Goal: Information Seeking & Learning: Understand site structure

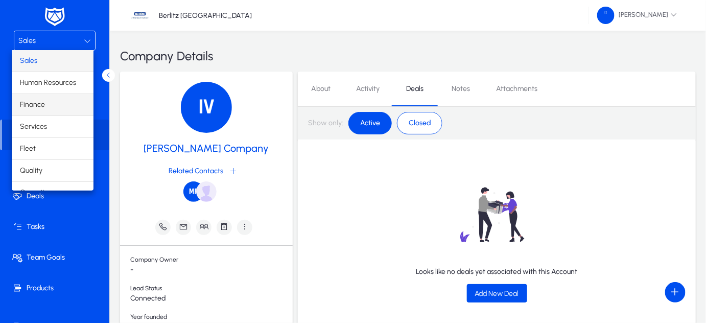
scroll to position [33, 0]
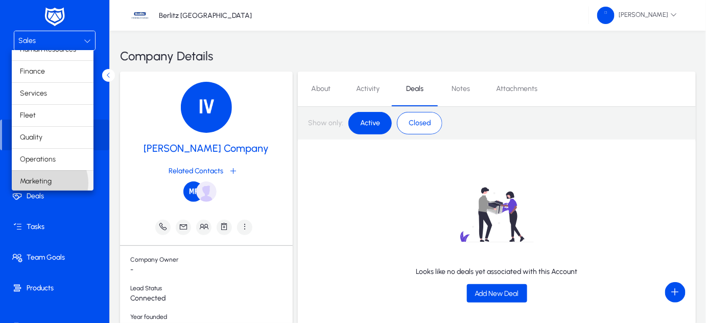
click at [46, 182] on span "Marketing" at bounding box center [36, 181] width 32 height 12
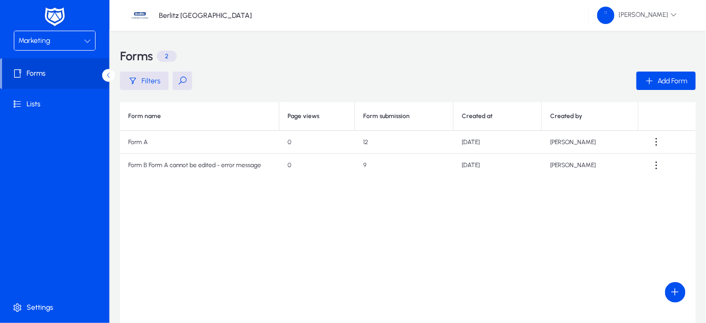
click at [84, 44] on div at bounding box center [87, 41] width 7 height 12
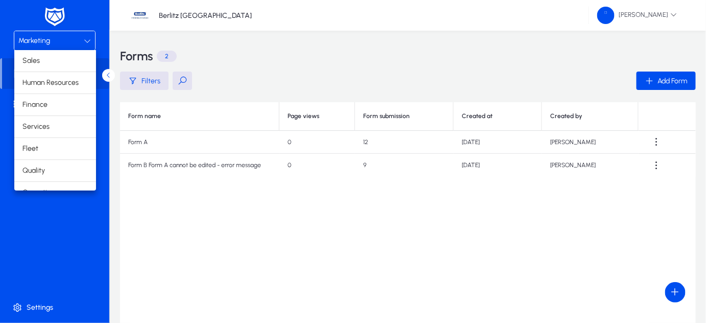
scroll to position [34, 0]
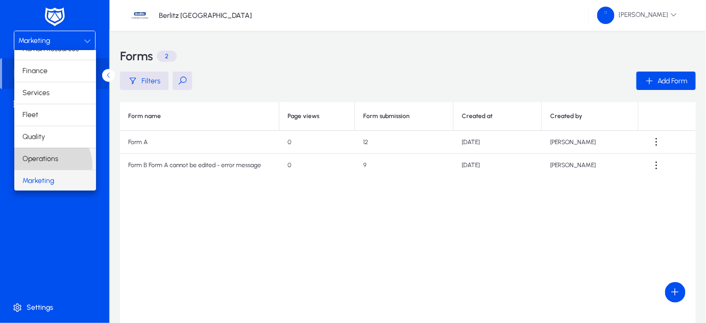
click at [50, 165] on mat-option "Operations" at bounding box center [55, 158] width 82 height 21
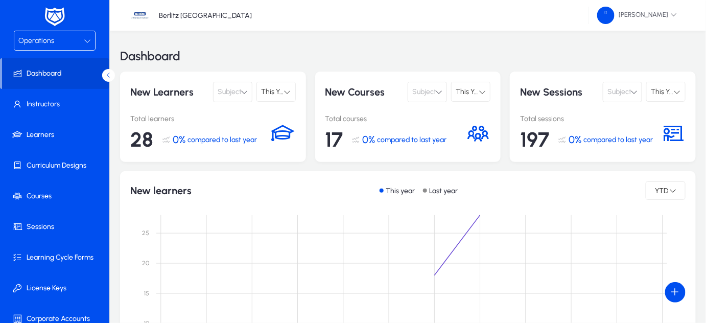
click at [241, 90] on span "Subject" at bounding box center [230, 92] width 24 height 20
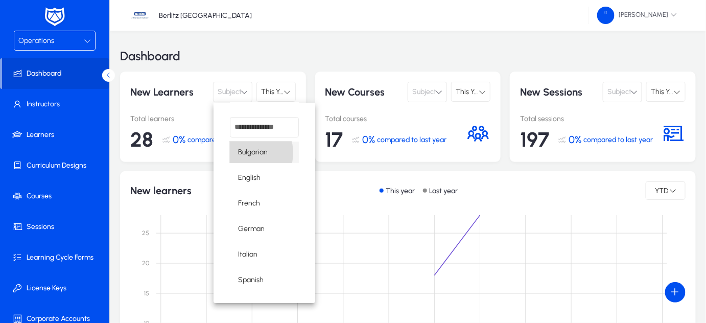
click at [248, 153] on span "Bulgarian" at bounding box center [253, 152] width 30 height 12
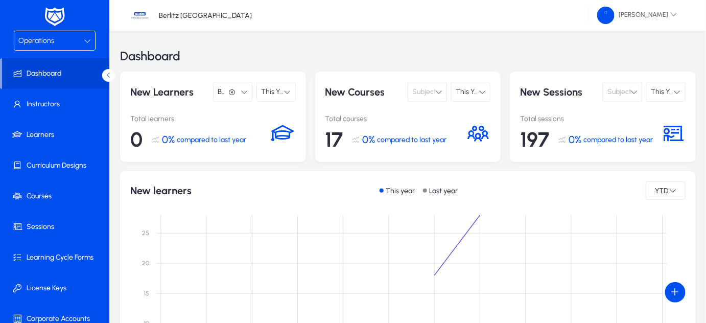
click at [285, 90] on icon at bounding box center [287, 91] width 7 height 7
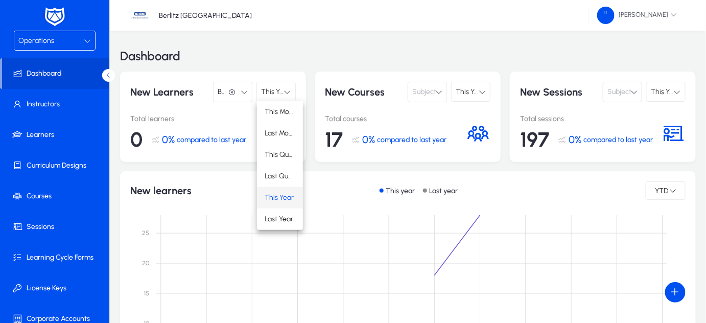
click at [470, 6] on div at bounding box center [353, 161] width 706 height 323
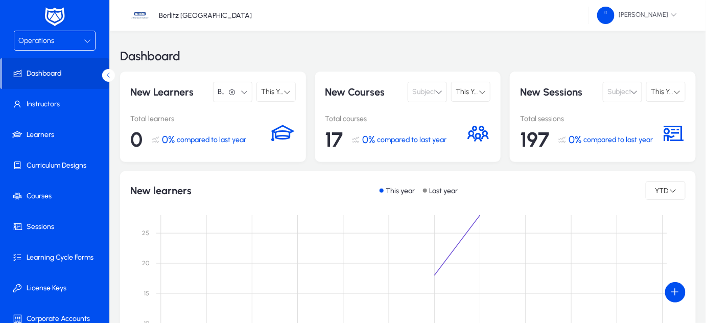
click at [243, 96] on button "Bulgarian Bulgarian" at bounding box center [232, 92] width 39 height 20
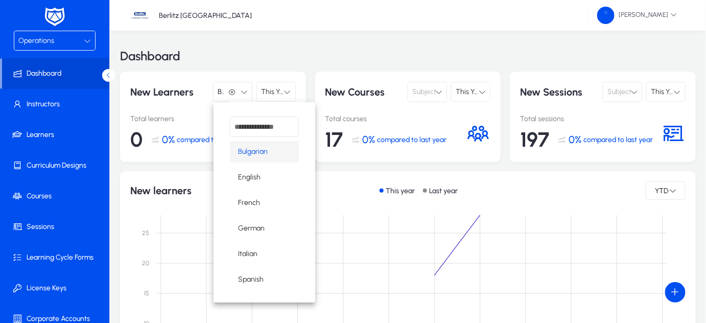
click at [491, 56] on div at bounding box center [353, 161] width 706 height 323
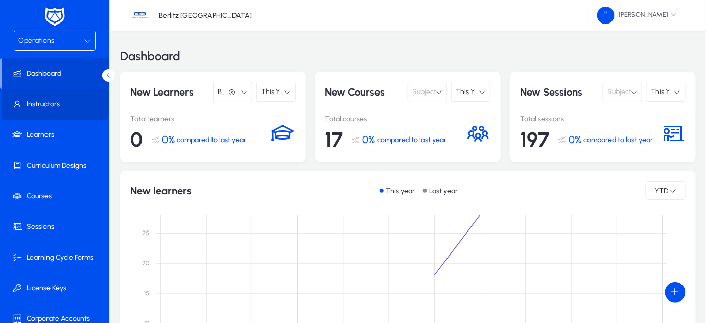
click at [38, 101] on span "Instructors" at bounding box center [56, 104] width 109 height 10
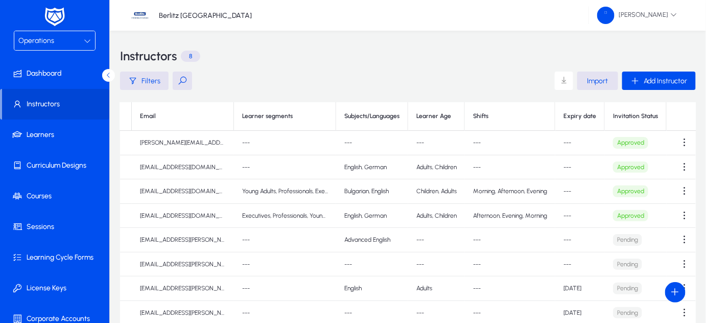
scroll to position [0, 97]
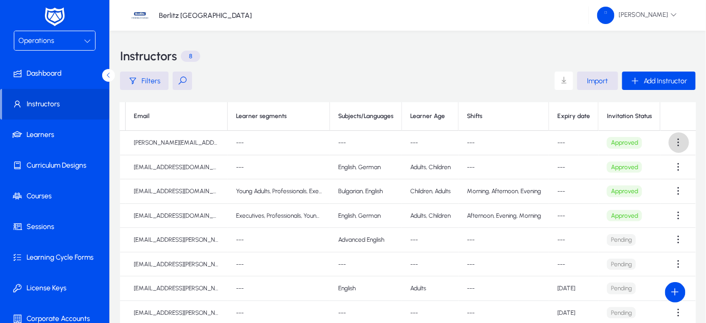
click at [676, 144] on span at bounding box center [679, 142] width 20 height 20
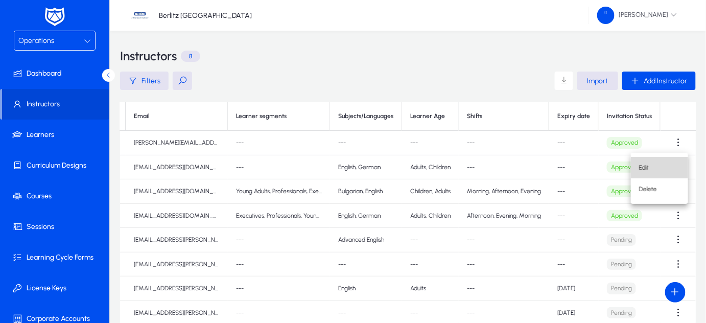
click at [647, 161] on button "Edit" at bounding box center [659, 167] width 57 height 21
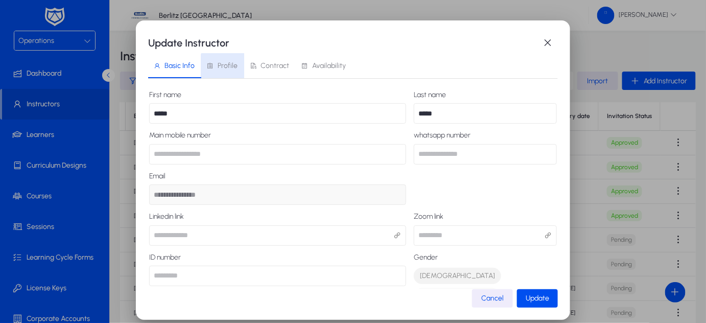
click at [227, 66] on span "Profile" at bounding box center [228, 65] width 20 height 7
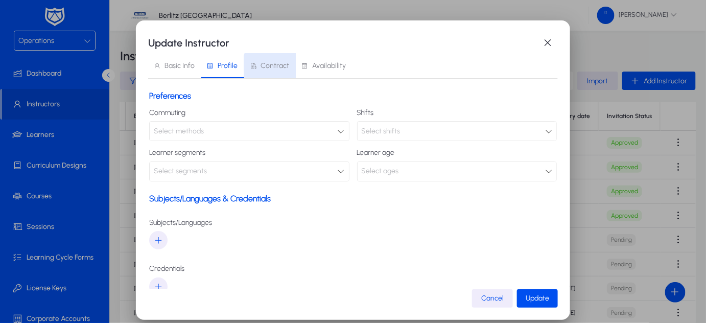
click at [278, 66] on span "Contract" at bounding box center [275, 65] width 29 height 7
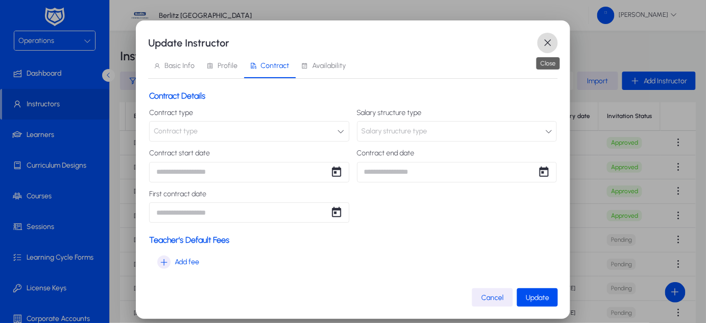
click at [546, 45] on span "button" at bounding box center [547, 43] width 20 height 20
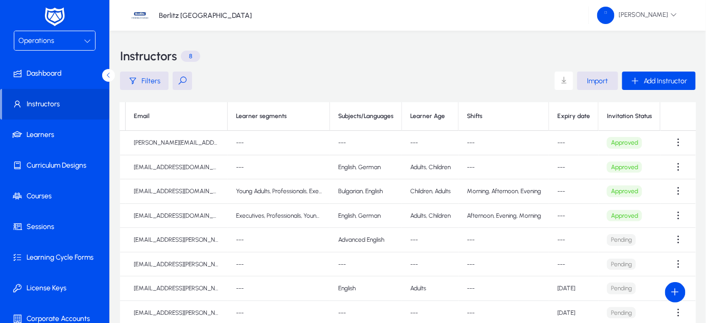
click at [274, 116] on th "Learner segments" at bounding box center [279, 116] width 102 height 29
click at [270, 112] on th "Learner segments" at bounding box center [279, 116] width 102 height 29
click at [124, 84] on span "button" at bounding box center [144, 80] width 49 height 25
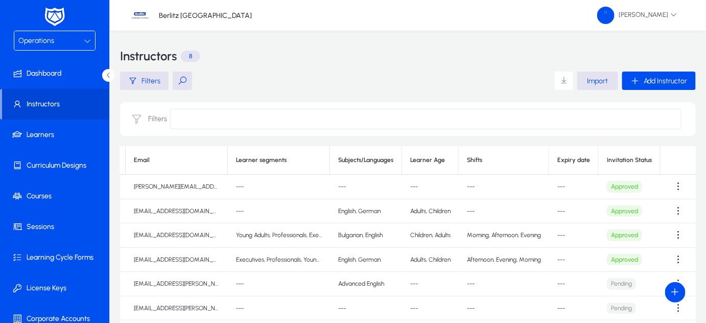
click at [203, 116] on input at bounding box center [425, 119] width 511 height 20
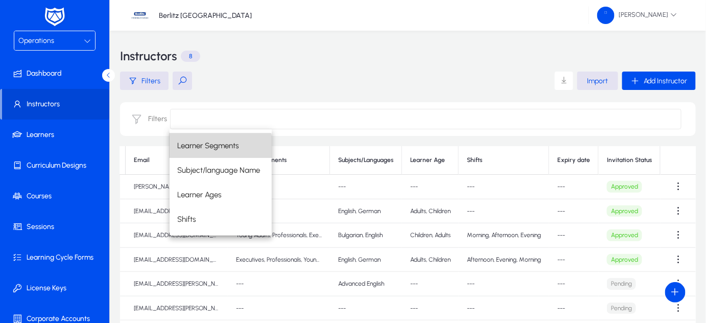
click at [213, 149] on span "Learner Segments" at bounding box center [208, 145] width 61 height 12
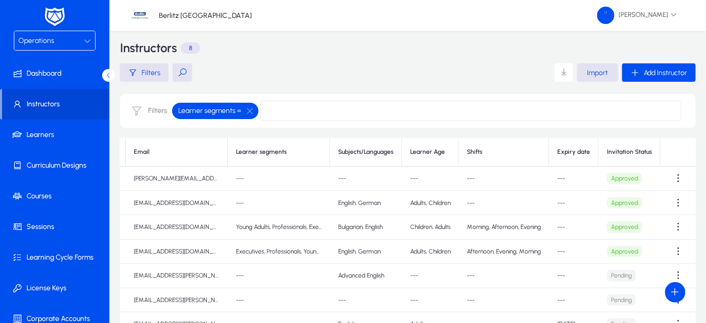
scroll to position [0, 0]
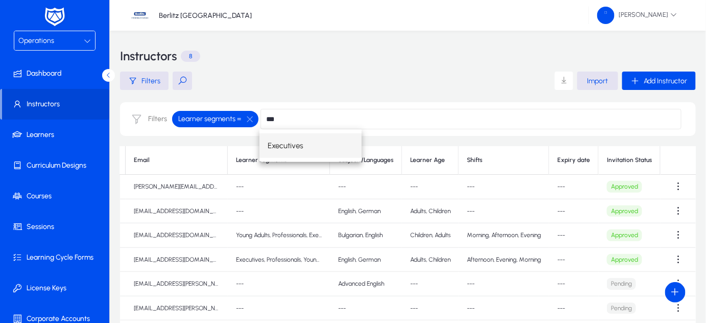
type input "***"
click at [294, 147] on span "Executives" at bounding box center [285, 145] width 35 height 12
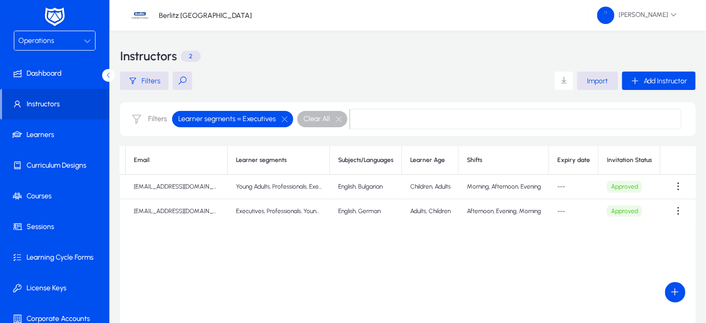
scroll to position [0, 79]
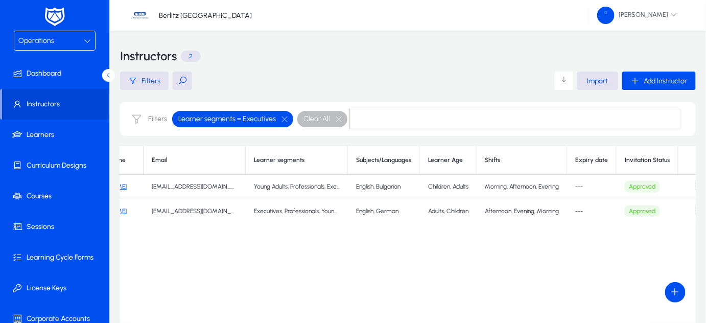
click at [295, 159] on th "Learner segments" at bounding box center [297, 160] width 102 height 29
click at [379, 165] on th "Subjects/Languages" at bounding box center [384, 160] width 72 height 29
click at [289, 118] on span "button" at bounding box center [284, 119] width 20 height 20
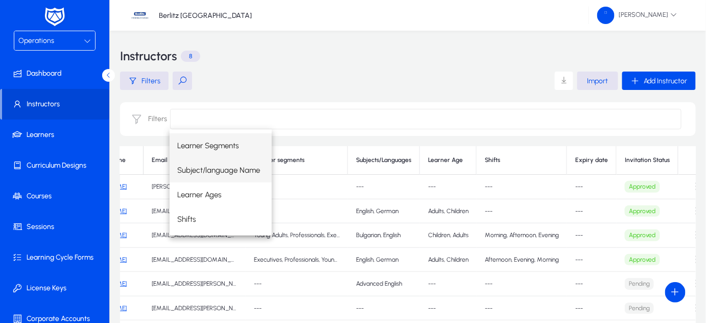
click at [237, 176] on mat-option "Subject/language Name" at bounding box center [221, 170] width 102 height 25
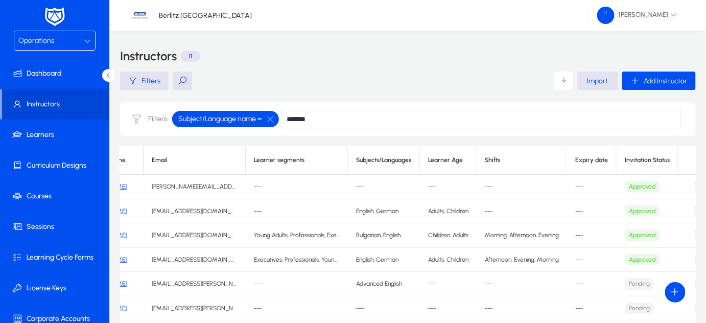
type input "*******"
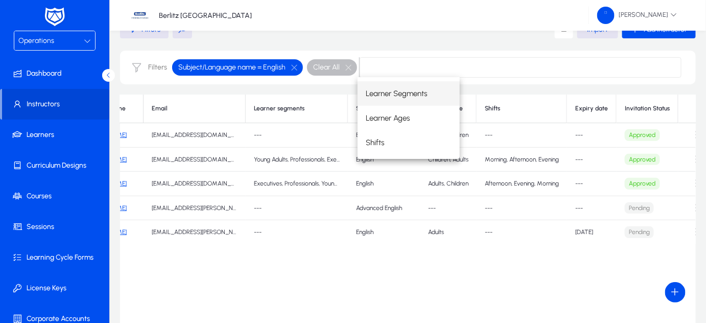
scroll to position [11, 0]
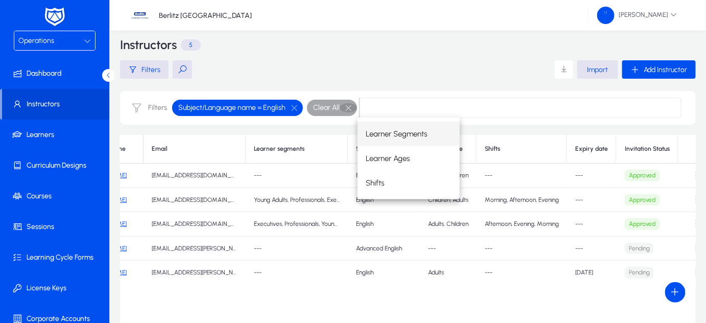
click at [347, 109] on button "button" at bounding box center [348, 107] width 17 height 9
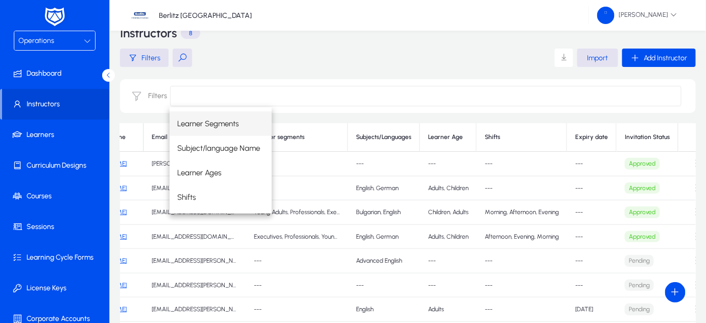
scroll to position [0, 0]
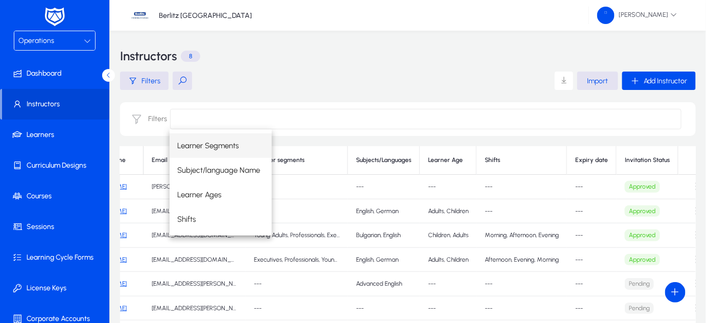
click at [179, 80] on button at bounding box center [182, 81] width 19 height 18
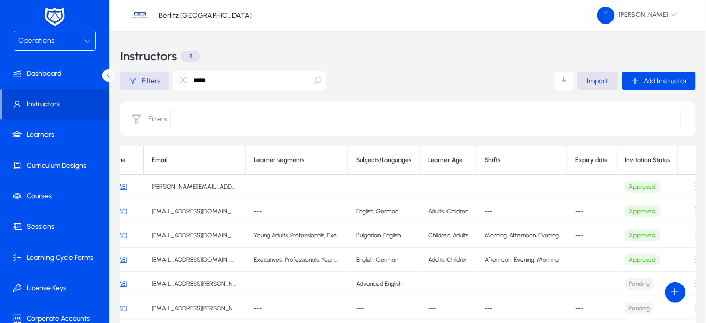
type input "*****"
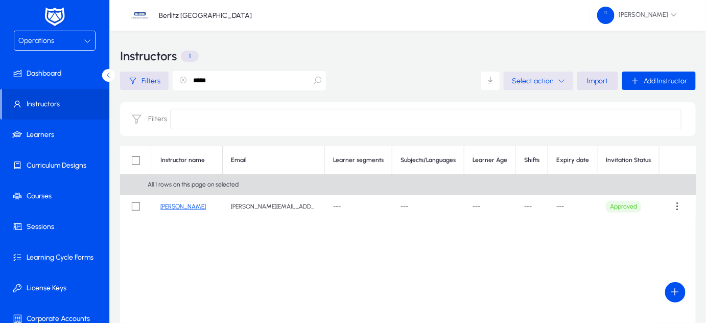
click at [561, 84] on icon "button" at bounding box center [561, 80] width 7 height 7
click at [673, 204] on div at bounding box center [353, 161] width 706 height 323
click at [677, 204] on span at bounding box center [678, 206] width 20 height 20
click at [137, 205] on div at bounding box center [353, 161] width 706 height 323
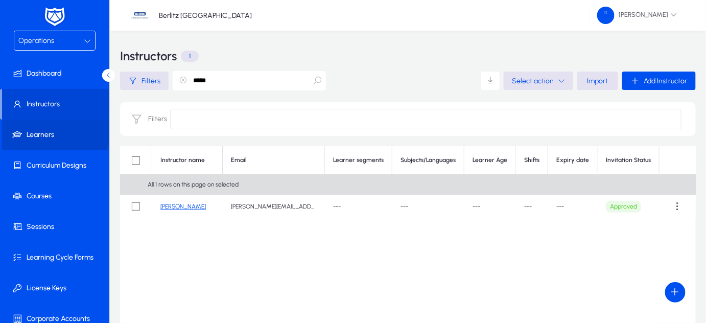
click at [54, 130] on span "Learners" at bounding box center [56, 135] width 109 height 10
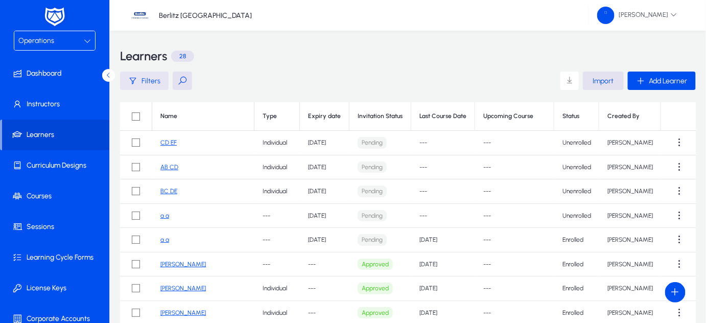
click at [152, 81] on span "Filters" at bounding box center [151, 81] width 19 height 9
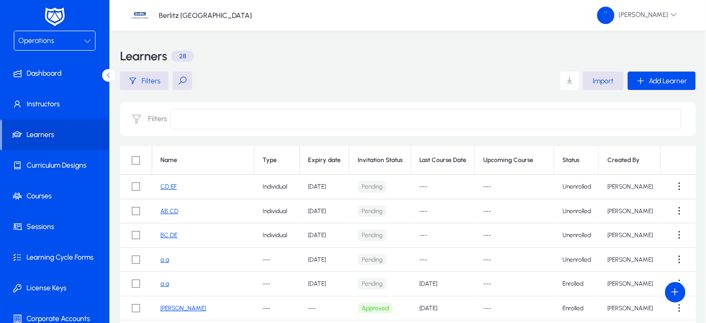
click at [338, 161] on th "Expiry date" at bounding box center [325, 160] width 50 height 29
click at [328, 157] on th "Expiry date" at bounding box center [325, 160] width 50 height 29
click at [449, 157] on th "Last Course Date" at bounding box center [443, 160] width 64 height 29
click at [669, 190] on span at bounding box center [677, 186] width 20 height 20
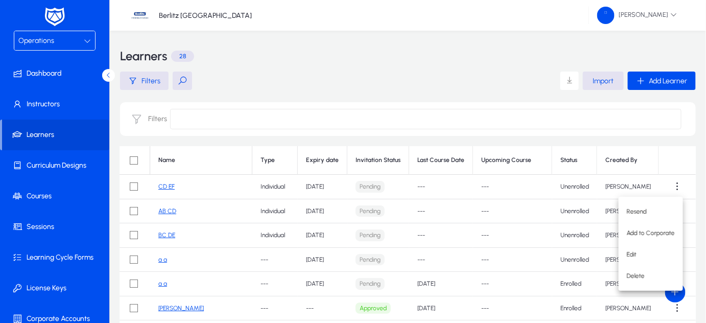
click at [331, 186] on div at bounding box center [353, 161] width 706 height 323
click at [144, 78] on span "Filters" at bounding box center [151, 81] width 19 height 9
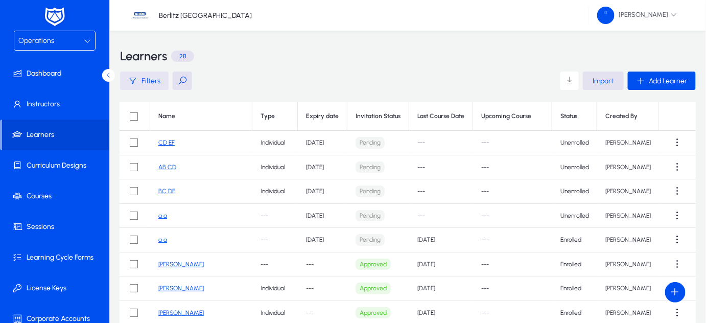
click at [144, 78] on span "Filters" at bounding box center [151, 81] width 19 height 9
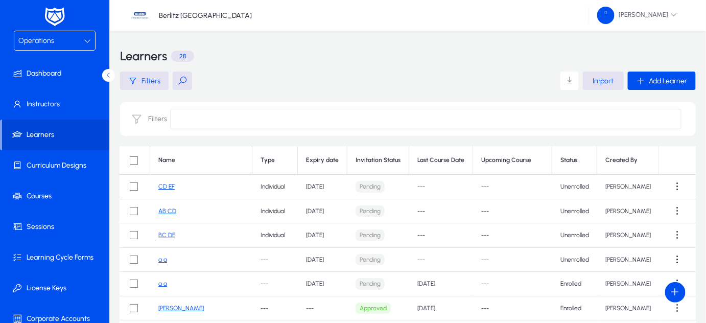
click at [181, 82] on button at bounding box center [182, 81] width 19 height 18
click at [181, 82] on icon "button" at bounding box center [183, 80] width 8 height 8
click at [181, 82] on button at bounding box center [182, 81] width 19 height 18
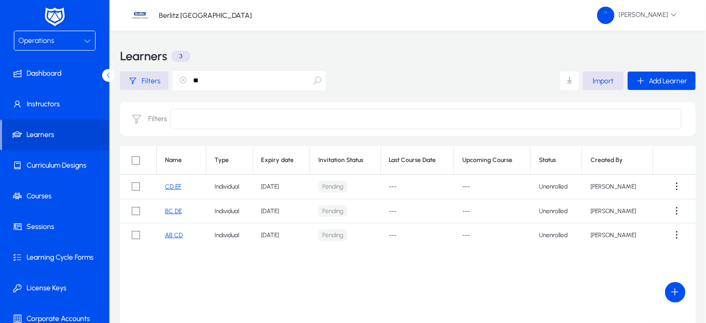
scroll to position [0, 0]
type input "*"
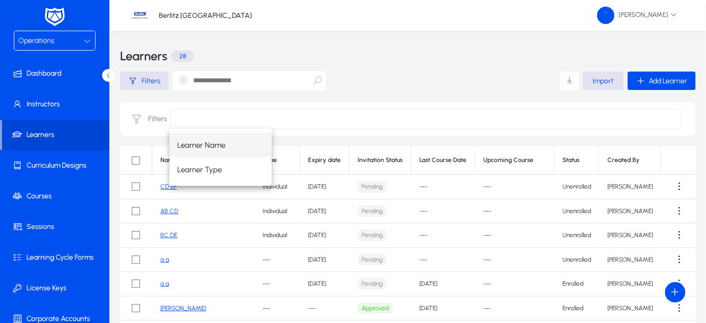
click at [174, 121] on input at bounding box center [425, 119] width 511 height 20
click at [234, 170] on mat-option "Learner Type" at bounding box center [221, 169] width 102 height 25
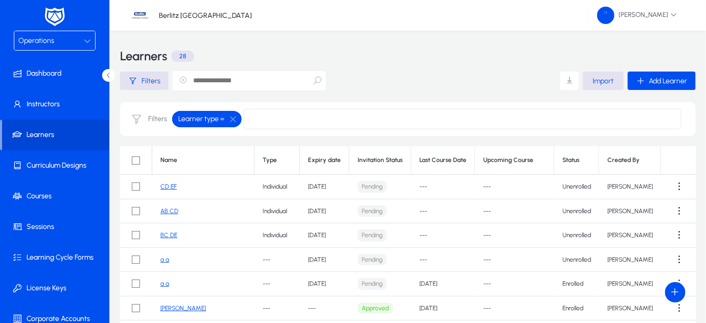
click at [265, 114] on input at bounding box center [463, 119] width 438 height 20
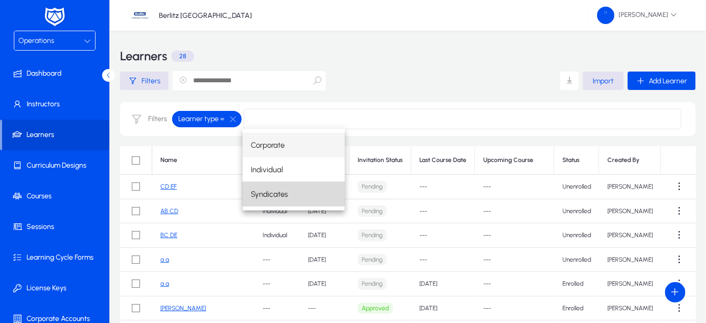
click at [276, 200] on span "Syndicates" at bounding box center [269, 194] width 37 height 12
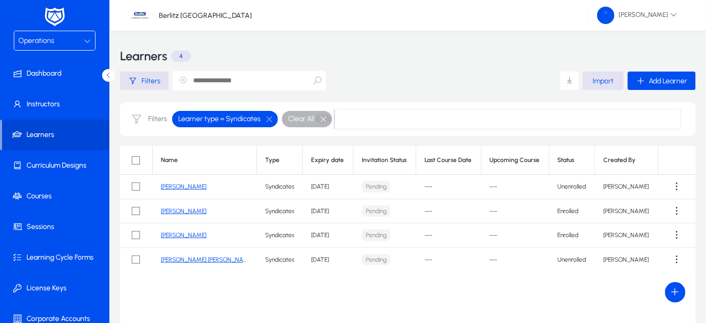
click at [324, 117] on button "button" at bounding box center [323, 118] width 17 height 9
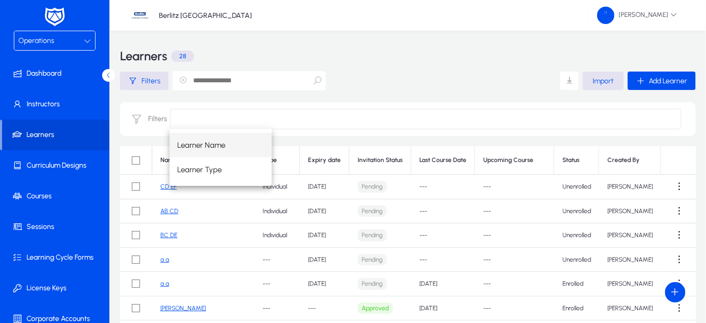
click at [336, 160] on div "Learner Name Learner Type" at bounding box center [426, 157] width 512 height 57
click at [385, 156] on div "Learner Name Learner Type" at bounding box center [426, 157] width 512 height 57
click at [332, 161] on div "Learner Name Learner Type" at bounding box center [426, 157] width 512 height 57
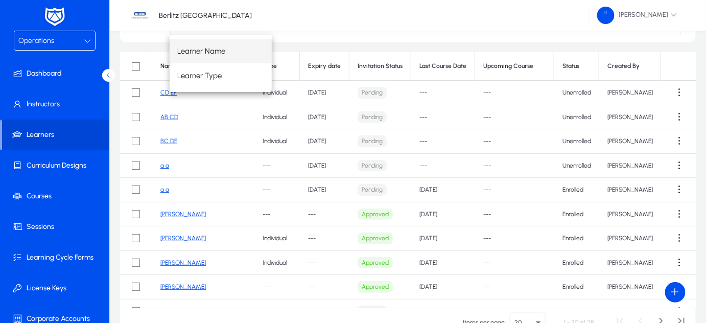
click at [633, 66] on div "Learner Name Learner Type" at bounding box center [426, 63] width 512 height 57
click at [339, 26] on div "Berlitz [GEOGRAPHIC_DATA] [PERSON_NAME]" at bounding box center [408, 15] width 596 height 31
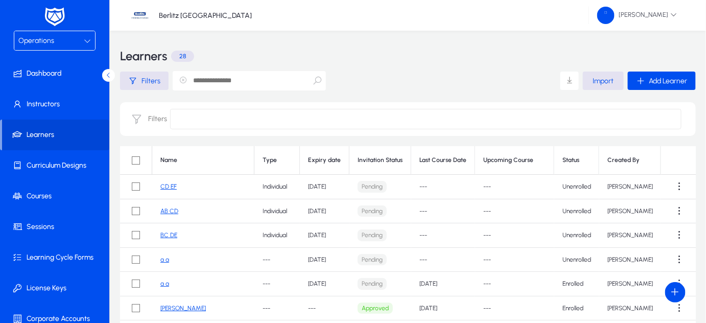
click at [232, 82] on input "text" at bounding box center [249, 80] width 153 height 19
click at [185, 82] on icon "button" at bounding box center [183, 80] width 8 height 8
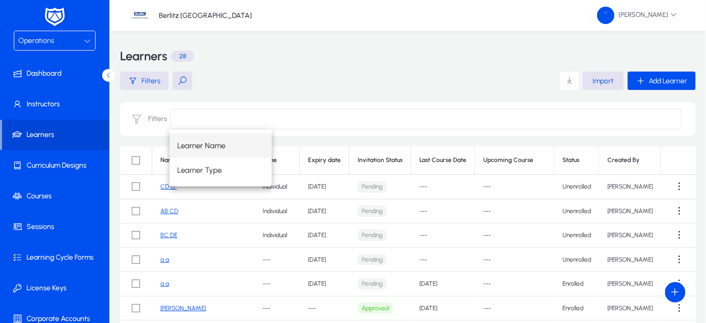
click at [193, 121] on input at bounding box center [425, 119] width 511 height 20
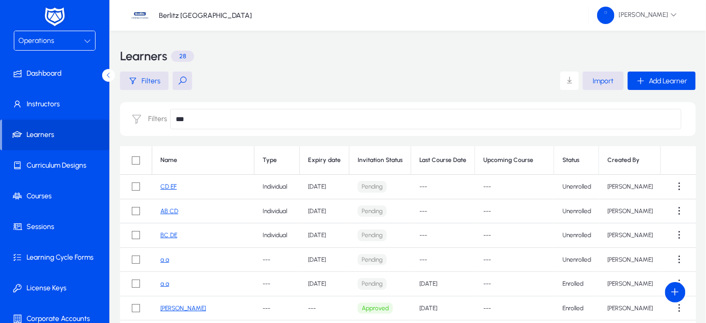
click at [193, 121] on input "***" at bounding box center [425, 119] width 511 height 20
type input "*"
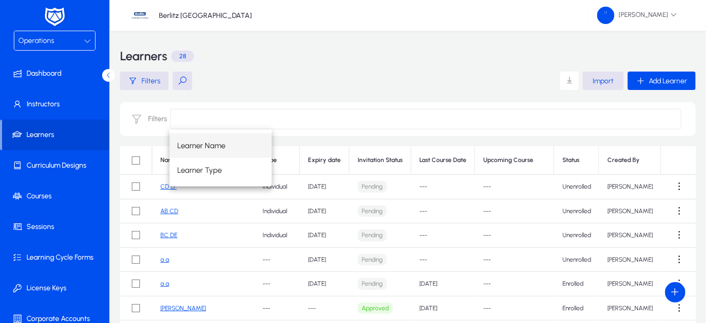
click at [285, 151] on div "Learner Name Learner Type" at bounding box center [426, 157] width 512 height 57
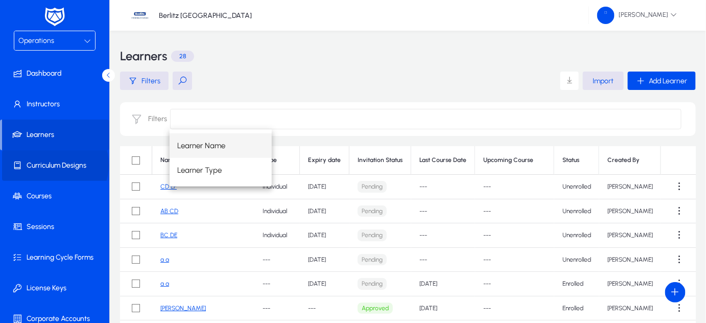
click at [52, 165] on span "Curriculum Designs" at bounding box center [56, 165] width 109 height 10
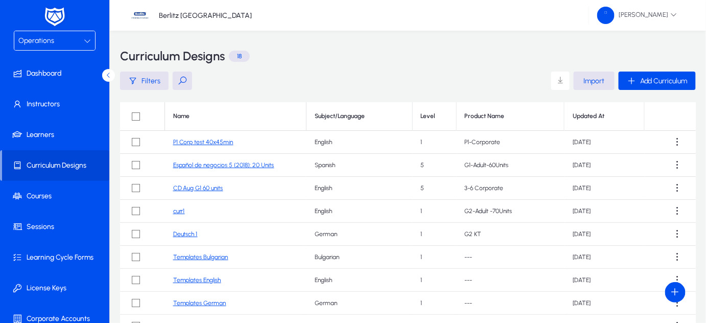
click at [428, 116] on th "Level" at bounding box center [435, 116] width 44 height 29
click at [218, 115] on div "Name" at bounding box center [235, 116] width 125 height 8
click at [335, 119] on div "Subject/Language" at bounding box center [340, 116] width 50 height 8
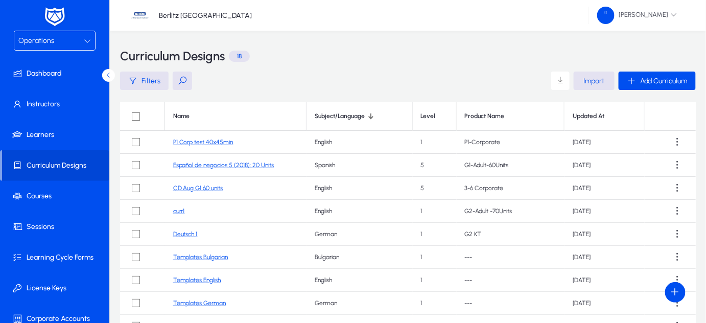
click at [428, 118] on th "Level" at bounding box center [435, 116] width 44 height 29
click at [431, 117] on th "Level" at bounding box center [435, 116] width 44 height 29
click at [473, 114] on div "Product Name" at bounding box center [485, 116] width 40 height 8
click at [589, 115] on div "Updated At" at bounding box center [589, 116] width 32 height 8
click at [145, 74] on span "button" at bounding box center [144, 80] width 49 height 25
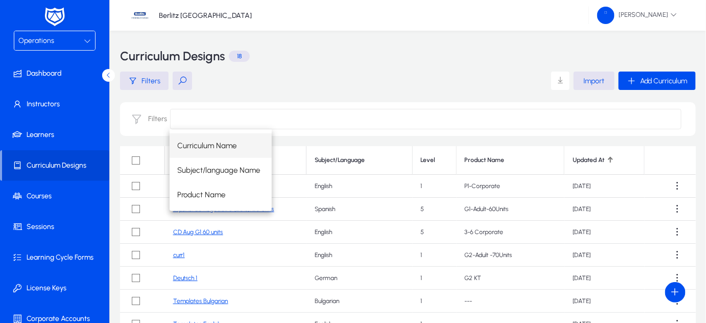
click at [180, 124] on input at bounding box center [425, 119] width 511 height 20
click at [556, 86] on span at bounding box center [560, 81] width 20 height 20
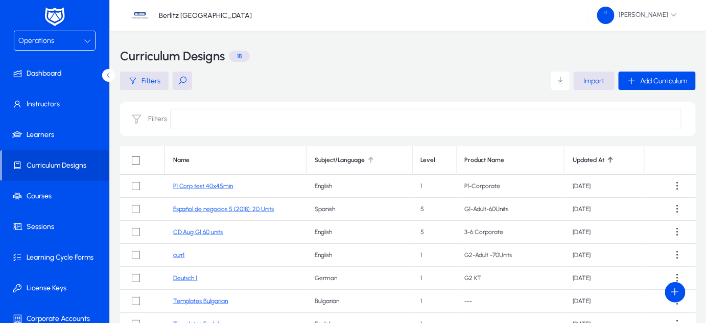
click at [362, 160] on div "Subject/Language" at bounding box center [340, 160] width 50 height 8
click at [610, 162] on div at bounding box center [610, 159] width 1 height 5
click at [608, 161] on div at bounding box center [609, 161] width 3 height 3
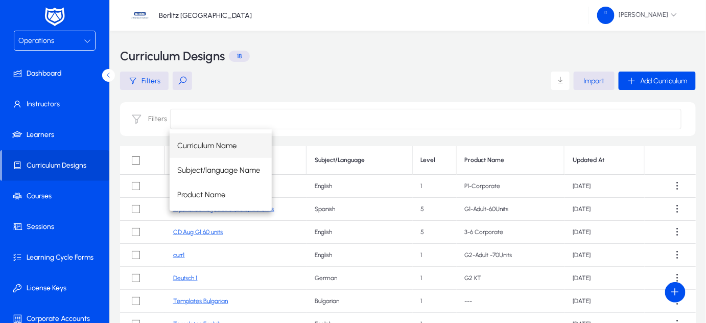
click at [179, 122] on input at bounding box center [425, 119] width 511 height 20
click at [261, 98] on main "Filters Import Add Curriculum Filters Name Subject/Language Level Product Name …" at bounding box center [408, 251] width 576 height 359
click at [182, 114] on input at bounding box center [425, 119] width 511 height 20
click at [200, 150] on span "Curriculum Name" at bounding box center [207, 145] width 59 height 12
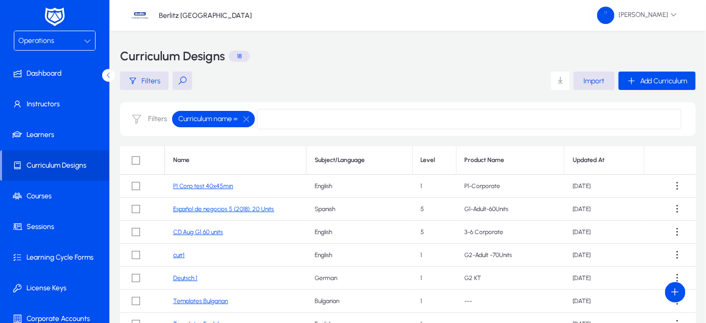
click at [290, 125] on input at bounding box center [469, 119] width 425 height 20
click at [274, 118] on input at bounding box center [469, 119] width 425 height 20
type input "***"
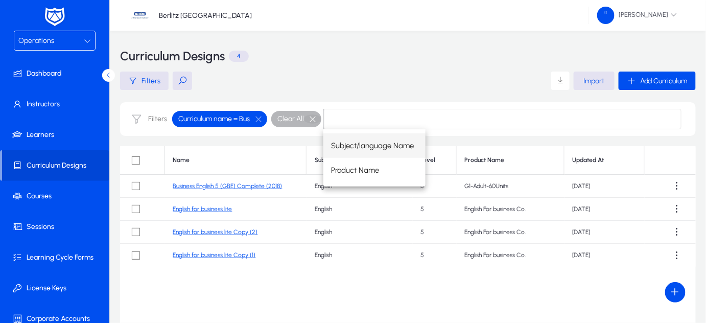
click at [308, 120] on button "button" at bounding box center [312, 118] width 17 height 9
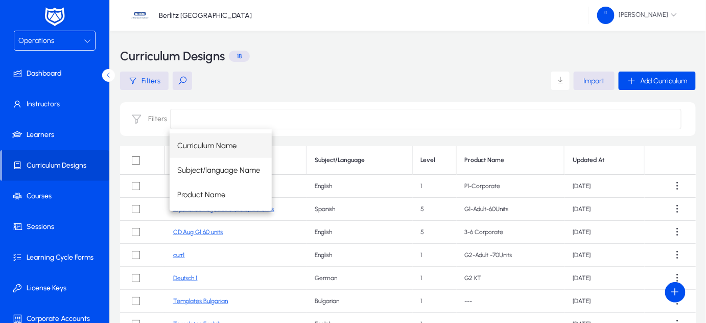
click at [308, 120] on input at bounding box center [425, 119] width 511 height 20
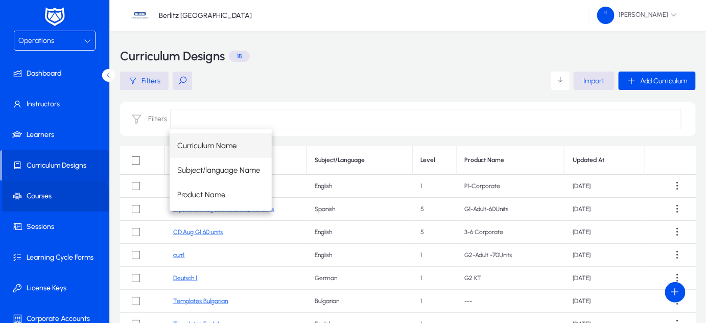
click at [39, 199] on span "Courses" at bounding box center [56, 196] width 109 height 10
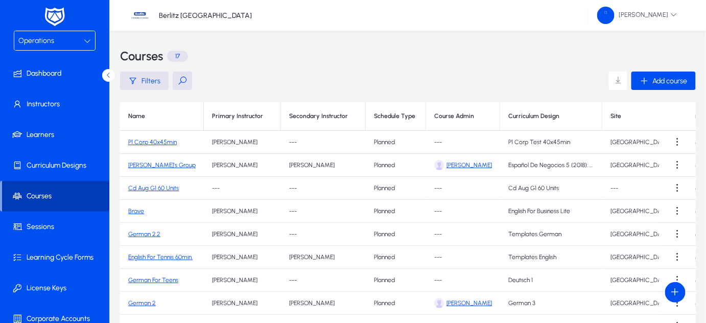
click at [64, 200] on span "Courses" at bounding box center [55, 196] width 107 height 10
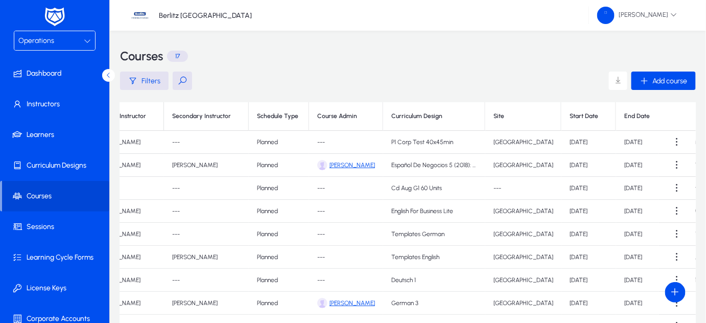
scroll to position [0, 119]
click at [559, 122] on th "Start Date" at bounding box center [586, 116] width 55 height 29
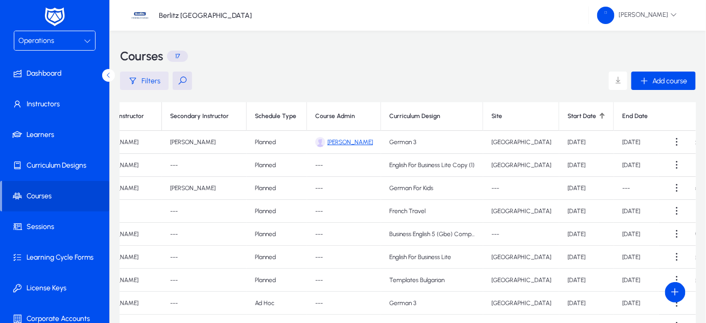
click at [136, 83] on icon "button" at bounding box center [132, 80] width 9 height 9
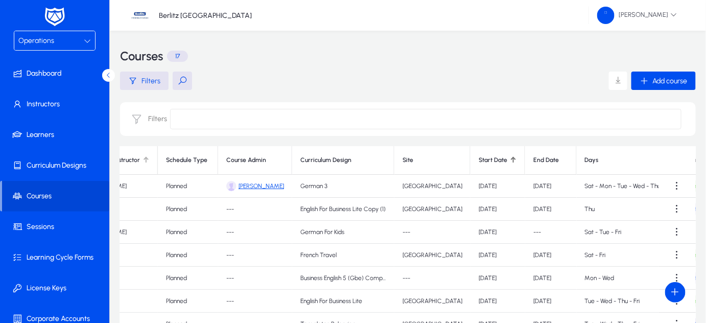
scroll to position [0, 209]
click at [478, 162] on div "Start Date" at bounding box center [497, 160] width 38 height 8
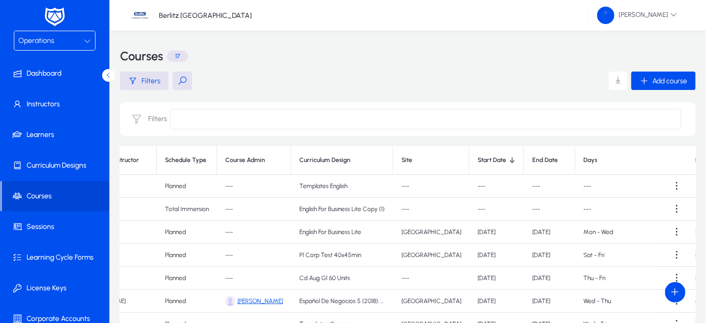
click at [509, 159] on div at bounding box center [512, 160] width 6 height 6
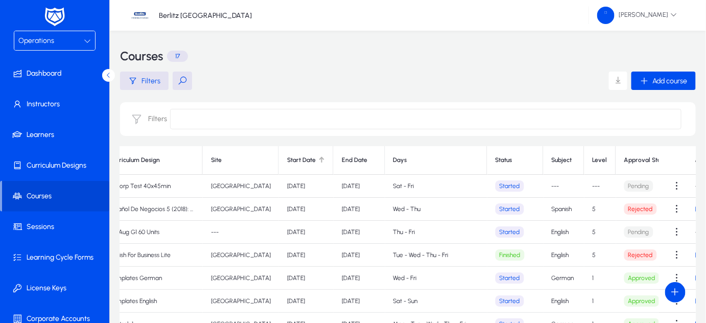
scroll to position [0, 401]
click at [543, 161] on th "Subject" at bounding box center [563, 160] width 41 height 29
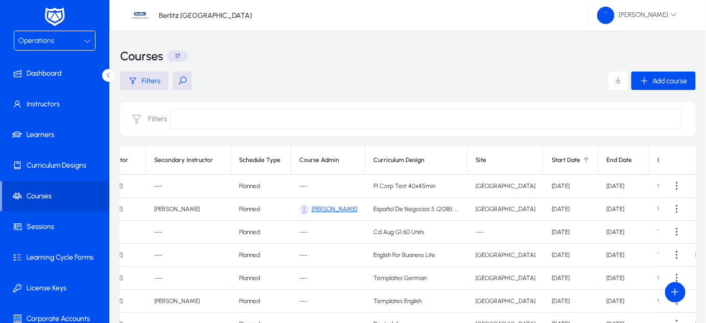
scroll to position [0, 0]
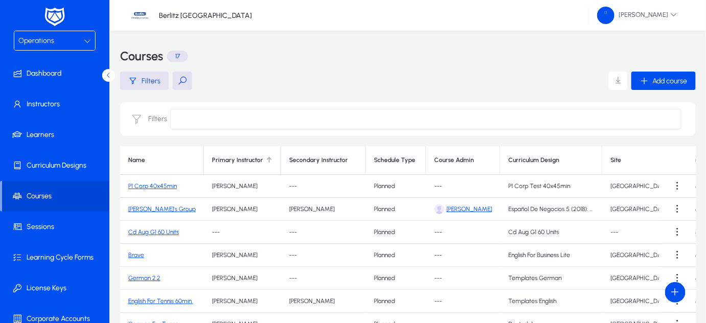
click at [267, 160] on div at bounding box center [268, 158] width 3 height 3
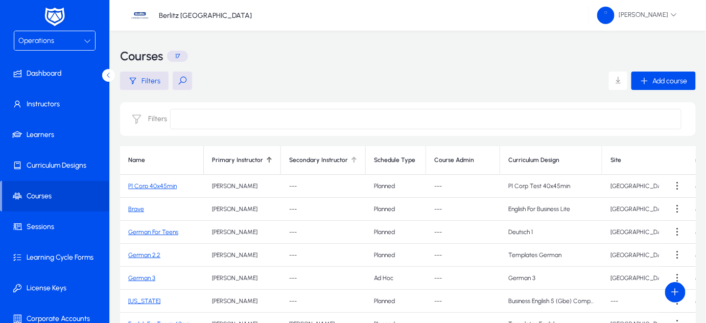
click at [338, 162] on div "Secondary Instructor" at bounding box center [318, 160] width 59 height 8
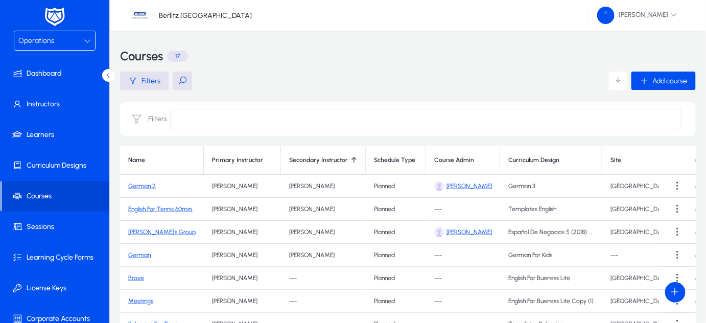
click at [406, 158] on th "Schedule Type" at bounding box center [396, 160] width 60 height 29
click at [397, 160] on th "Schedule Type" at bounding box center [396, 160] width 60 height 29
click at [456, 158] on th "Course Admin" at bounding box center [463, 160] width 74 height 29
click at [465, 159] on th "Course Admin" at bounding box center [463, 160] width 74 height 29
click at [455, 157] on th "Course Admin" at bounding box center [463, 160] width 74 height 29
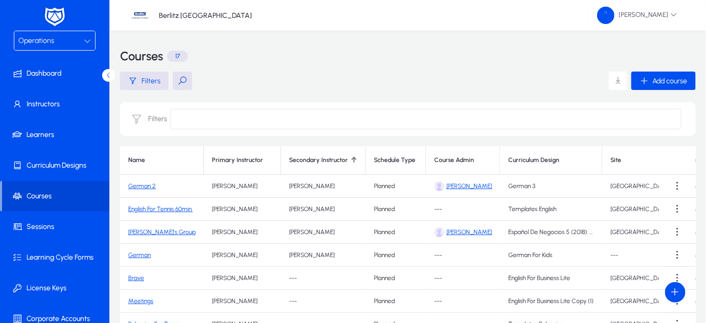
click at [468, 161] on th "Course Admin" at bounding box center [463, 160] width 74 height 29
click at [538, 160] on th "Curriculum Design" at bounding box center [551, 160] width 102 height 29
click at [561, 160] on th "Curriculum Design" at bounding box center [551, 160] width 102 height 29
click at [574, 161] on th "Curriculum Design" at bounding box center [551, 160] width 102 height 29
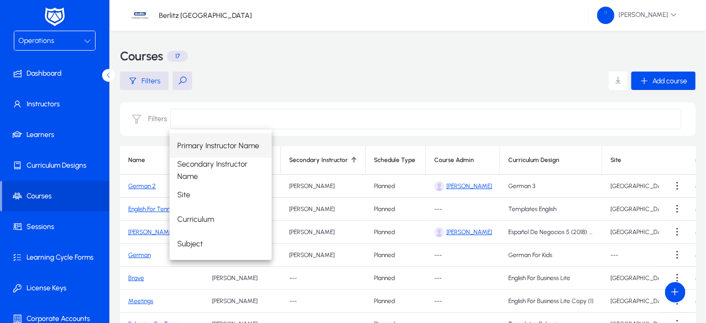
click at [242, 119] on input at bounding box center [425, 119] width 511 height 20
click at [208, 215] on span "Curriculum" at bounding box center [196, 219] width 37 height 12
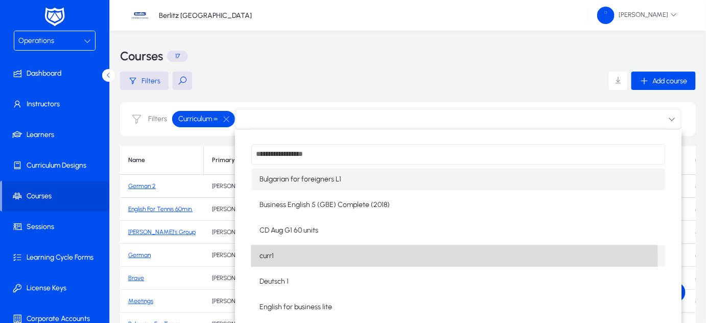
click at [272, 256] on span "curr1" at bounding box center [267, 256] width 14 height 12
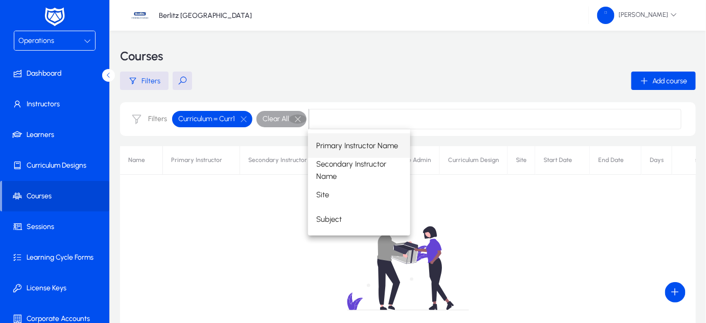
click at [302, 121] on span "button" at bounding box center [298, 119] width 20 height 20
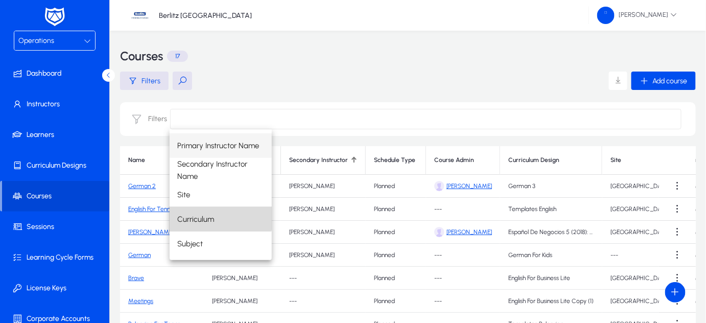
click at [195, 215] on span "Curriculum" at bounding box center [196, 219] width 37 height 12
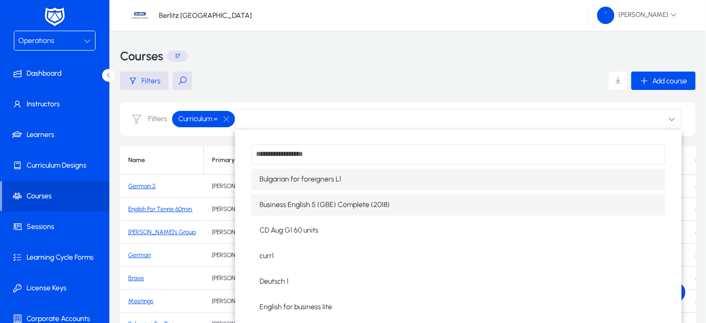
click at [298, 202] on span "Business English 5 (GBE) Complete (2018)" at bounding box center [325, 205] width 130 height 12
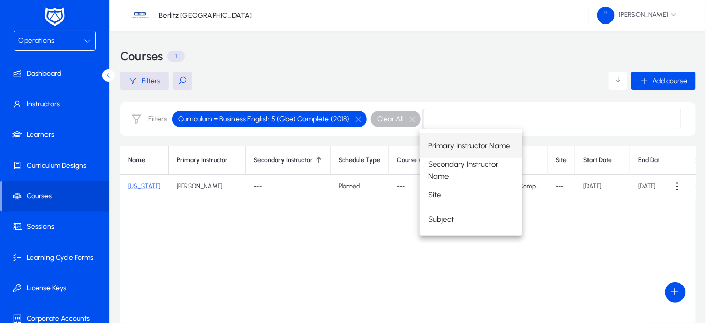
click at [298, 202] on div "Name Primary Instructor Secondary Instructor Schedule Type Course Admin Curricu…" at bounding box center [408, 273] width 576 height 255
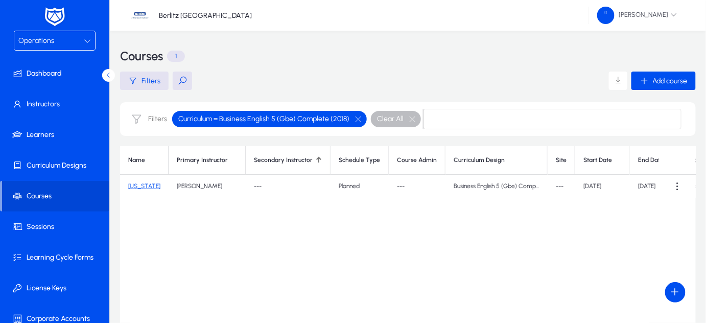
click at [552, 160] on th "Site" at bounding box center [562, 160] width 28 height 29
click at [358, 115] on button "button" at bounding box center [357, 118] width 17 height 9
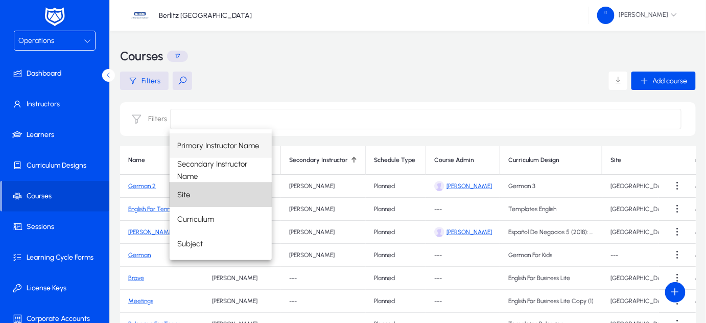
click at [227, 186] on mat-option "Site" at bounding box center [221, 194] width 102 height 25
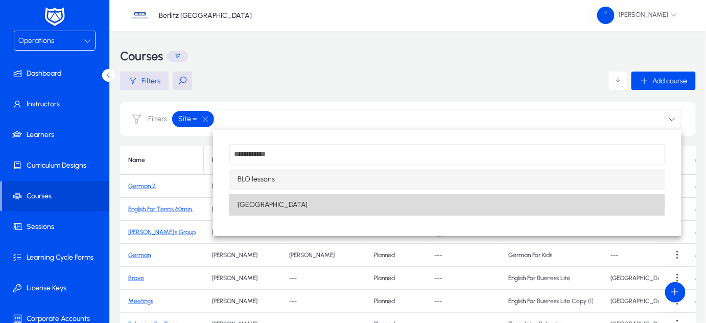
click at [277, 202] on mat-option "[GEOGRAPHIC_DATA]" at bounding box center [446, 204] width 435 height 21
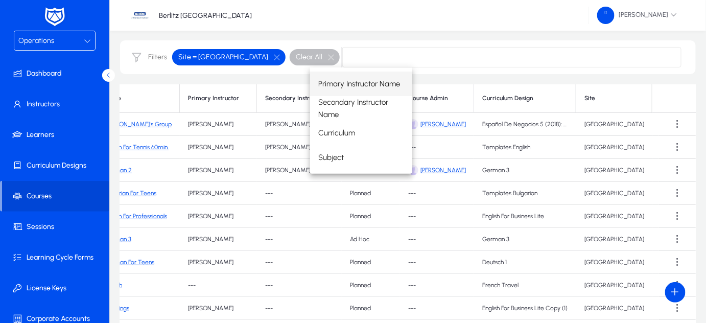
scroll to position [0, 26]
click at [594, 102] on div "Primary Instructor Name Secondary Instructor Name Curriculum Subject" at bounding box center [495, 120] width 371 height 106
click at [580, 96] on div "Primary Instructor Name Secondary Instructor Name Curriculum Subject" at bounding box center [495, 120] width 371 height 106
click at [595, 98] on div "Primary Instructor Name Secondary Instructor Name Curriculum Subject" at bounding box center [495, 120] width 371 height 106
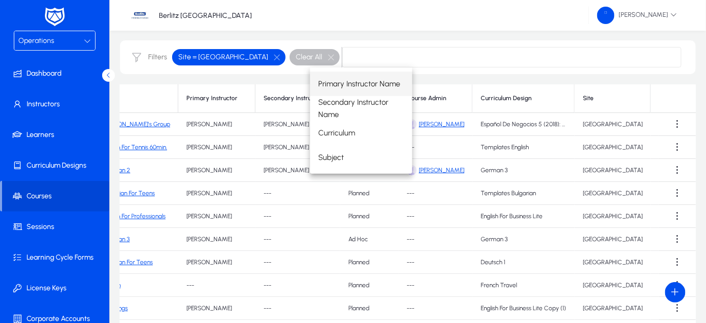
click at [578, 96] on div "Primary Instructor Name Secondary Instructor Name Curriculum Subject" at bounding box center [495, 120] width 371 height 106
click at [598, 74] on div "Primary Instructor Name Secondary Instructor Name Curriculum Subject" at bounding box center [495, 120] width 371 height 106
click at [521, 53] on input at bounding box center [511, 57] width 339 height 20
click at [334, 158] on span "Subject" at bounding box center [331, 157] width 26 height 12
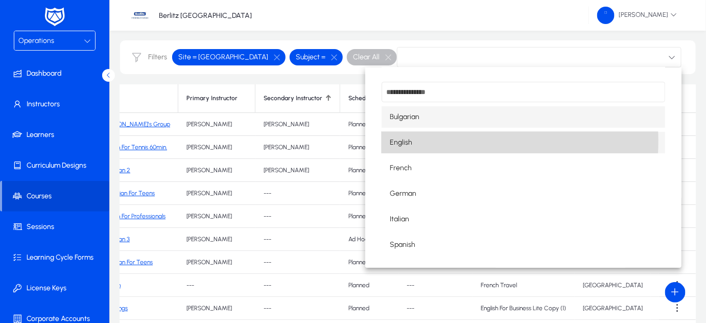
click at [406, 140] on span "English" at bounding box center [401, 142] width 22 height 12
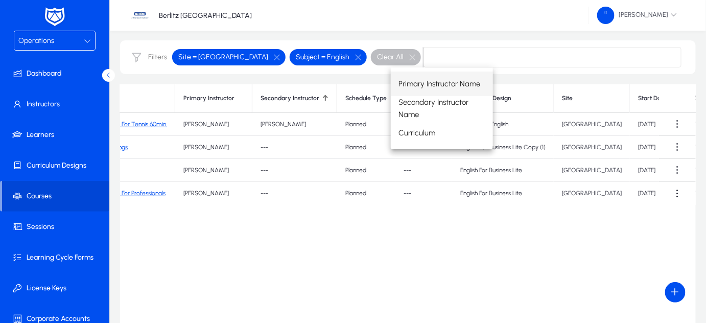
click at [584, 60] on input at bounding box center [553, 57] width 258 height 20
click at [404, 57] on button "button" at bounding box center [412, 57] width 17 height 9
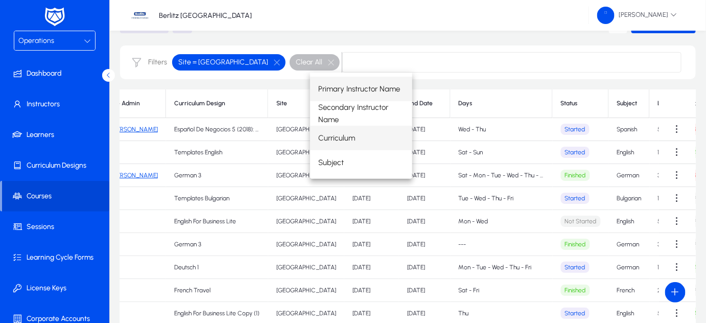
scroll to position [56, 0]
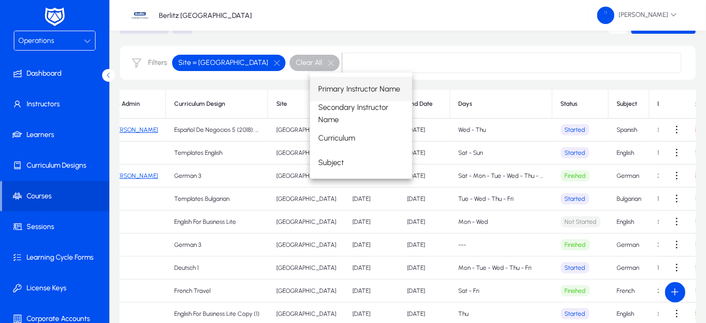
click at [441, 104] on div "Primary Instructor Name Secondary Instructor Name Curriculum Subject" at bounding box center [495, 126] width 371 height 106
click at [598, 100] on div "Primary Instructor Name Secondary Instructor Name Curriculum Subject" at bounding box center [495, 126] width 371 height 106
click at [591, 100] on div "Primary Instructor Name Secondary Instructor Name Curriculum Subject" at bounding box center [495, 126] width 371 height 106
click at [534, 106] on div "Primary Instructor Name Secondary Instructor Name Curriculum Subject" at bounding box center [495, 126] width 371 height 106
click at [548, 107] on div "Primary Instructor Name Secondary Instructor Name Curriculum Subject" at bounding box center [495, 126] width 371 height 106
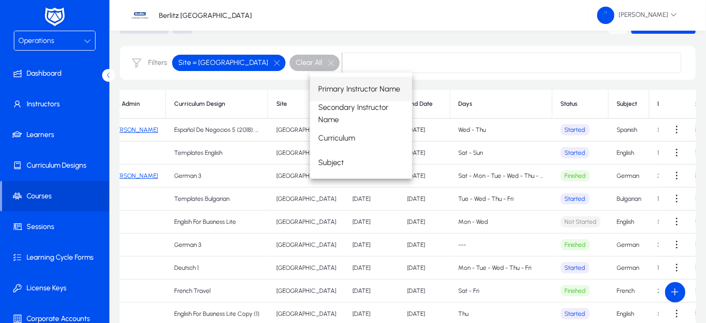
click at [598, 111] on div "Primary Instructor Name Secondary Instructor Name Curriculum Subject" at bounding box center [495, 126] width 371 height 106
click at [585, 102] on div "Primary Instructor Name Secondary Instructor Name Curriculum Subject" at bounding box center [495, 126] width 371 height 106
click at [462, 102] on div "Primary Instructor Name Secondary Instructor Name Curriculum Subject" at bounding box center [495, 126] width 371 height 106
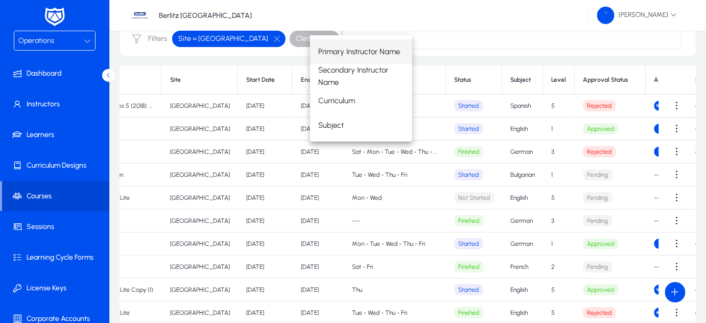
scroll to position [78, 0]
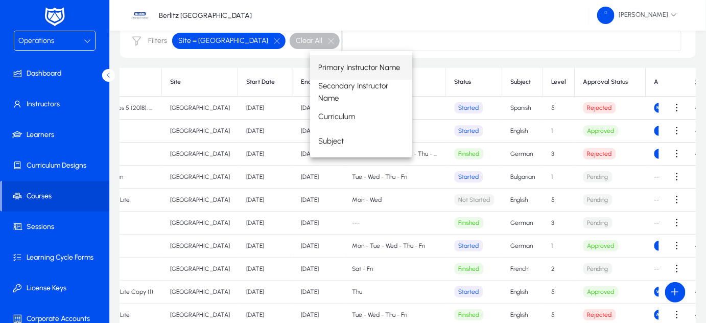
click at [573, 83] on div "Primary Instructor Name Secondary Instructor Name Curriculum Subject" at bounding box center [495, 104] width 371 height 106
click at [573, 81] on div "Primary Instructor Name Secondary Instructor Name Curriculum Subject" at bounding box center [495, 104] width 371 height 106
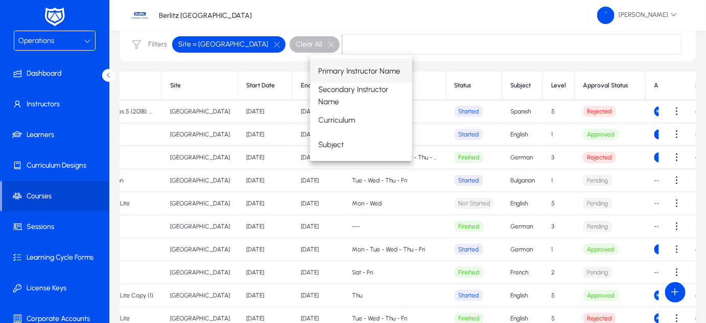
scroll to position [75, 0]
click at [573, 81] on div "Primary Instructor Name Secondary Instructor Name Curriculum Subject" at bounding box center [495, 108] width 371 height 106
click at [567, 87] on div "Primary Instructor Name Secondary Instructor Name Curriculum Subject" at bounding box center [495, 108] width 371 height 106
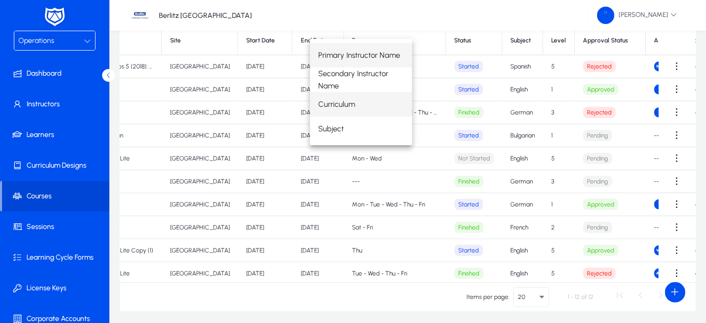
scroll to position [88, 0]
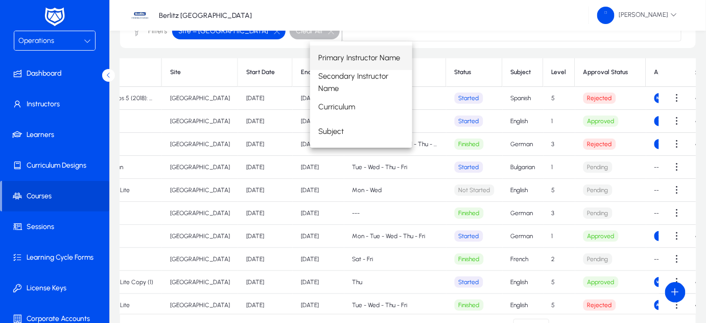
click at [624, 75] on div "Primary Instructor Name Secondary Instructor Name Curriculum Subject" at bounding box center [495, 94] width 371 height 106
click at [485, 76] on div "Primary Instructor Name Secondary Instructor Name Curriculum Subject" at bounding box center [495, 94] width 371 height 106
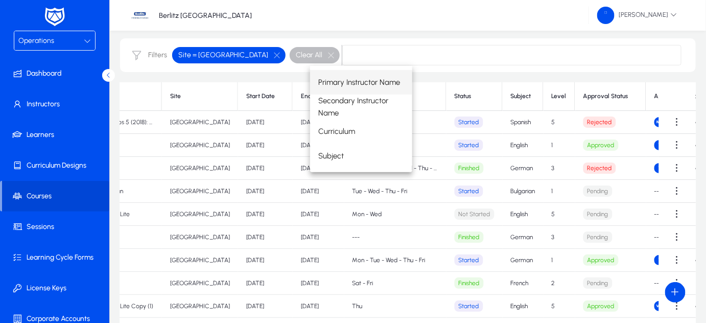
scroll to position [63, 0]
click at [669, 126] on div "Primary Instructor Name Secondary Instructor Name Curriculum Subject" at bounding box center [495, 119] width 371 height 106
click at [674, 122] on div "Primary Instructor Name Secondary Instructor Name Curriculum Subject" at bounding box center [495, 119] width 371 height 106
click at [343, 52] on input at bounding box center [511, 55] width 339 height 20
click at [673, 123] on div "Primary Instructor Name Secondary Instructor Name Curriculum Subject" at bounding box center [495, 119] width 371 height 106
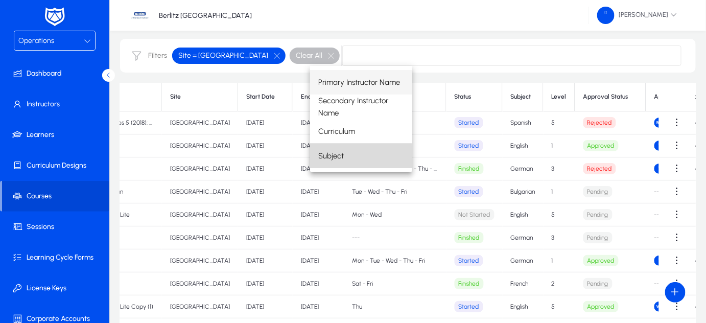
click at [326, 157] on span "Subject" at bounding box center [331, 156] width 26 height 12
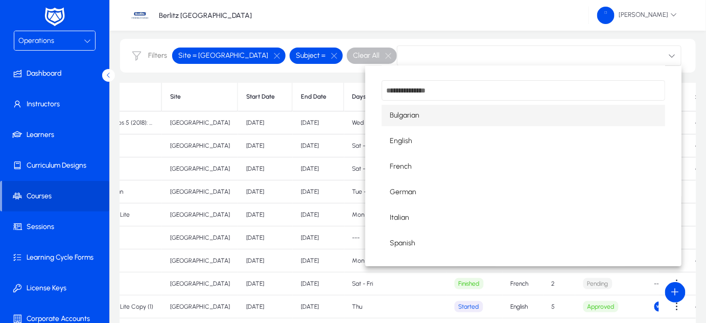
click at [584, 54] on div at bounding box center [353, 161] width 706 height 323
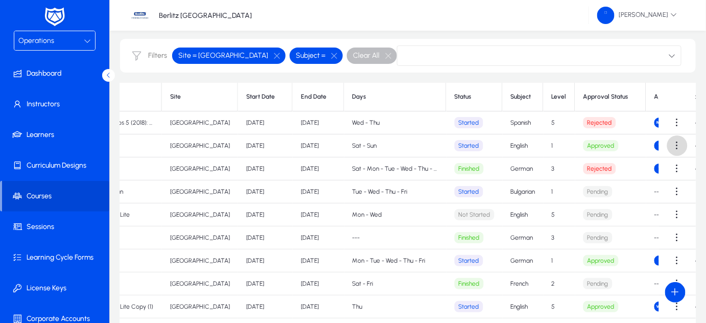
click at [671, 149] on span at bounding box center [677, 145] width 20 height 20
click at [650, 167] on span "Edit" at bounding box center [654, 170] width 41 height 9
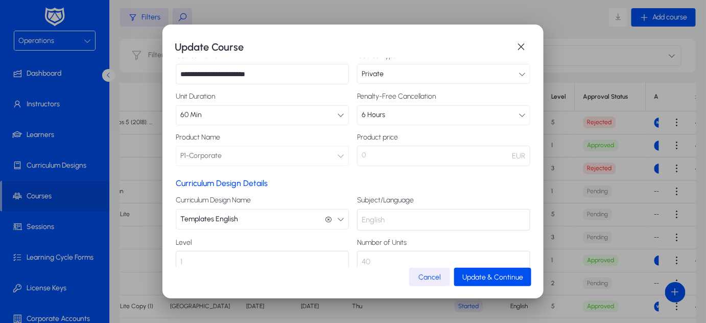
scroll to position [83, 0]
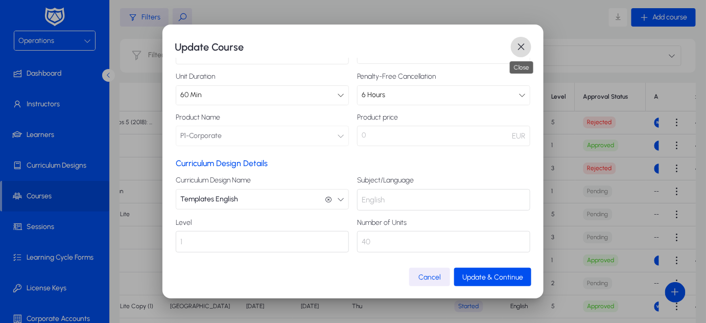
click at [519, 47] on span "button" at bounding box center [521, 47] width 20 height 20
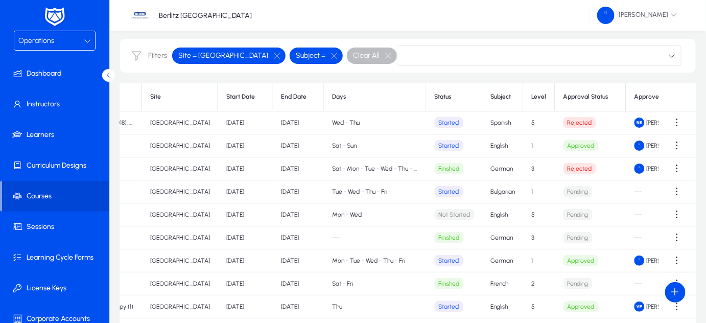
scroll to position [0, 458]
click at [268, 55] on button "button" at bounding box center [276, 55] width 17 height 9
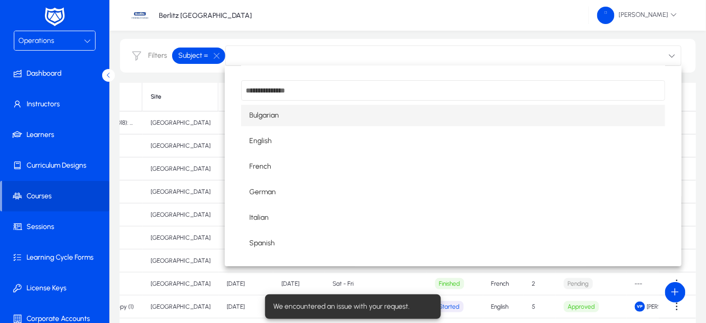
click at [214, 55] on div at bounding box center [353, 161] width 706 height 323
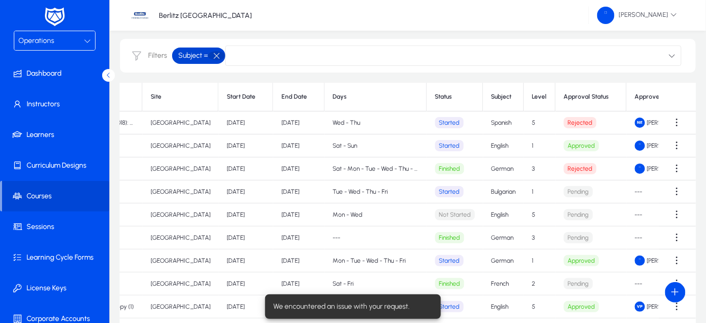
click at [214, 55] on button "button" at bounding box center [216, 55] width 17 height 9
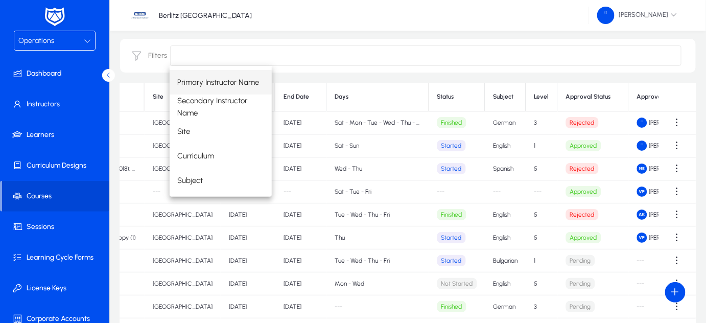
click at [307, 60] on input at bounding box center [425, 55] width 511 height 20
click at [314, 95] on div "Primary Instructor Name Secondary Instructor Name Site Curriculum Subject" at bounding box center [426, 131] width 512 height 131
click at [284, 174] on div "Primary Instructor Name Secondary Instructor Name Site Curriculum Subject" at bounding box center [426, 131] width 512 height 131
click at [275, 238] on td "[DATE]" at bounding box center [301, 237] width 52 height 23
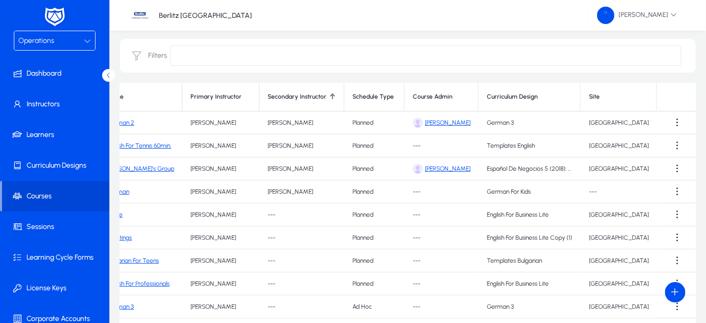
scroll to position [0, 0]
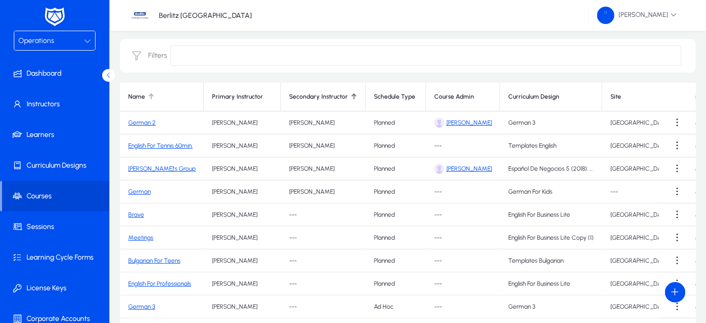
click at [152, 98] on div at bounding box center [151, 96] width 6 height 6
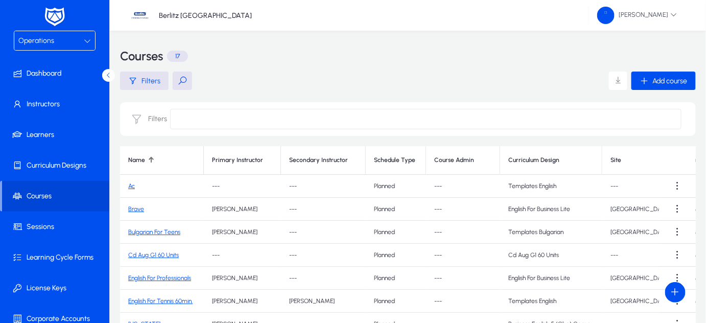
click at [174, 53] on p "17" at bounding box center [177, 56] width 21 height 11
click at [53, 222] on span "Sessions" at bounding box center [56, 227] width 109 height 10
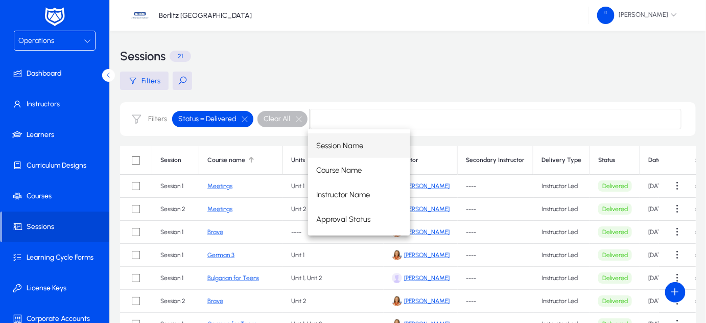
click at [224, 169] on th "Course name" at bounding box center [241, 160] width 84 height 29
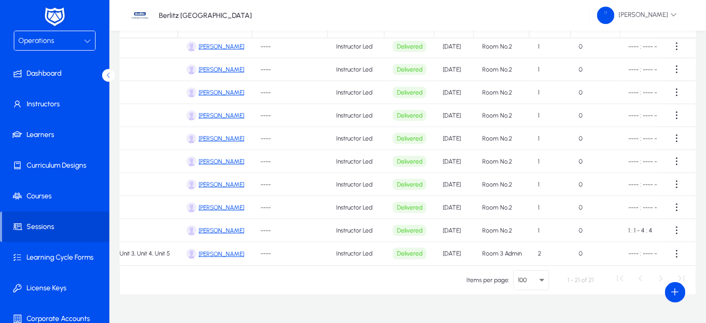
scroll to position [136, 0]
click at [542, 280] on icon "Select page" at bounding box center [542, 280] width 5 height 3
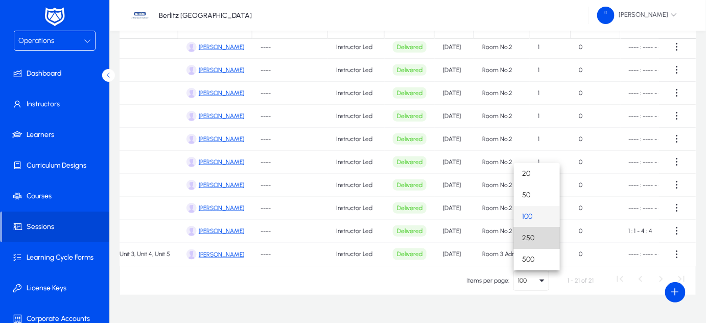
click at [527, 233] on span "250" at bounding box center [528, 238] width 12 height 12
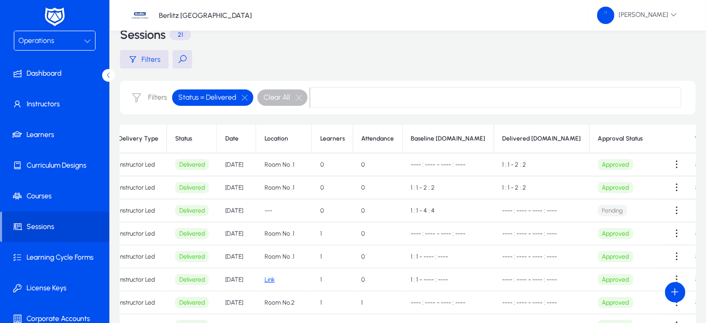
scroll to position [21, 0]
click at [244, 140] on div at bounding box center [244, 138] width 1 height 5
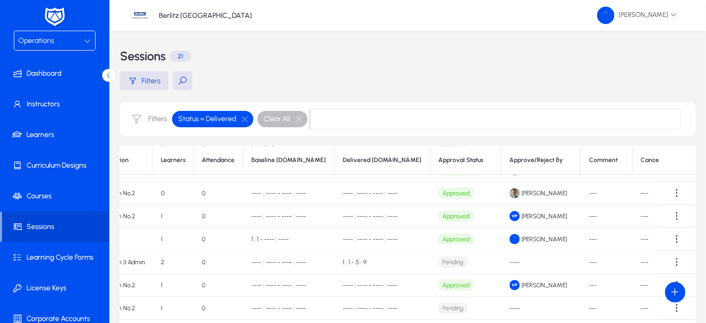
scroll to position [263, 582]
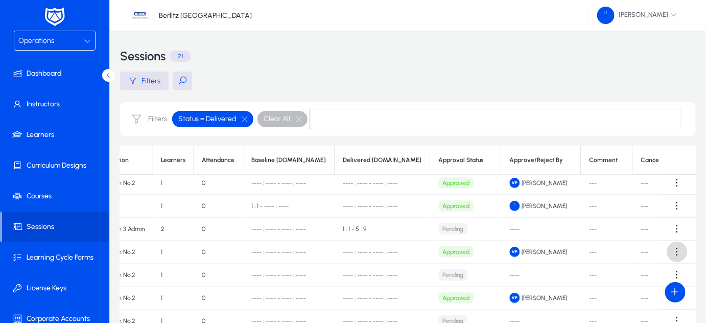
click at [675, 251] on span at bounding box center [677, 252] width 20 height 20
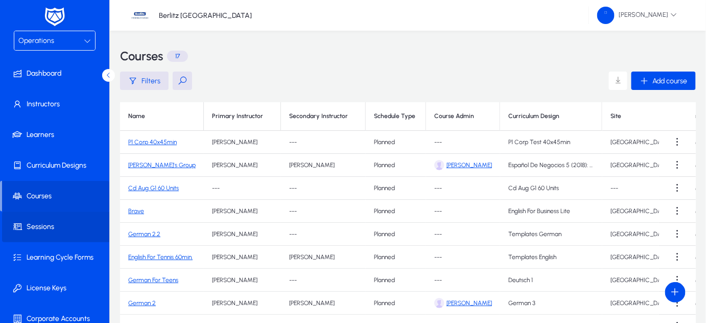
click at [72, 222] on span "Sessions" at bounding box center [56, 227] width 109 height 10
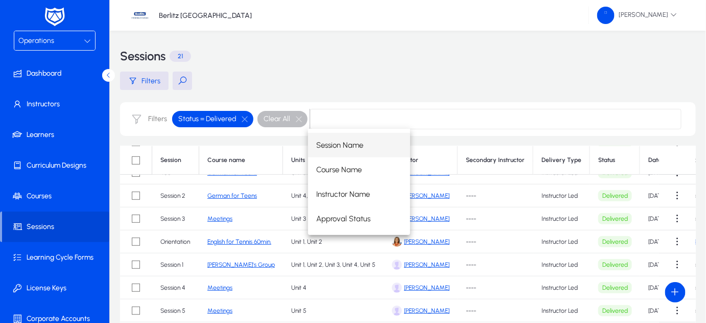
scroll to position [263, 0]
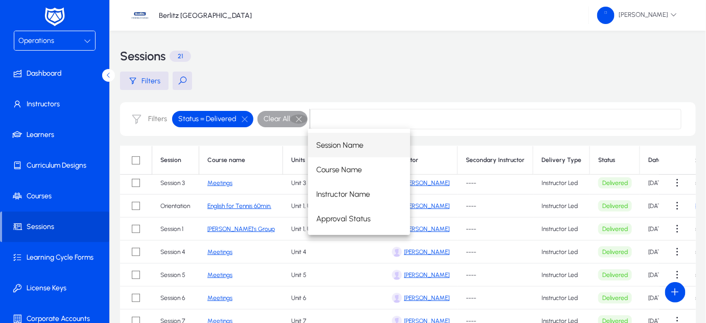
click at [295, 118] on button "button" at bounding box center [298, 118] width 17 height 9
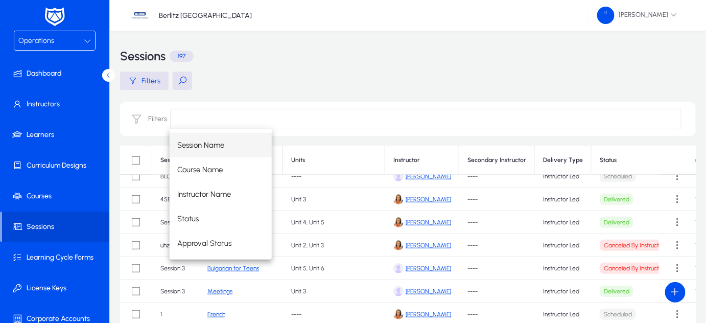
click at [313, 124] on input at bounding box center [425, 119] width 511 height 20
click at [222, 216] on mat-option "Status" at bounding box center [221, 219] width 102 height 25
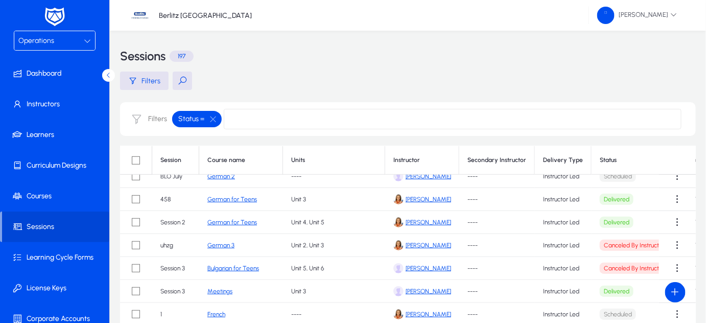
click at [268, 118] on input at bounding box center [453, 119] width 458 height 20
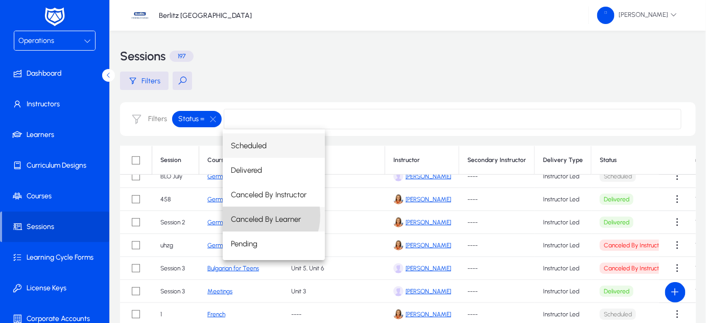
click at [256, 215] on span "Canceled By Learner" at bounding box center [266, 219] width 70 height 12
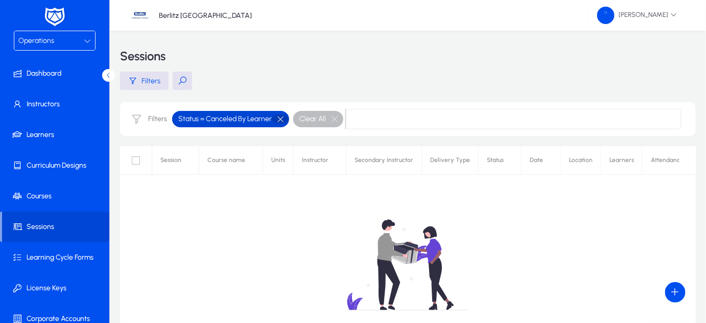
click at [277, 119] on button "button" at bounding box center [280, 118] width 17 height 9
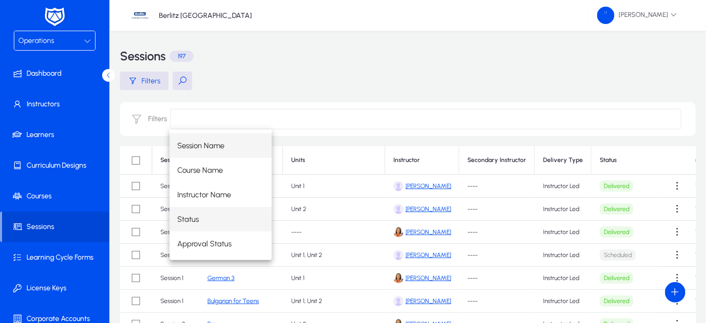
click at [200, 224] on mat-option "Status" at bounding box center [221, 219] width 102 height 25
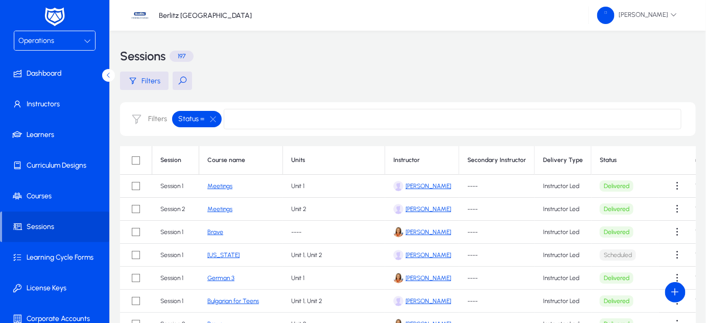
click at [292, 123] on input at bounding box center [453, 119] width 458 height 20
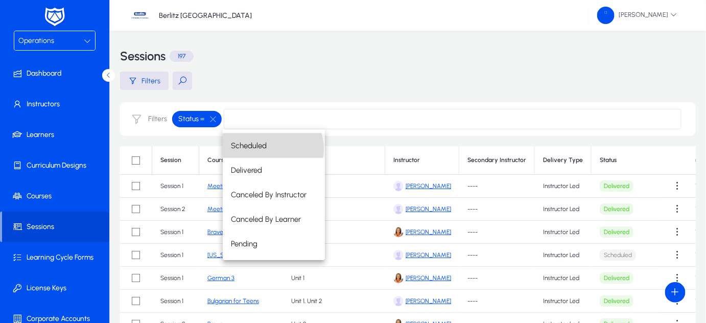
click at [272, 149] on mat-option "Scheduled" at bounding box center [274, 145] width 102 height 25
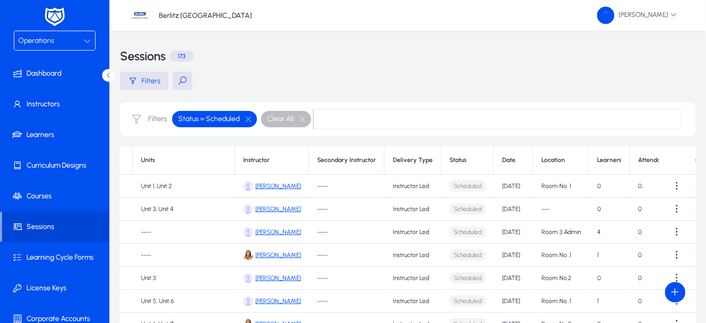
scroll to position [0, 151]
click at [325, 121] on input at bounding box center [498, 119] width 368 height 20
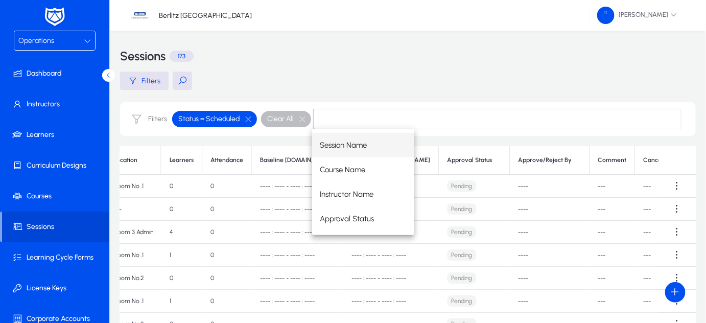
scroll to position [1, 0]
click at [303, 115] on button "button" at bounding box center [302, 117] width 17 height 9
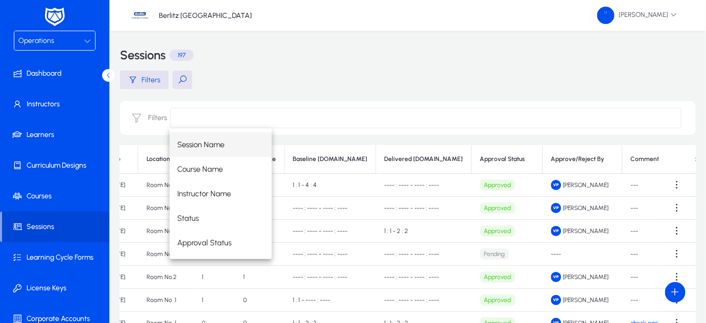
click at [620, 183] on div "Session Name Course Name Instructor Name Status Approval Status" at bounding box center [426, 193] width 512 height 131
click at [424, 123] on input at bounding box center [425, 118] width 511 height 20
click at [439, 74] on div "Filters" at bounding box center [408, 80] width 576 height 18
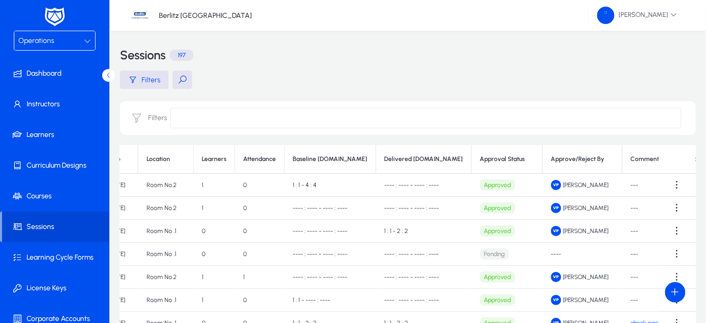
scroll to position [0, 618]
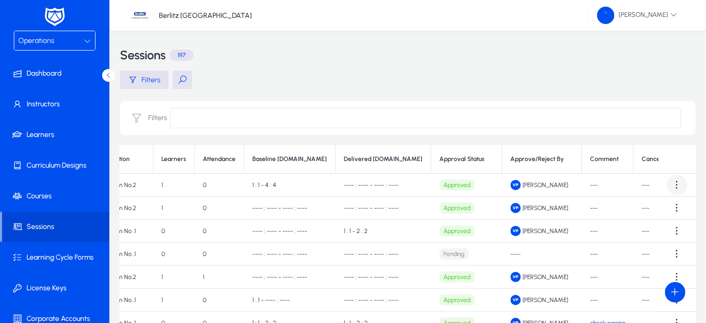
click at [676, 183] on span at bounding box center [677, 185] width 20 height 20
click at [658, 148] on div at bounding box center [353, 161] width 706 height 323
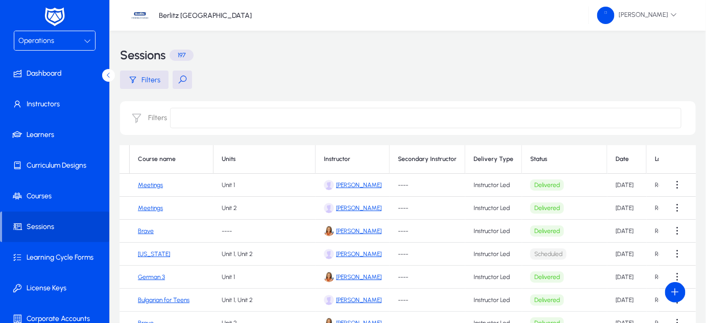
scroll to position [0, 68]
click at [355, 159] on div at bounding box center [358, 159] width 6 height 6
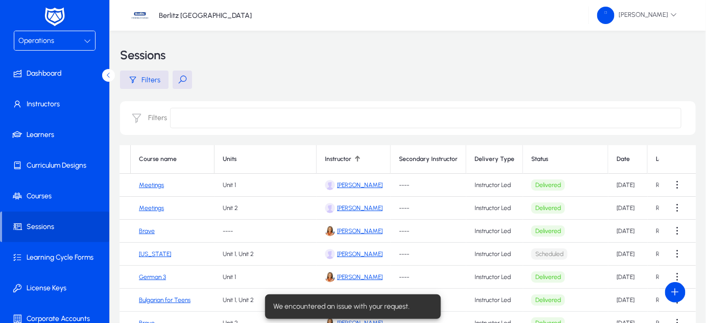
click at [355, 159] on div at bounding box center [358, 159] width 6 height 6
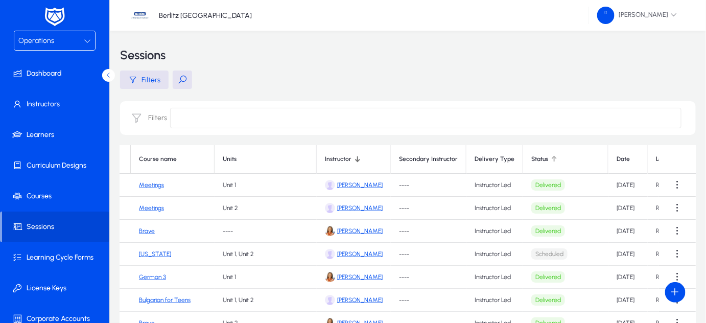
click at [539, 162] on div "Status" at bounding box center [565, 159] width 68 height 8
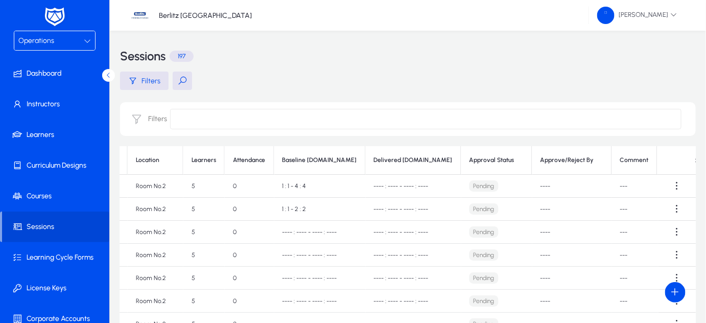
scroll to position [0, 532]
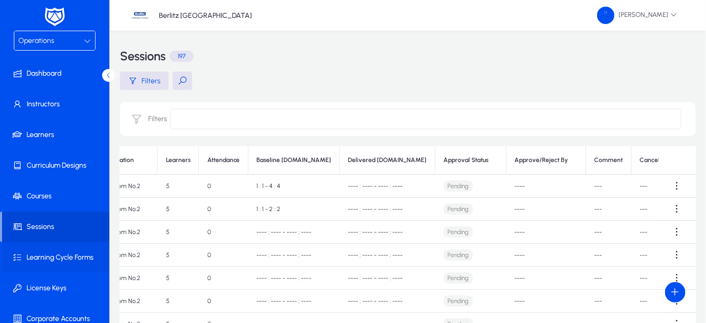
click at [74, 255] on span "Learning Cycle Forms" at bounding box center [56, 257] width 109 height 10
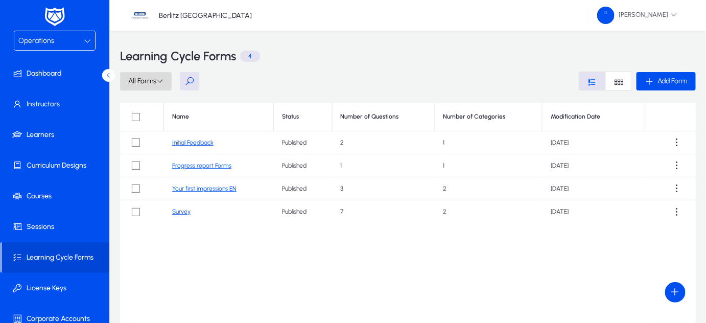
click at [158, 80] on icon at bounding box center [159, 80] width 7 height 7
click at [494, 72] on div at bounding box center [353, 161] width 706 height 323
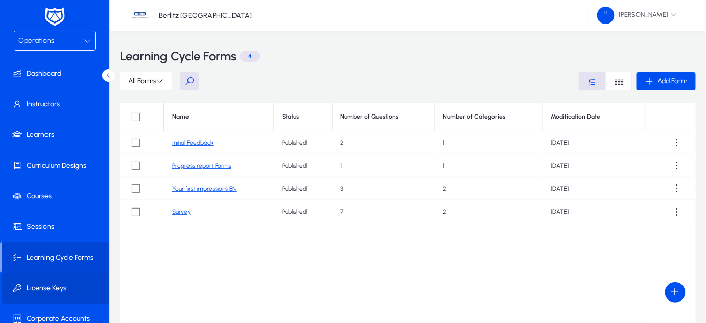
click at [82, 284] on span "License Keys" at bounding box center [56, 288] width 109 height 10
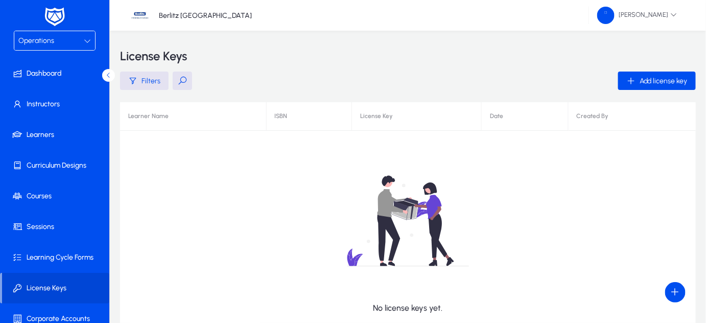
click at [87, 46] on div at bounding box center [87, 41] width 7 height 12
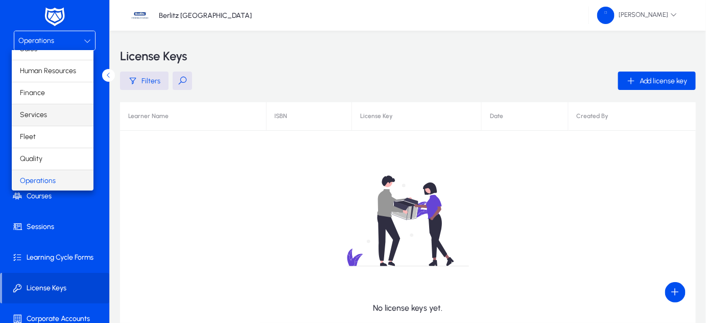
scroll to position [33, 0]
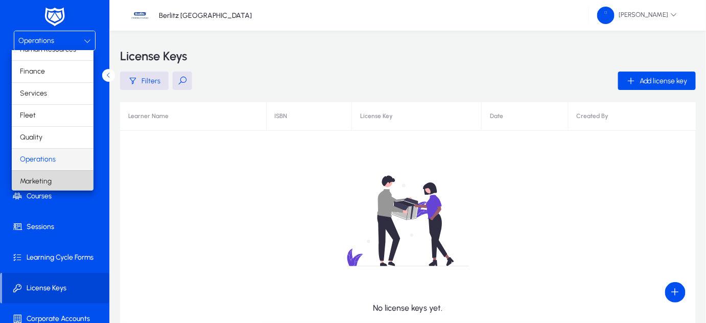
click at [54, 184] on mat-option "Marketing" at bounding box center [53, 181] width 82 height 21
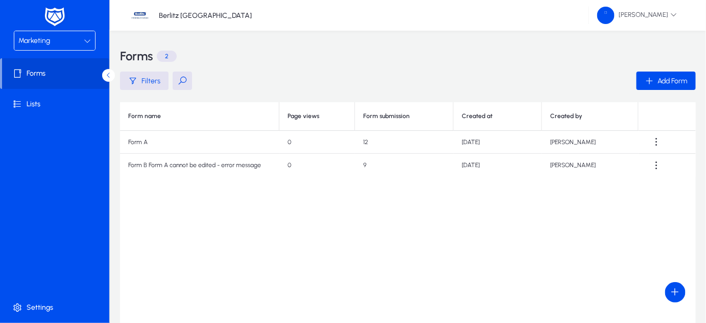
click at [87, 39] on icon at bounding box center [87, 40] width 7 height 7
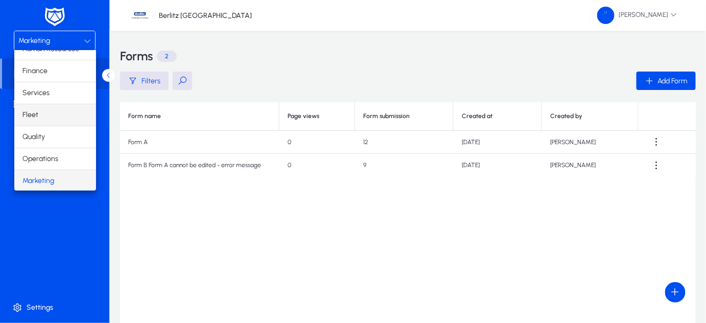
scroll to position [0, 0]
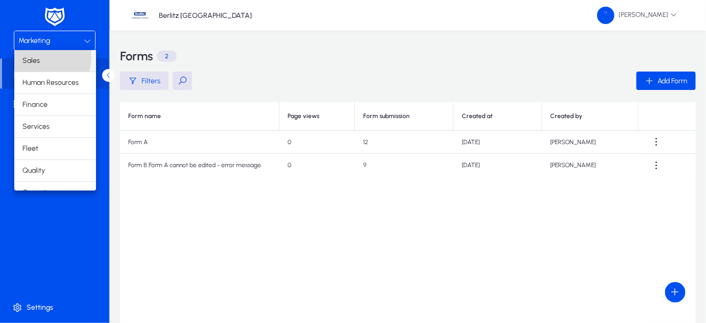
click at [50, 58] on mat-option "Sales" at bounding box center [55, 60] width 82 height 21
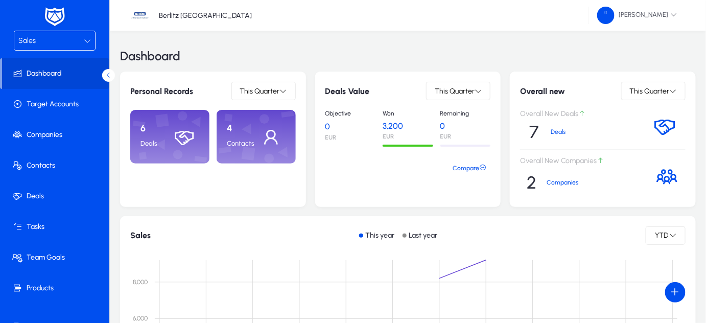
click at [197, 59] on div "Dashboard" at bounding box center [408, 56] width 576 height 31
click at [85, 40] on icon at bounding box center [87, 40] width 7 height 7
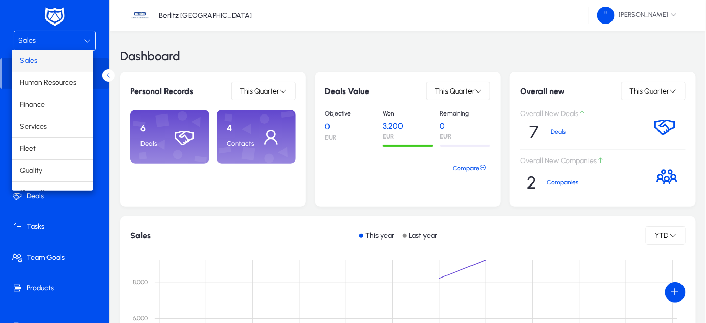
click at [287, 90] on div at bounding box center [353, 161] width 706 height 323
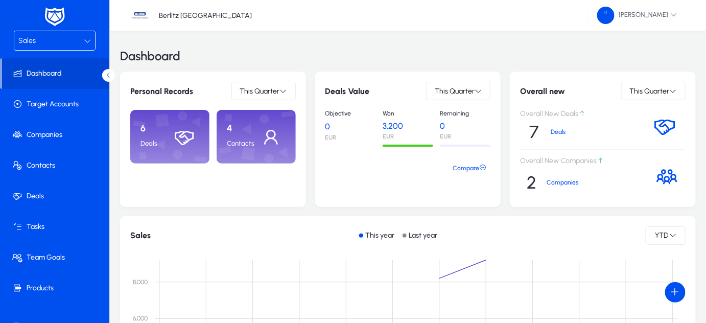
click at [287, 90] on span at bounding box center [263, 91] width 63 height 25
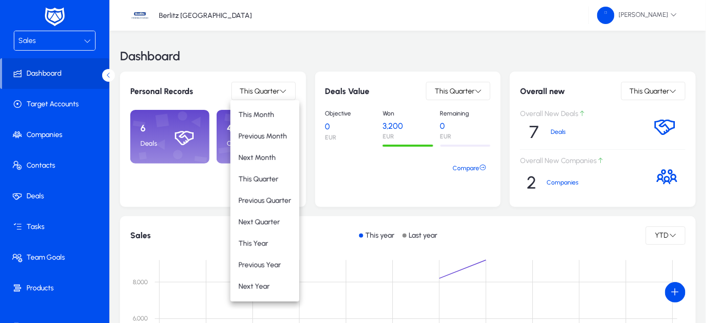
click at [483, 169] on div at bounding box center [353, 161] width 706 height 323
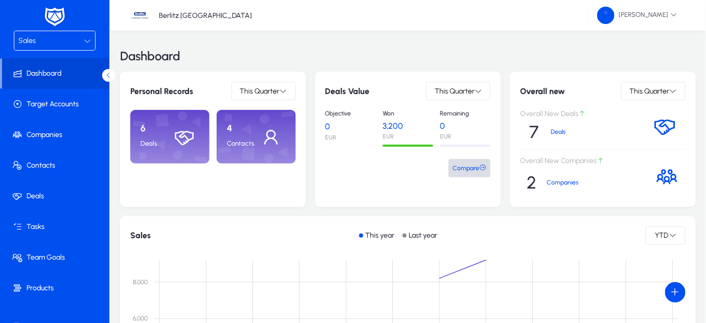
click at [480, 169] on icon at bounding box center [482, 167] width 7 height 7
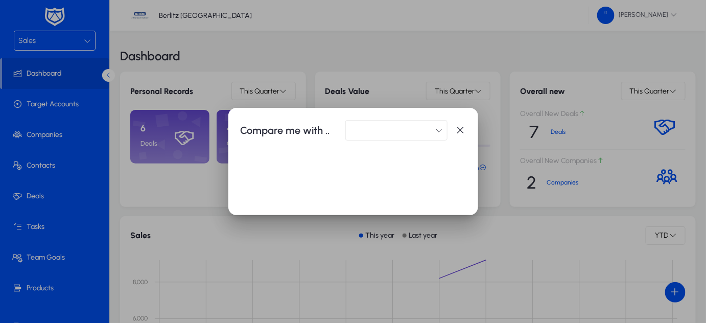
click at [439, 130] on icon "button" at bounding box center [439, 130] width 7 height 7
click at [463, 132] on div at bounding box center [353, 161] width 706 height 323
click at [460, 130] on icon "button" at bounding box center [461, 130] width 10 height 10
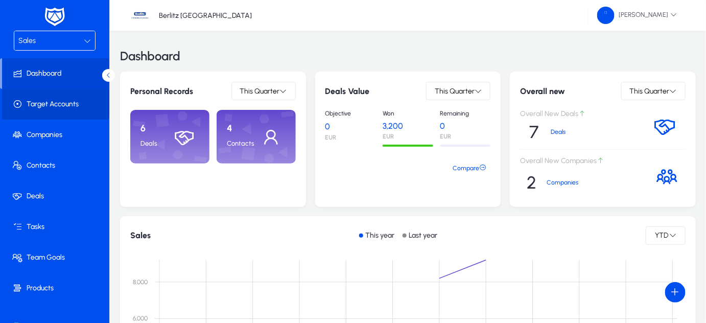
click at [55, 99] on span "Target Accounts" at bounding box center [56, 104] width 109 height 10
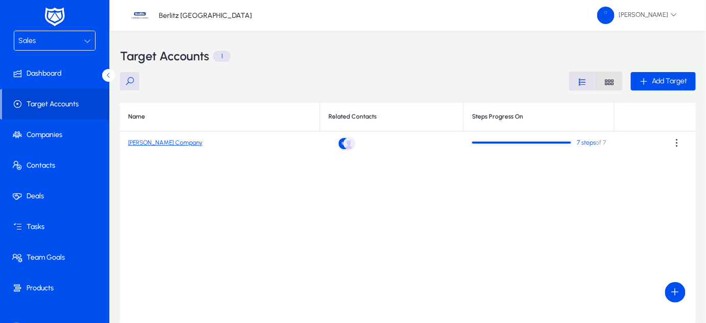
click at [604, 83] on icon "Layout Style" at bounding box center [609, 82] width 10 height 10
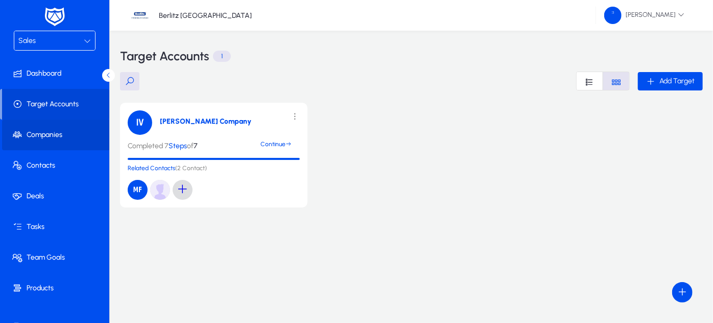
click at [58, 139] on span "Companies" at bounding box center [56, 135] width 109 height 10
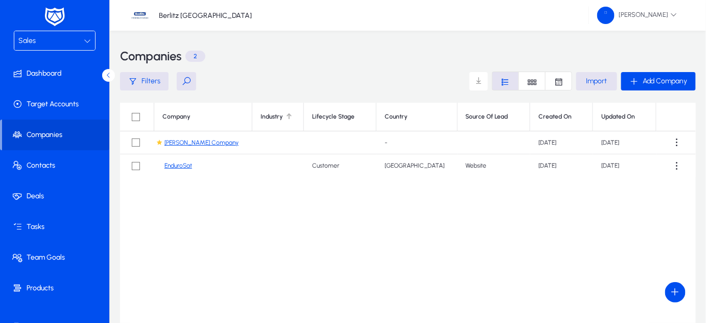
click at [265, 121] on th "Industry" at bounding box center [278, 117] width 52 height 29
click at [331, 117] on div "Lifecycle Stage" at bounding box center [333, 117] width 42 height 8
click at [399, 118] on div "Country" at bounding box center [417, 117] width 64 height 8
click at [514, 115] on div at bounding box center [514, 116] width 1 height 5
click at [618, 114] on div "Updated On" at bounding box center [618, 117] width 34 height 8
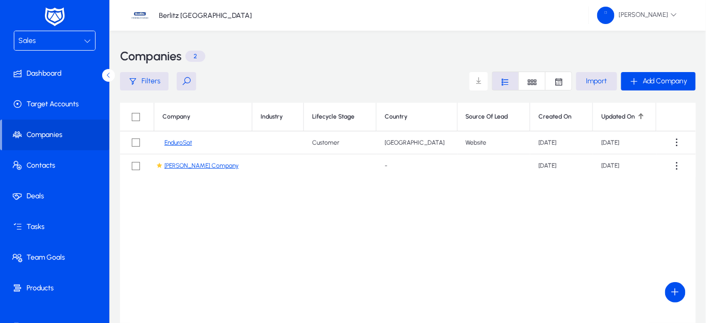
click at [618, 114] on div "Updated On" at bounding box center [618, 117] width 34 height 8
click at [681, 140] on span at bounding box center [677, 142] width 20 height 20
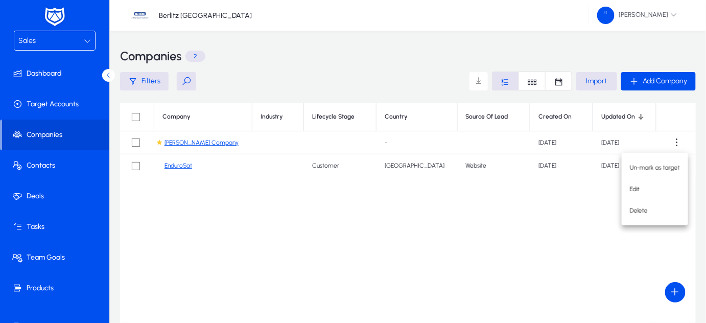
click at [148, 81] on div at bounding box center [353, 161] width 706 height 323
click at [148, 81] on span "Filters" at bounding box center [151, 81] width 19 height 9
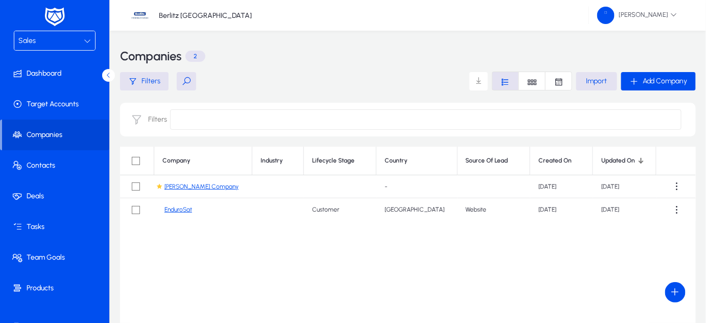
click at [185, 121] on input at bounding box center [425, 119] width 511 height 20
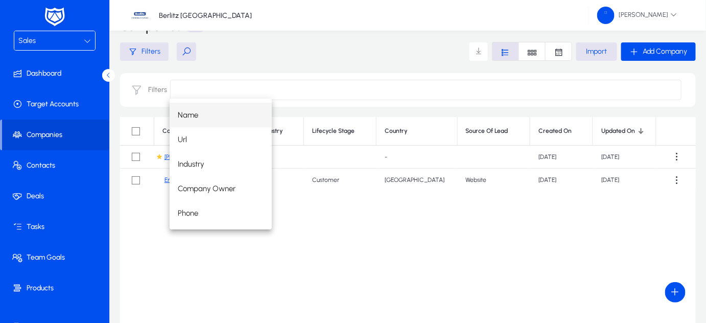
scroll to position [31, 0]
click at [291, 225] on div "Name Url Industry Company Owner Phone Initial Interests Source Of Lead Country" at bounding box center [426, 164] width 512 height 131
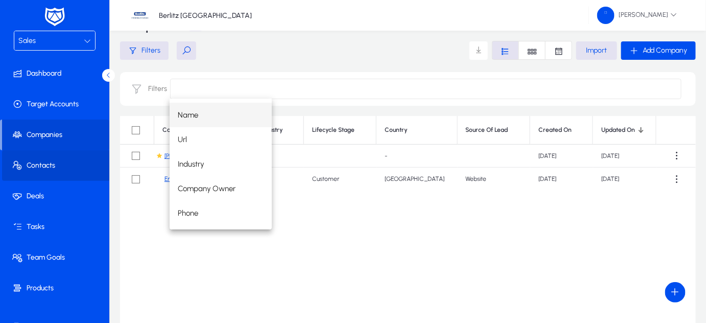
click at [64, 163] on span "Contacts" at bounding box center [56, 165] width 109 height 10
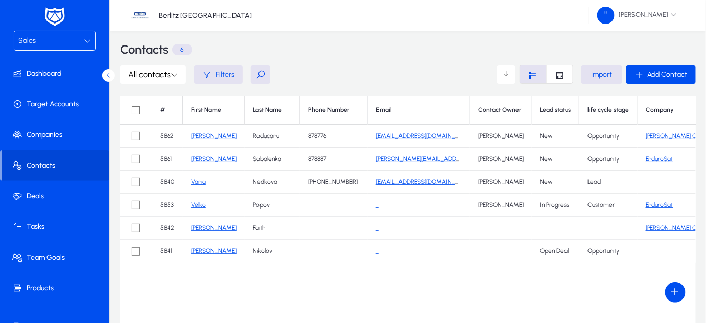
scroll to position [7, 0]
click at [176, 79] on span at bounding box center [153, 74] width 66 height 25
click at [176, 79] on div at bounding box center [353, 161] width 706 height 323
click at [171, 71] on icon at bounding box center [174, 74] width 7 height 7
click at [230, 66] on div at bounding box center [353, 161] width 706 height 323
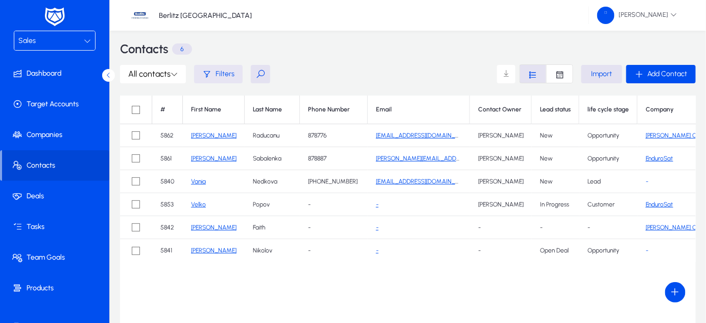
click at [222, 74] on span "Filters" at bounding box center [225, 73] width 19 height 9
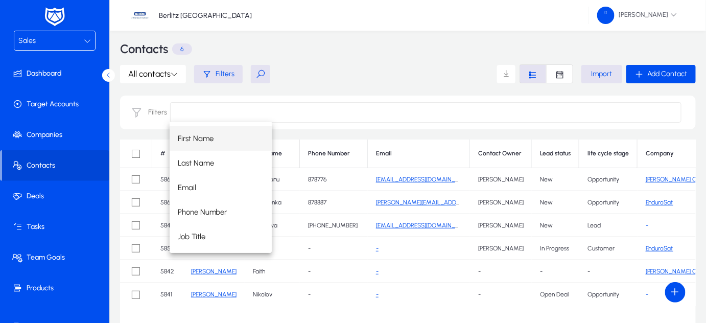
click at [205, 108] on input at bounding box center [425, 112] width 511 height 20
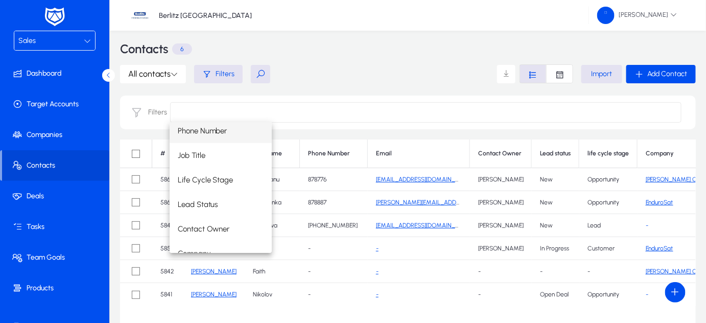
scroll to position [98, 0]
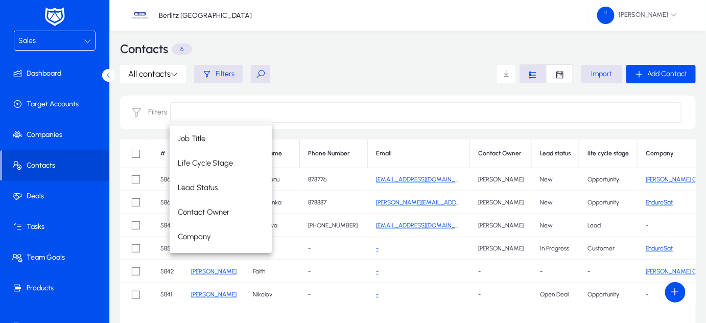
click at [231, 177] on mat-option "Lead Status" at bounding box center [221, 187] width 102 height 25
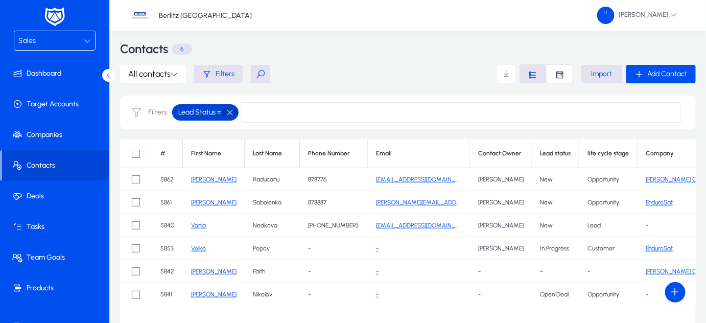
click at [232, 115] on button "button" at bounding box center [229, 112] width 17 height 9
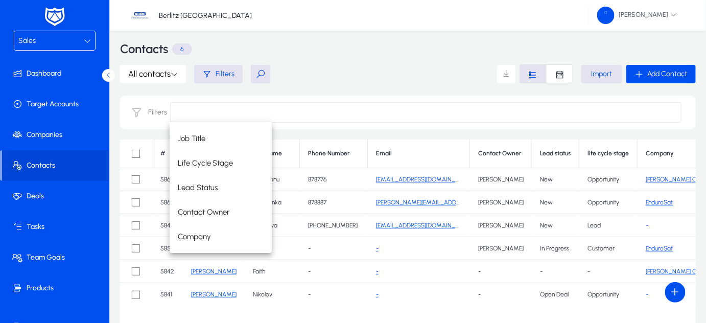
click at [599, 151] on div "First Name Last Name Email Phone Number Job Title Life Cycle Stage Lead Status …" at bounding box center [426, 187] width 512 height 131
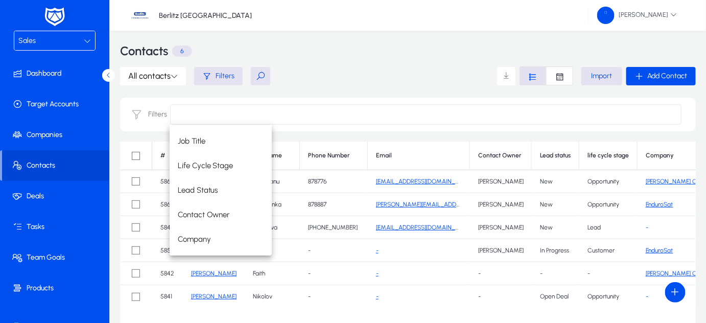
scroll to position [3, 0]
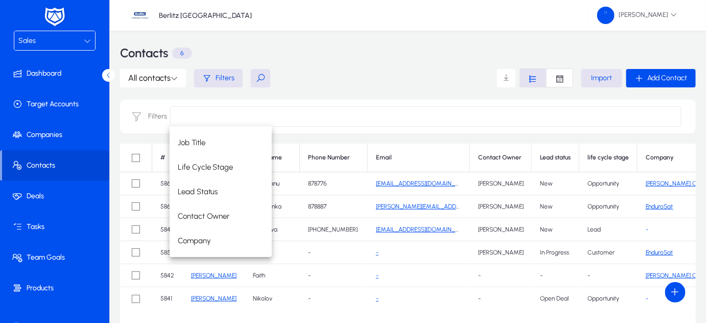
click at [585, 124] on input at bounding box center [425, 116] width 511 height 20
click at [537, 114] on input at bounding box center [425, 116] width 511 height 20
click at [454, 78] on div "All contacts Filters Import Add Contact" at bounding box center [408, 77] width 576 height 19
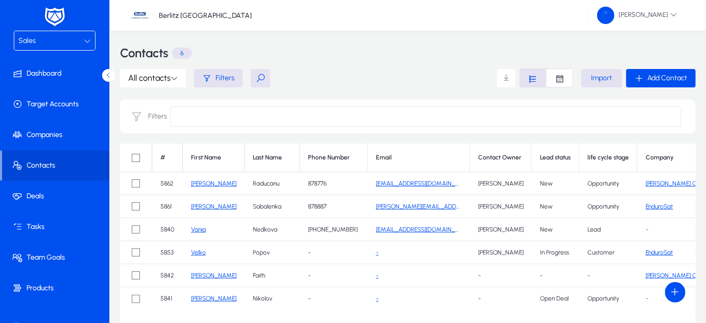
click at [560, 80] on div at bounding box center [353, 161] width 706 height 323
click at [560, 80] on icon "Font Style" at bounding box center [560, 79] width 10 height 10
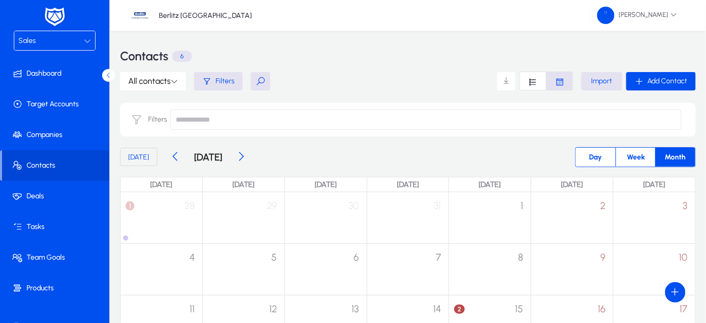
scroll to position [0, 0]
click at [251, 152] on span at bounding box center [240, 157] width 20 height 20
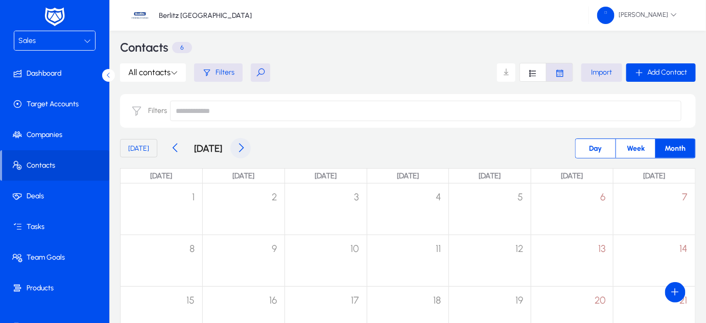
scroll to position [10, 0]
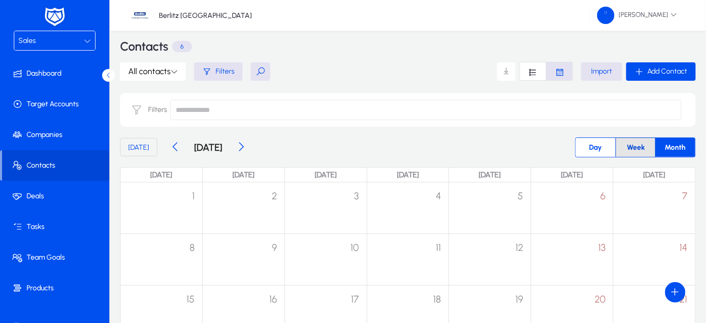
click at [629, 150] on span "Week" at bounding box center [636, 147] width 30 height 19
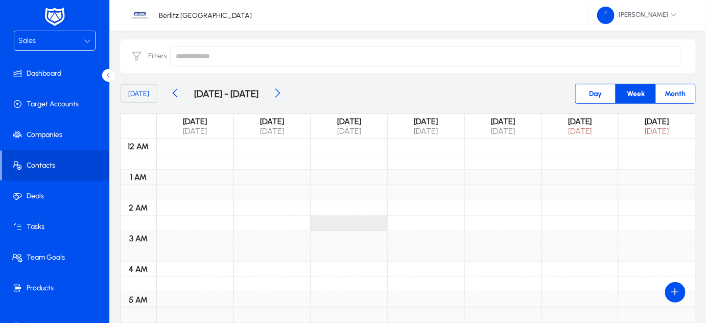
scroll to position [58, 0]
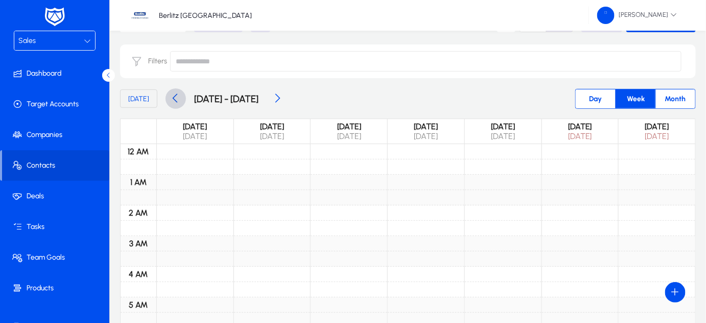
click at [179, 98] on span at bounding box center [176, 98] width 20 height 20
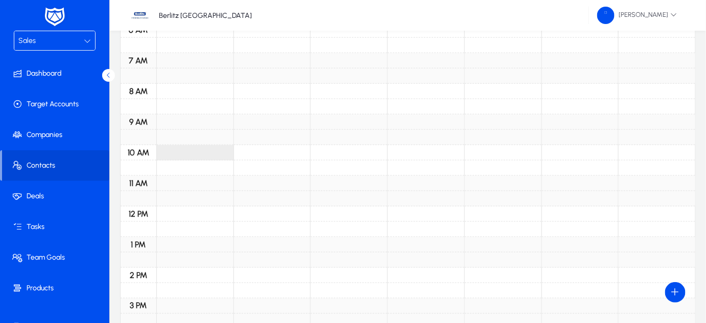
scroll to position [0, 0]
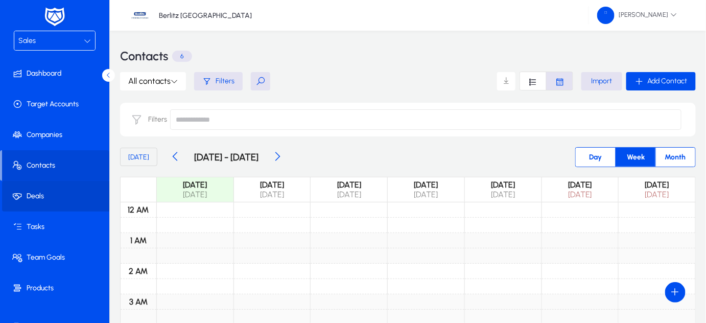
click at [57, 198] on span "Deals" at bounding box center [56, 196] width 109 height 10
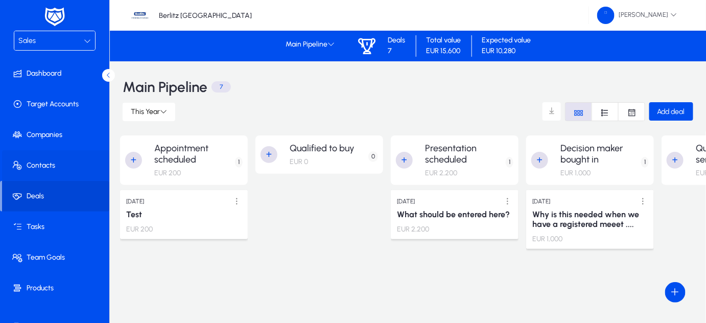
click at [50, 162] on span "Contacts" at bounding box center [56, 165] width 109 height 10
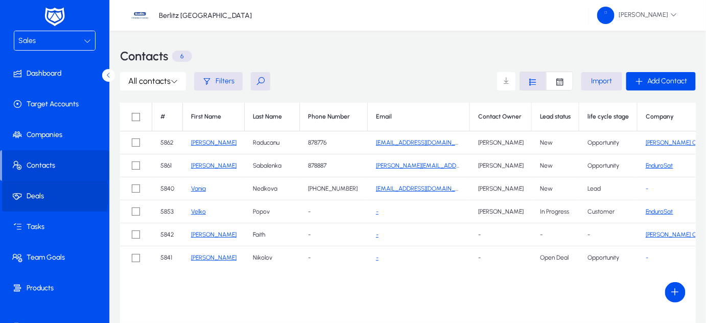
click at [26, 194] on span "Deals" at bounding box center [56, 196] width 109 height 10
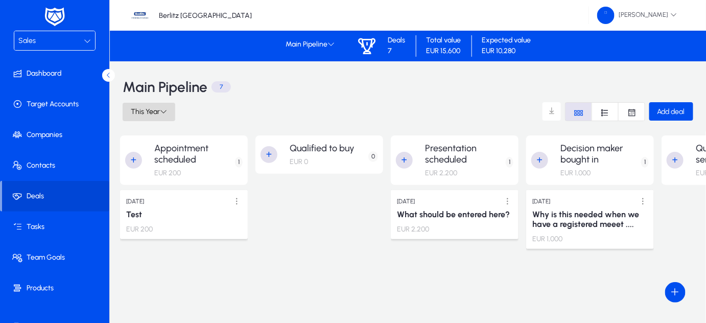
click at [165, 109] on icon at bounding box center [163, 111] width 7 height 7
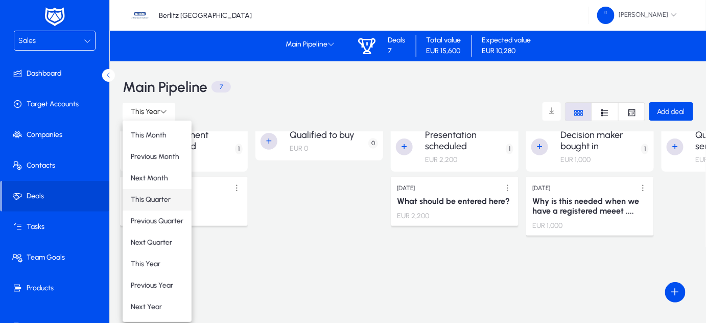
scroll to position [14, 0]
click at [346, 214] on div at bounding box center [353, 161] width 706 height 323
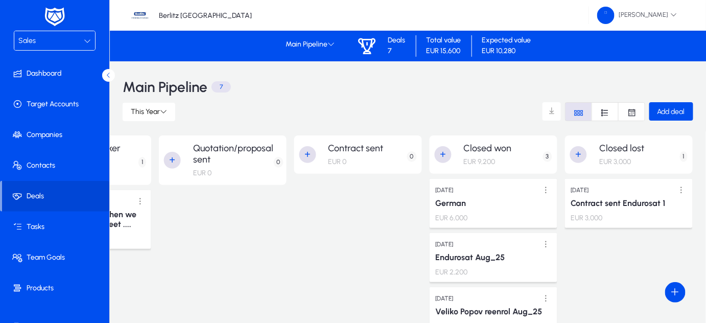
scroll to position [0, 503]
click at [605, 113] on icon "Font Style" at bounding box center [605, 113] width 10 height 10
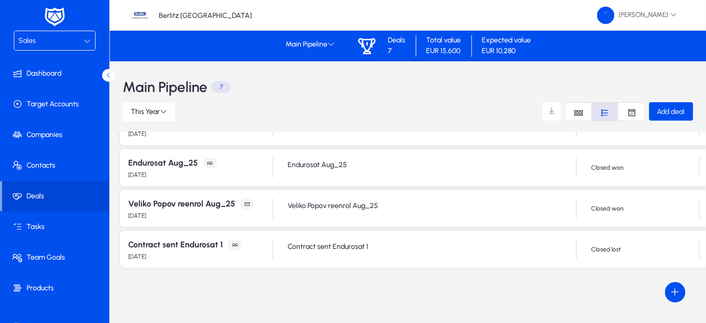
scroll to position [0, 0]
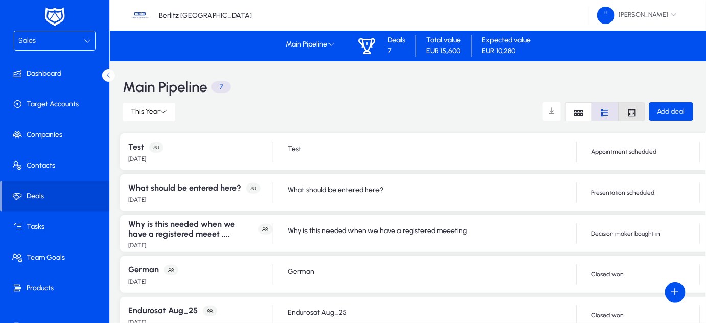
click at [631, 112] on icon "Font Style" at bounding box center [632, 113] width 10 height 10
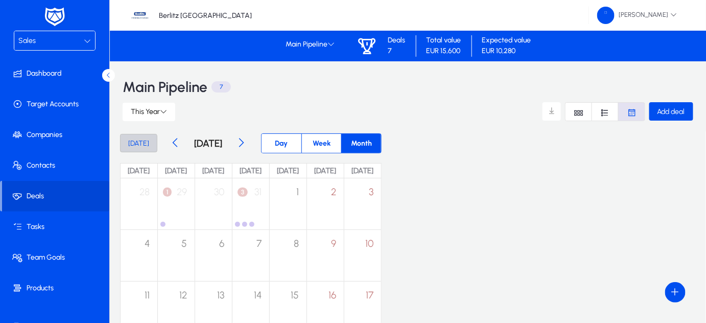
click at [137, 145] on span "[DATE]" at bounding box center [138, 143] width 21 height 9
click at [578, 112] on icon "Font Style" at bounding box center [579, 113] width 10 height 10
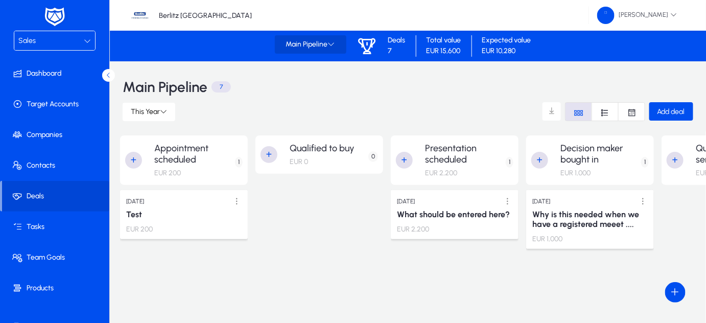
click at [330, 43] on icon at bounding box center [331, 43] width 7 height 7
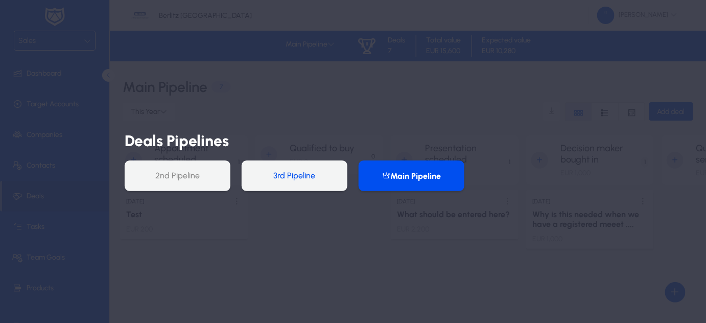
click at [300, 175] on button "3rd Pipeline" at bounding box center [295, 175] width 106 height 31
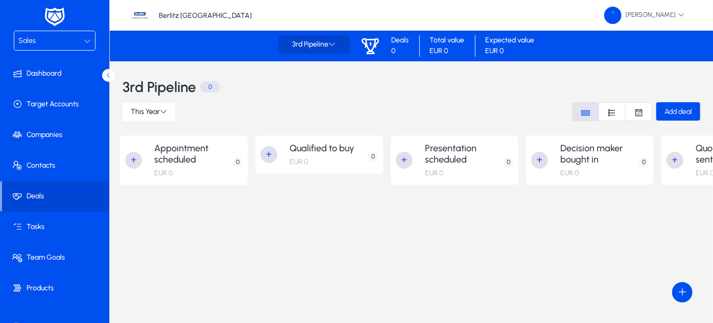
click at [336, 44] on icon at bounding box center [332, 43] width 7 height 7
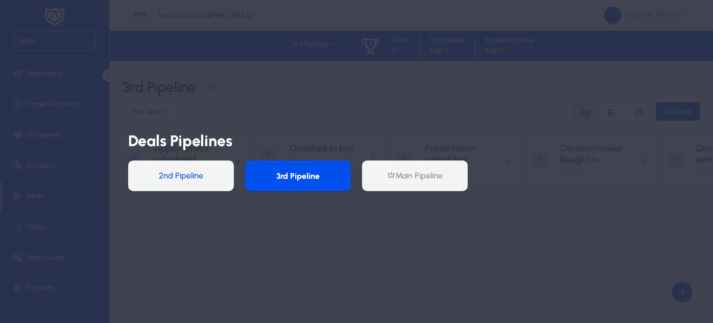
click at [218, 176] on button "2nd Pipeline" at bounding box center [181, 175] width 106 height 31
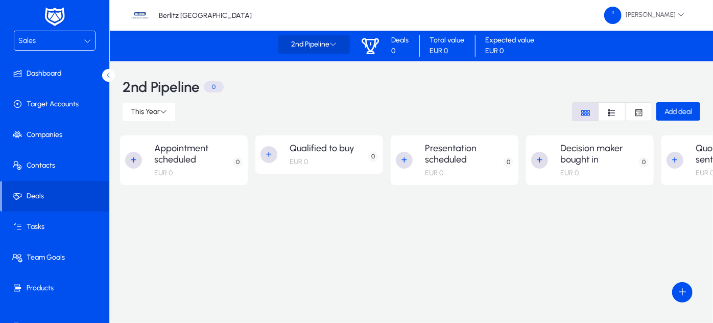
click at [335, 44] on icon at bounding box center [333, 43] width 7 height 7
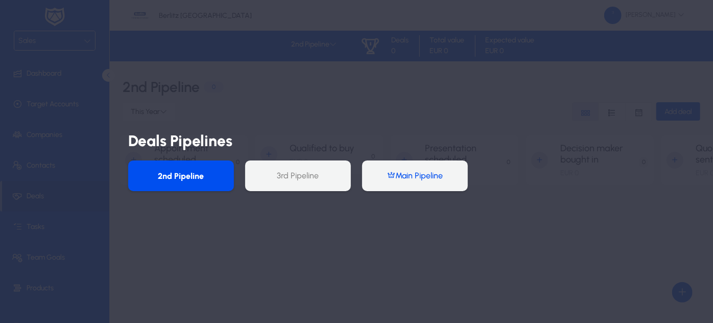
click at [384, 178] on button "Main Pipeline" at bounding box center [415, 175] width 106 height 31
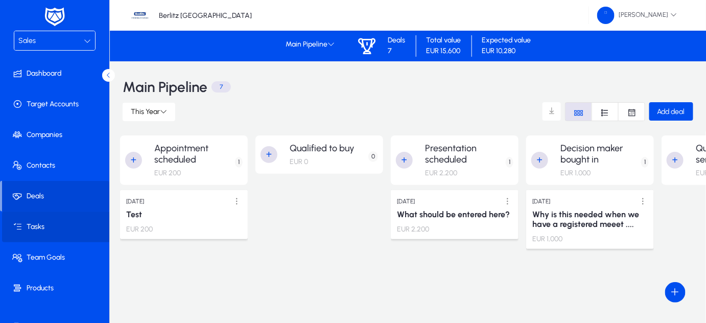
click at [61, 222] on span "Tasks" at bounding box center [56, 227] width 109 height 10
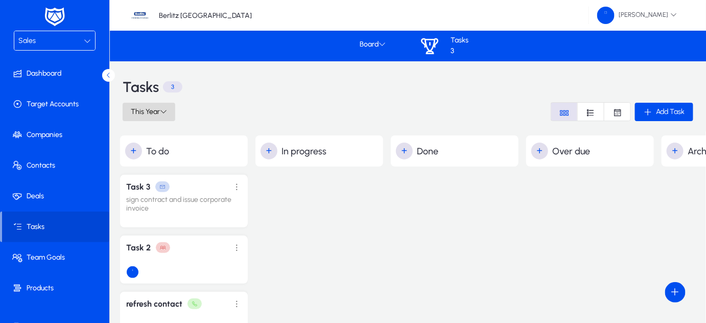
click at [158, 112] on span "This Year" at bounding box center [145, 111] width 29 height 9
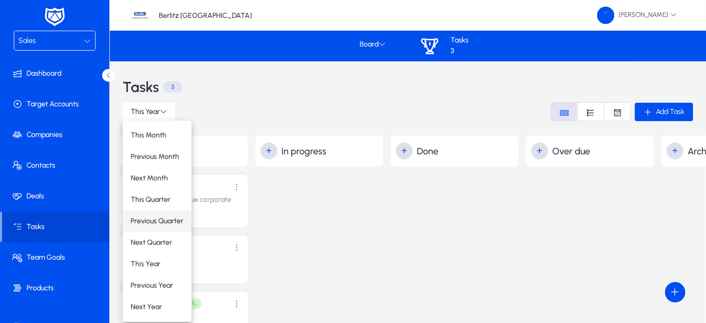
scroll to position [1, 0]
click at [308, 200] on div at bounding box center [353, 161] width 706 height 323
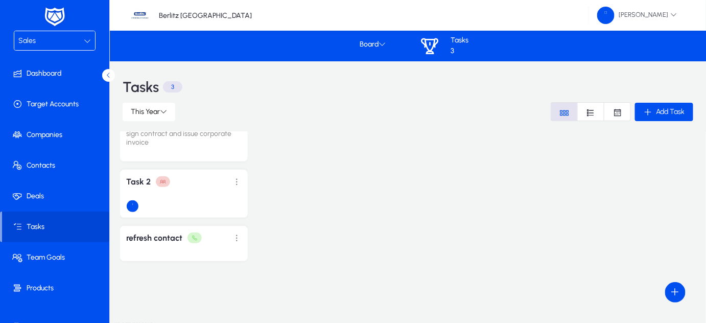
scroll to position [0, 0]
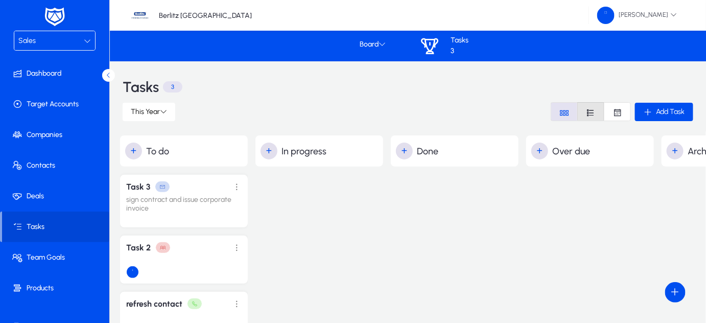
click at [592, 108] on icon "Font Style" at bounding box center [591, 113] width 10 height 10
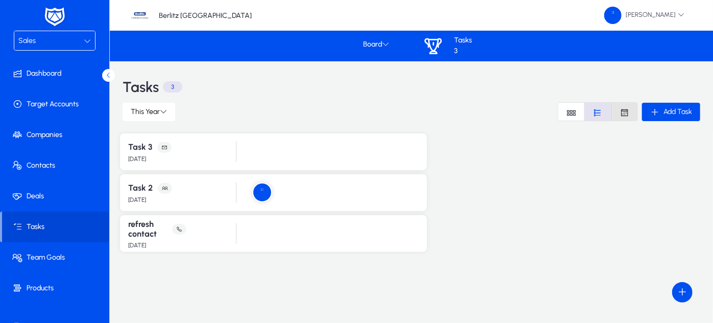
click at [625, 109] on icon "Font Style" at bounding box center [625, 113] width 10 height 10
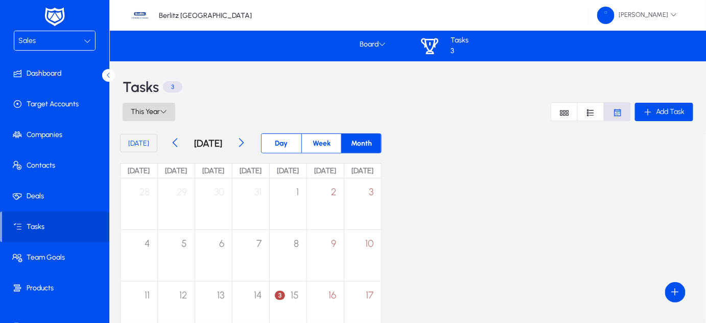
click at [161, 112] on icon at bounding box center [163, 111] width 7 height 7
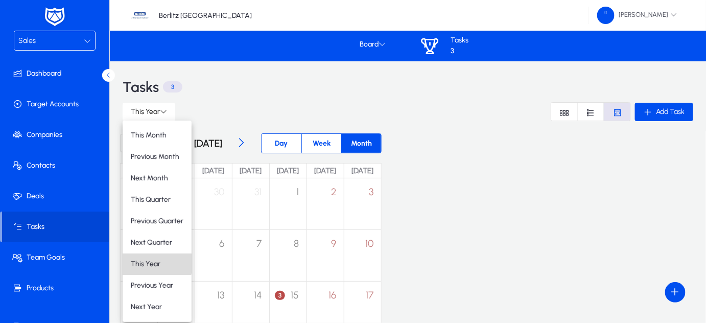
click at [147, 264] on span "This Year" at bounding box center [146, 264] width 30 height 9
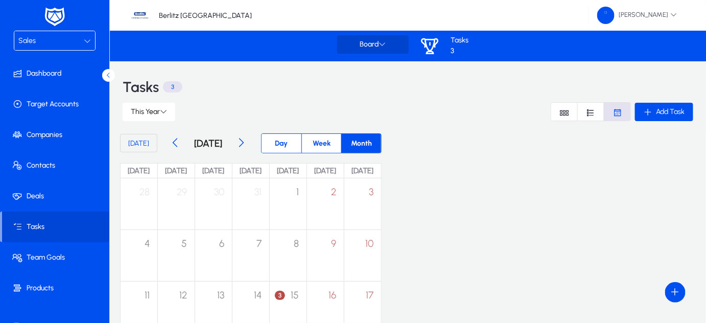
click at [381, 44] on icon at bounding box center [382, 43] width 7 height 7
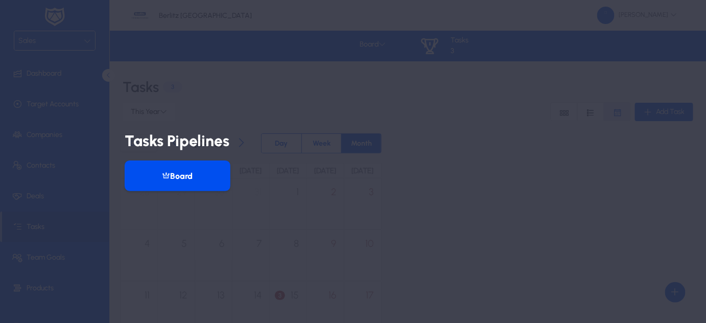
click at [216, 172] on button "Board" at bounding box center [178, 175] width 106 height 31
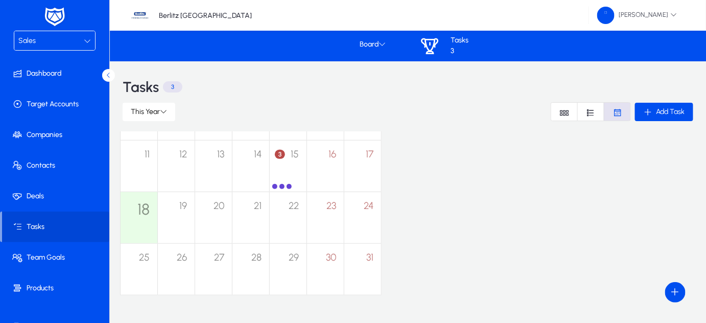
scroll to position [163, 0]
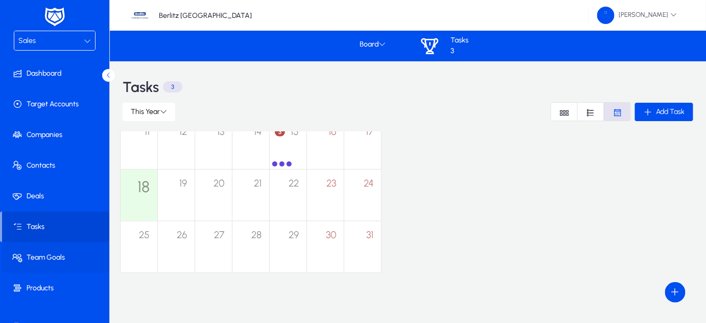
click at [46, 265] on span at bounding box center [56, 257] width 109 height 25
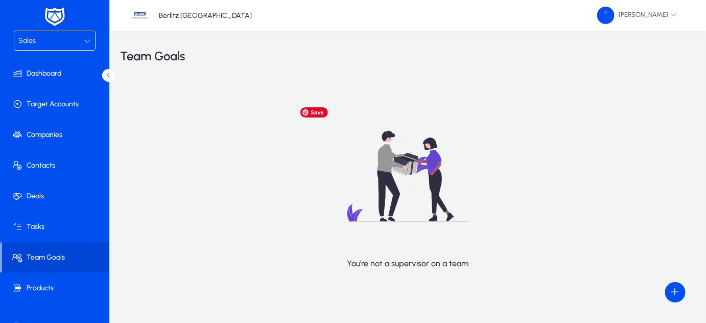
scroll to position [27, 0]
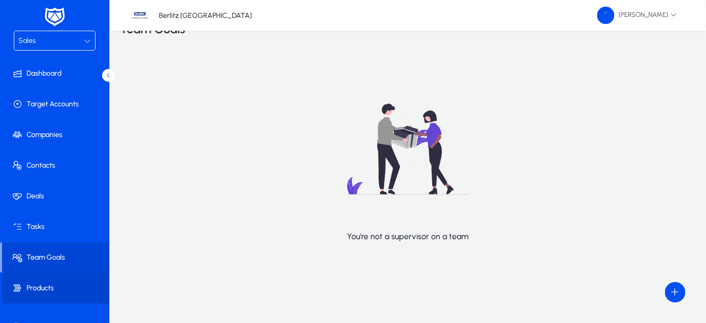
click at [63, 286] on span "Products" at bounding box center [56, 288] width 109 height 10
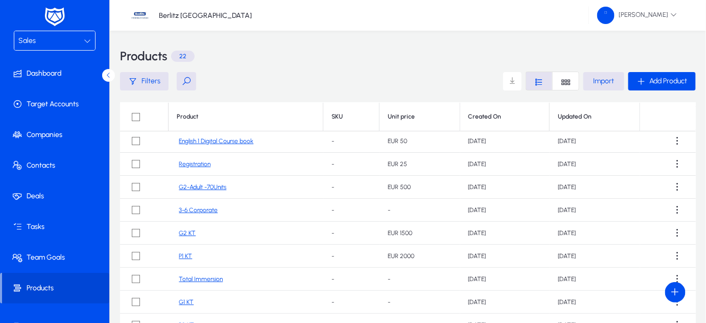
scroll to position [48, 0]
click at [78, 40] on div "Sales" at bounding box center [50, 40] width 65 height 13
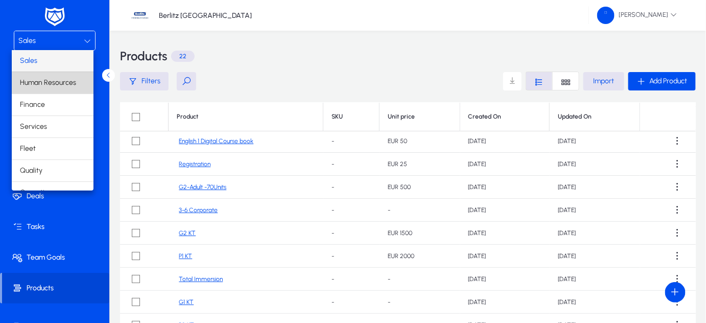
click at [58, 84] on span "Human Resources" at bounding box center [48, 83] width 56 height 12
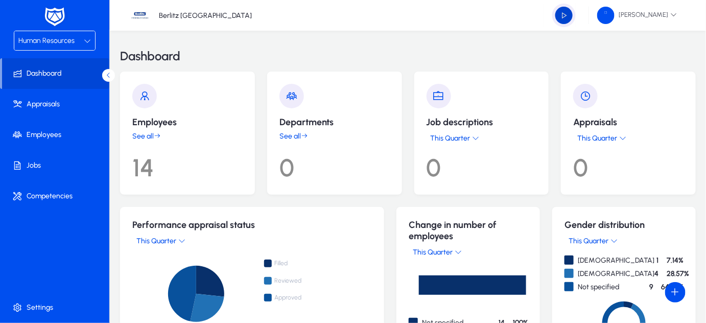
click at [570, 16] on span "button" at bounding box center [564, 15] width 20 height 20
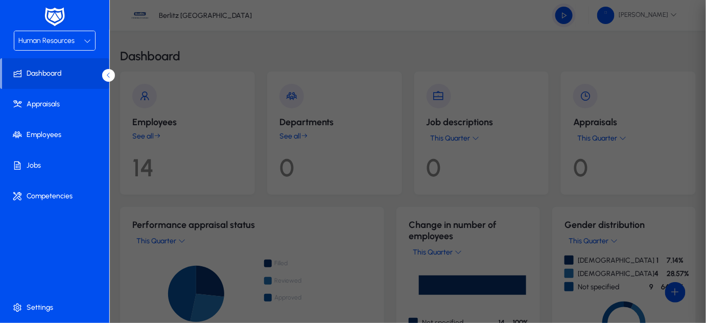
type input "*****"
type input "**********"
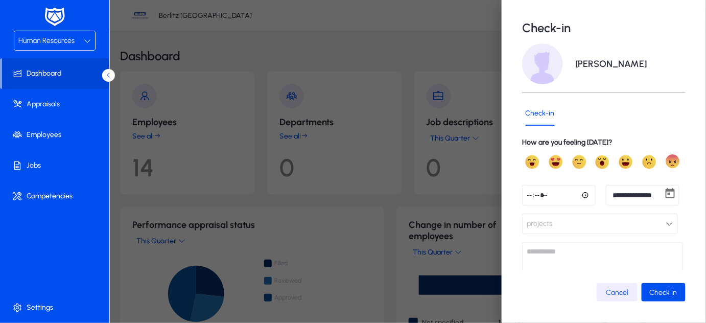
click at [471, 32] on div at bounding box center [353, 161] width 706 height 323
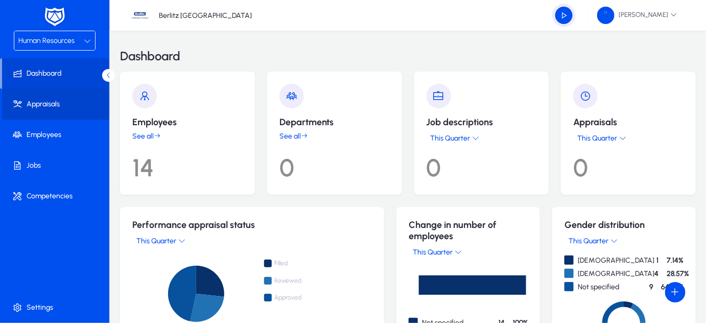
click at [59, 106] on span "Appraisals" at bounding box center [56, 104] width 109 height 10
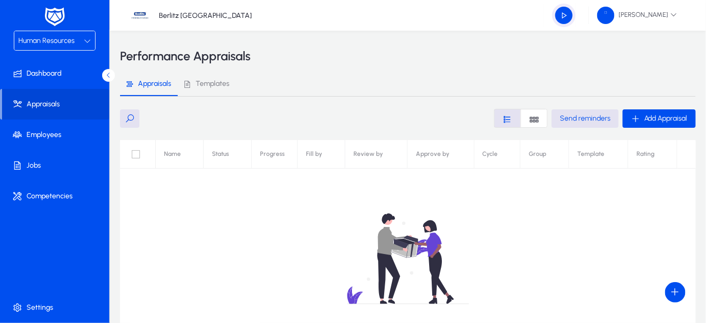
scroll to position [1, 0]
click at [316, 151] on div "No appraisals yet." at bounding box center [408, 266] width 576 height 255
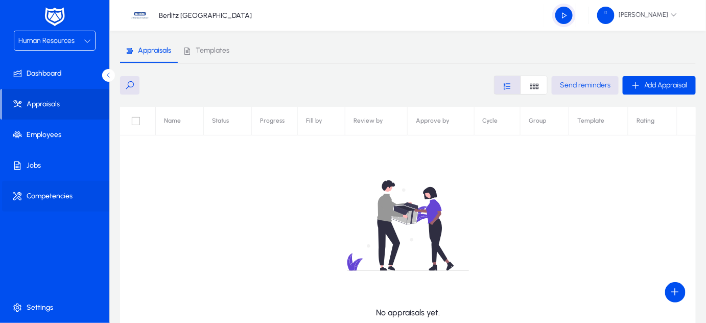
scroll to position [33, 0]
click at [79, 45] on div "Human Resources" at bounding box center [50, 40] width 65 height 13
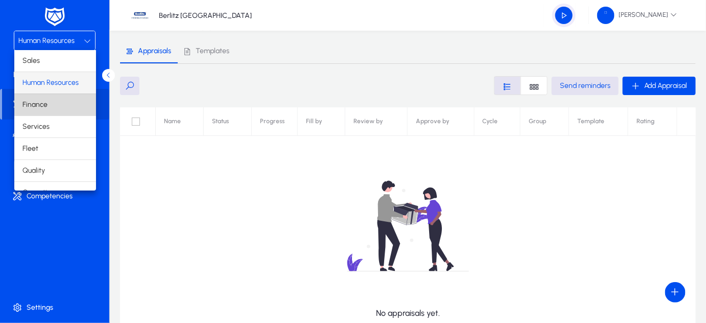
click at [56, 102] on mat-option "Finance" at bounding box center [55, 104] width 82 height 21
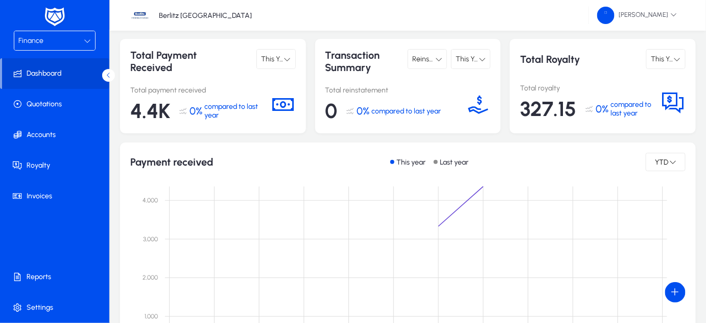
click at [291, 59] on div "This Year" at bounding box center [276, 59] width 38 height 19
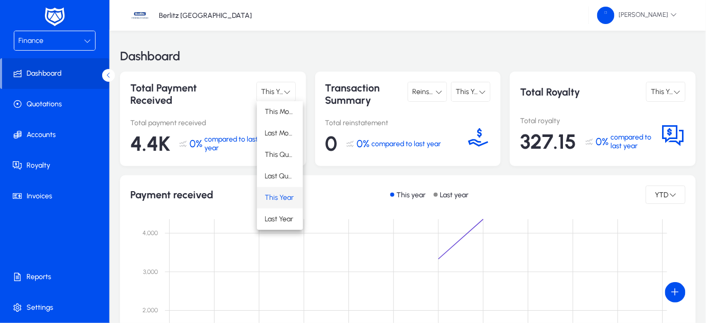
click at [614, 140] on div at bounding box center [353, 161] width 706 height 323
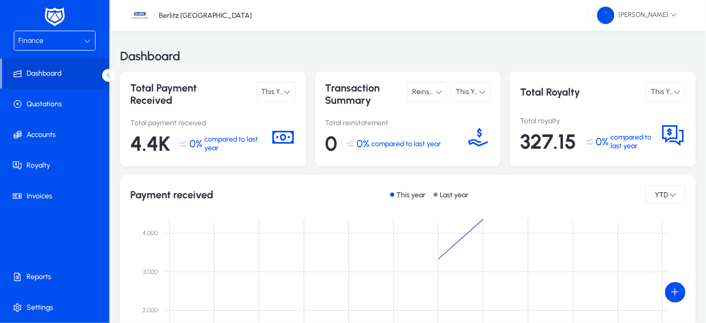
click at [678, 89] on icon at bounding box center [677, 91] width 7 height 7
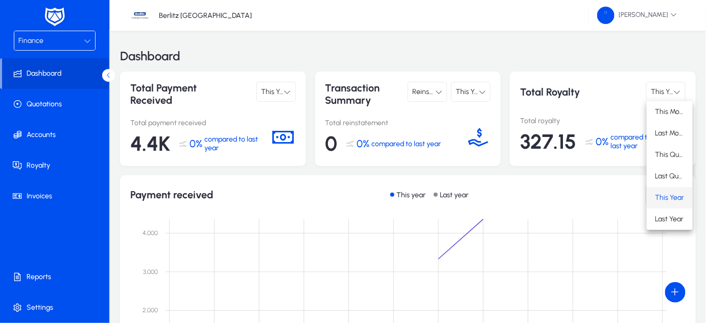
click at [390, 143] on div at bounding box center [353, 161] width 706 height 323
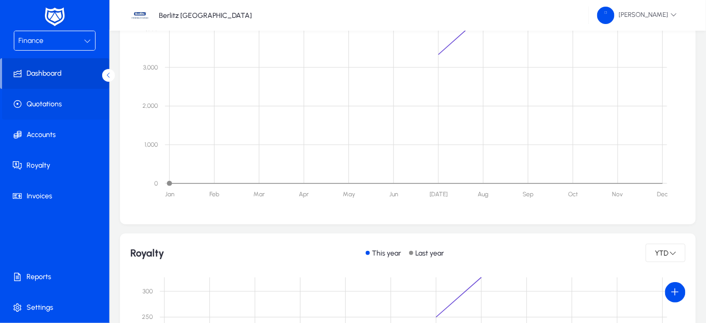
scroll to position [185, 0]
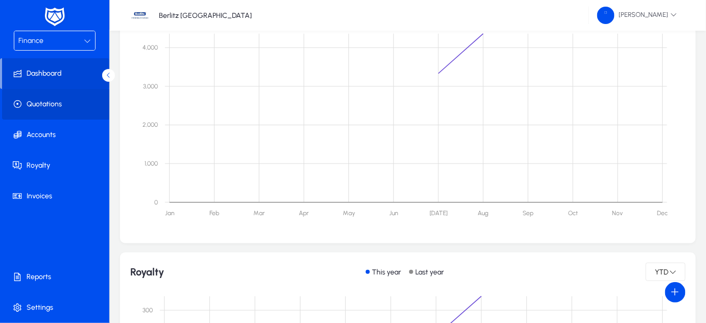
click at [31, 99] on span "Quotations" at bounding box center [56, 104] width 109 height 10
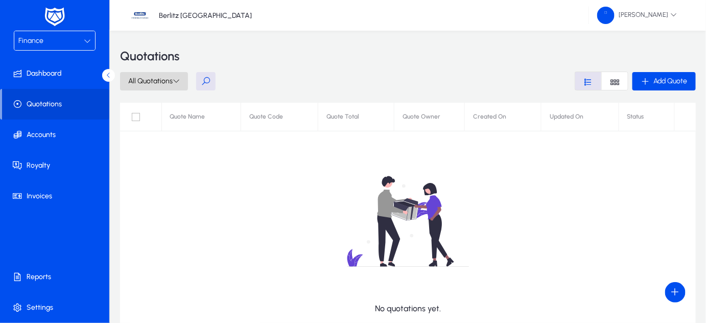
click at [171, 81] on span "All Quotations" at bounding box center [154, 81] width 52 height 9
click at [66, 134] on div at bounding box center [353, 161] width 706 height 323
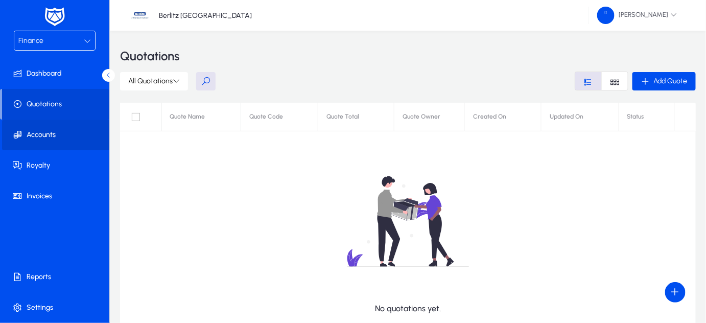
click at [32, 134] on span "Accounts" at bounding box center [56, 135] width 109 height 10
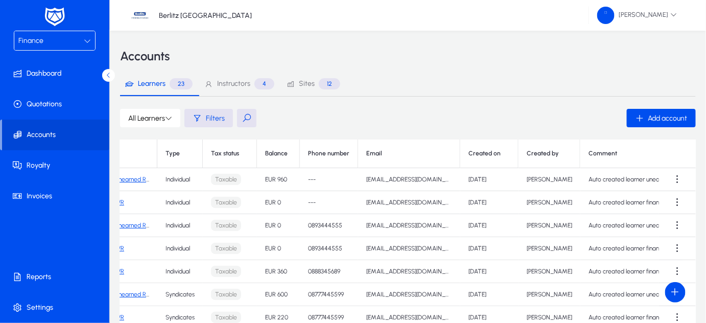
scroll to position [0, 80]
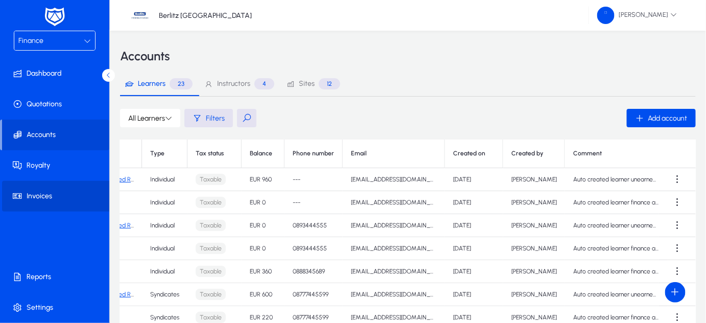
click at [41, 197] on span "Invoices" at bounding box center [56, 196] width 109 height 10
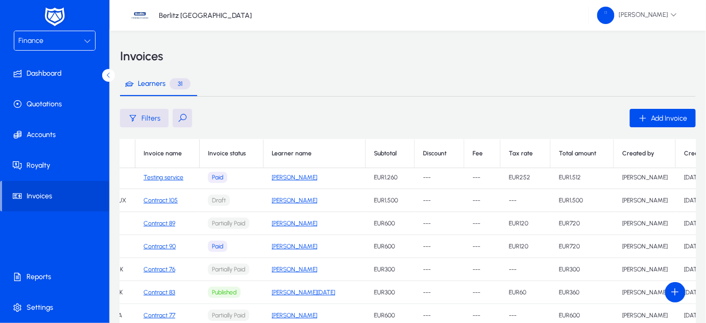
scroll to position [117, 0]
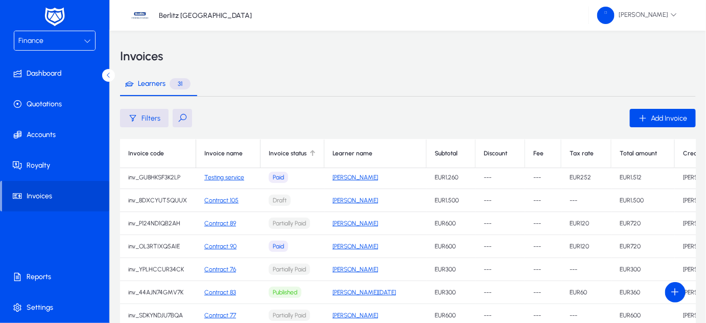
click at [312, 155] on div at bounding box center [312, 153] width 1 height 5
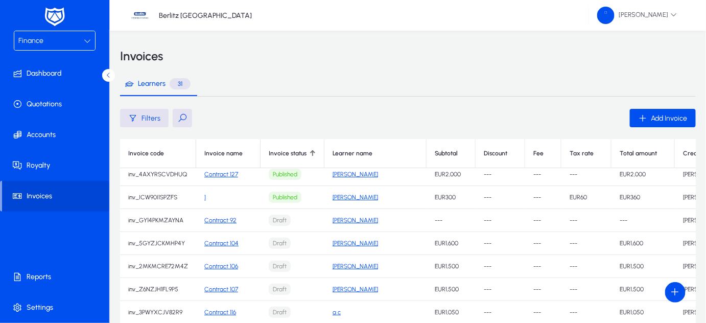
scroll to position [73, 0]
click at [312, 155] on div at bounding box center [312, 153] width 1 height 5
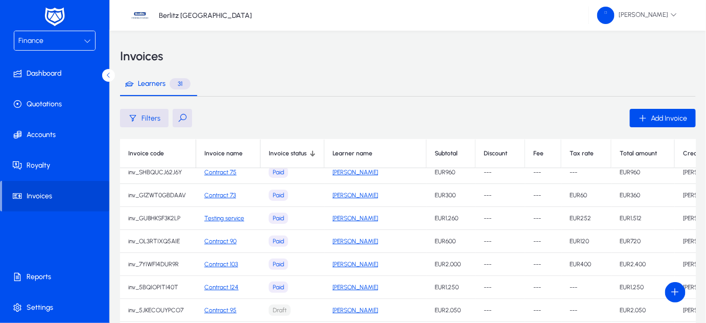
scroll to position [0, 0]
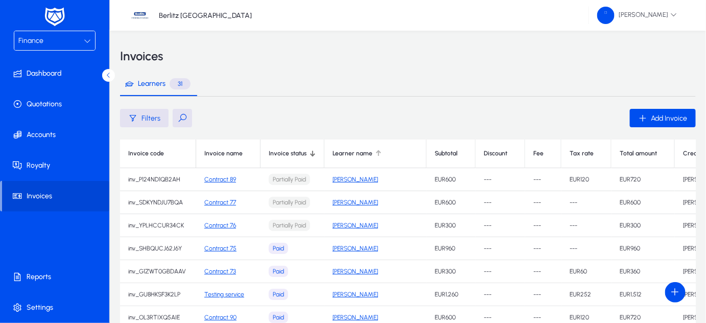
click at [368, 155] on div "Learner name" at bounding box center [375, 154] width 85 height 8
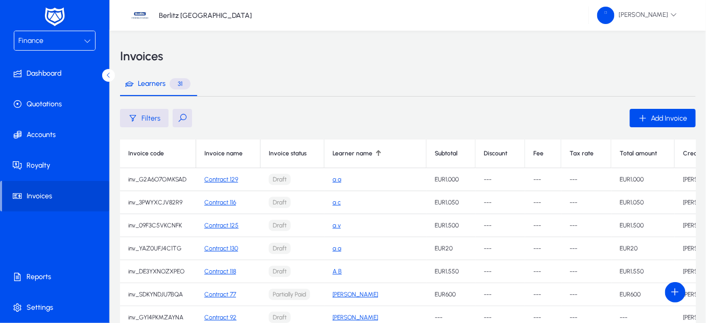
click at [368, 155] on div "Learner name" at bounding box center [375, 154] width 85 height 8
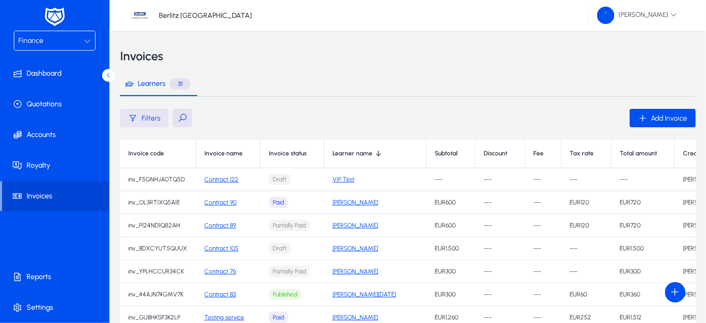
click at [140, 122] on div "Filters" at bounding box center [144, 117] width 32 height 9
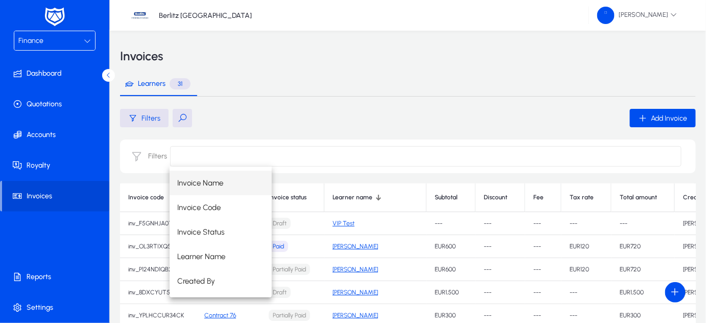
click at [199, 155] on input at bounding box center [425, 156] width 511 height 20
click at [266, 133] on div "Learners 31 Filters Add Invoice Filters Invoice code Invoice name Invoice statu…" at bounding box center [408, 270] width 576 height 396
click at [222, 160] on input at bounding box center [425, 156] width 511 height 20
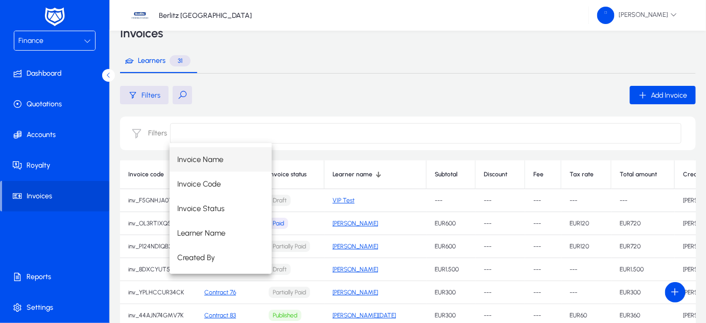
scroll to position [24, 0]
click at [674, 175] on div "Invoice Name Invoice Code Invoice Status Learner Name Created By" at bounding box center [426, 207] width 512 height 131
click at [611, 169] on div "Invoice Name Invoice Code Invoice Status Learner Name Created By" at bounding box center [426, 207] width 512 height 131
click at [603, 174] on div "Invoice Name Invoice Code Invoice Status Learner Name Created By" at bounding box center [426, 207] width 512 height 131
click at [557, 65] on div "Learners 31" at bounding box center [408, 60] width 576 height 25
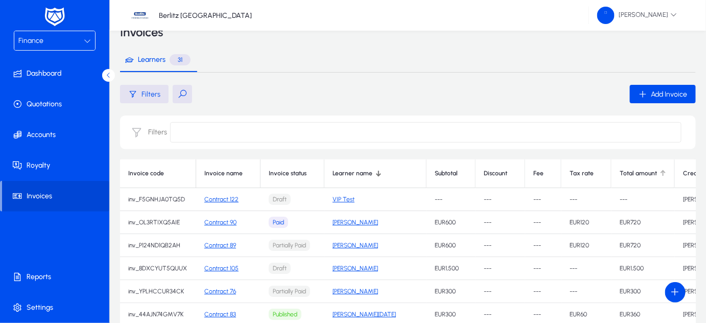
click at [620, 172] on div "Total amount" at bounding box center [638, 174] width 37 height 8
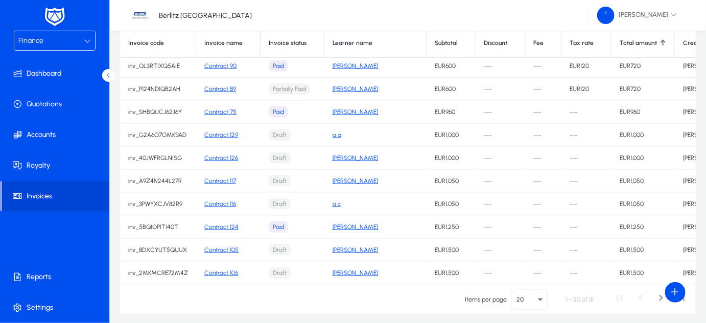
scroll to position [154, 0]
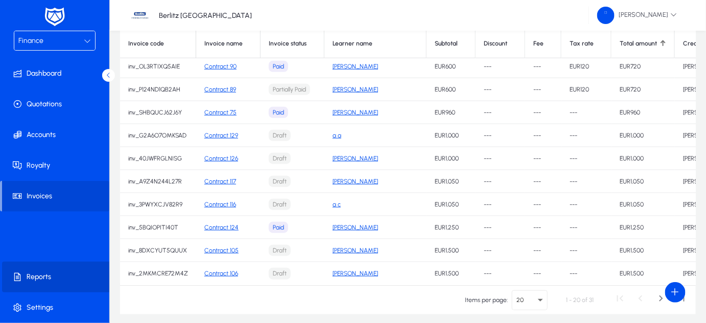
click at [37, 282] on span "Reports" at bounding box center [56, 277] width 109 height 10
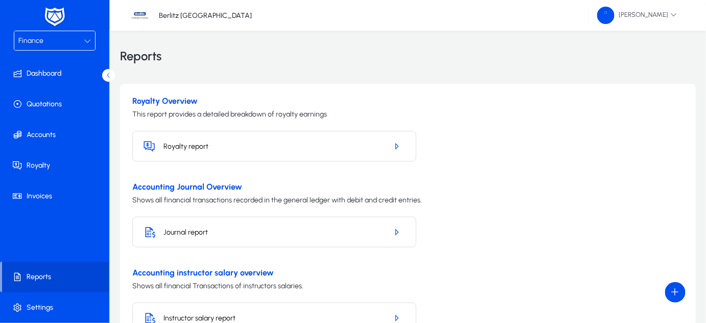
click at [223, 142] on h5 "Royalty report" at bounding box center [271, 146] width 216 height 9
click at [394, 144] on icon "button" at bounding box center [396, 146] width 9 height 9
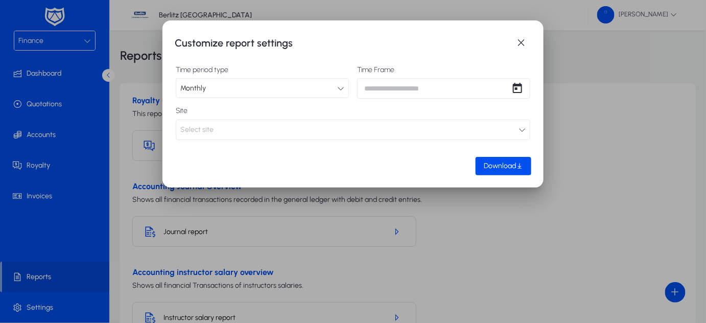
click at [338, 89] on icon at bounding box center [340, 88] width 7 height 7
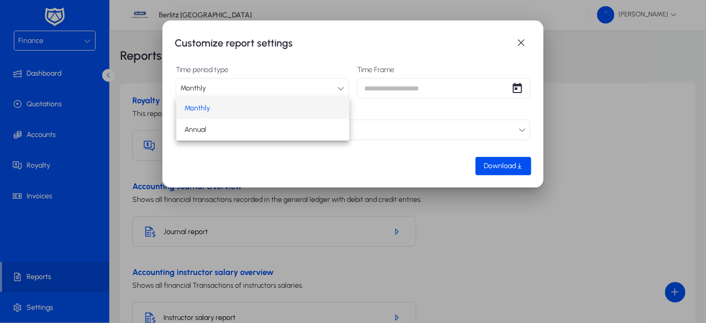
click at [408, 83] on div at bounding box center [353, 161] width 706 height 323
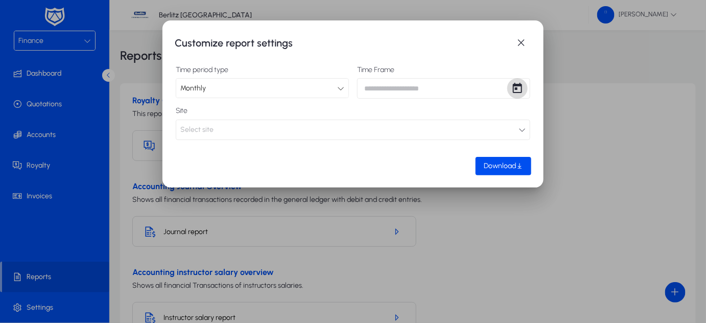
click at [515, 93] on span "Open calendar" at bounding box center [517, 88] width 20 height 20
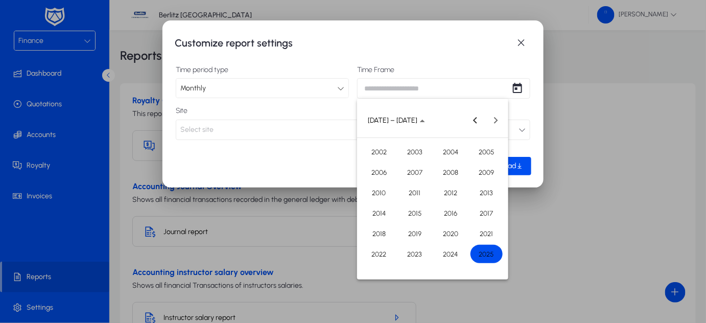
click at [481, 249] on span "2025" at bounding box center [487, 254] width 32 height 18
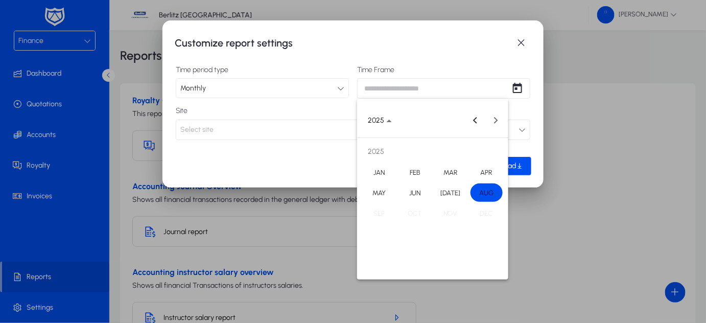
click at [454, 196] on span "JUL" at bounding box center [451, 192] width 32 height 18
type input "*********"
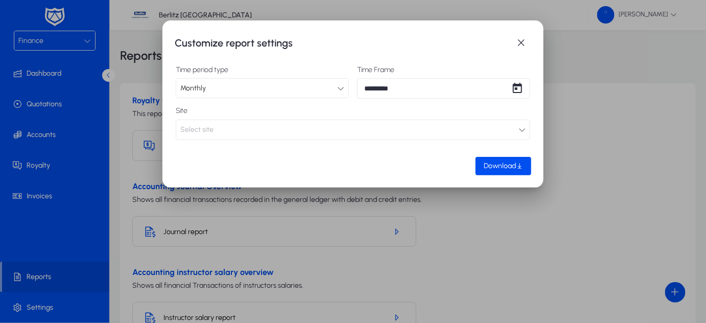
click at [266, 134] on button "Select site" at bounding box center [353, 130] width 355 height 20
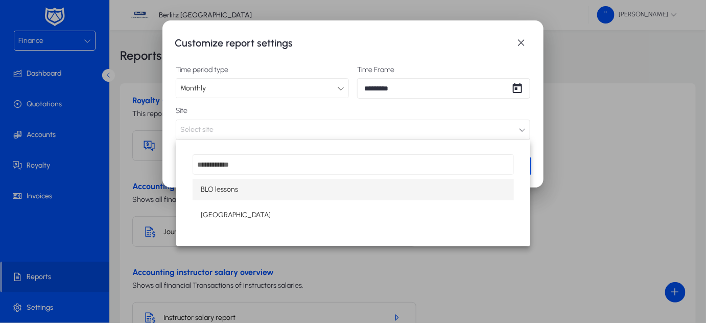
click at [522, 45] on div at bounding box center [353, 161] width 706 height 323
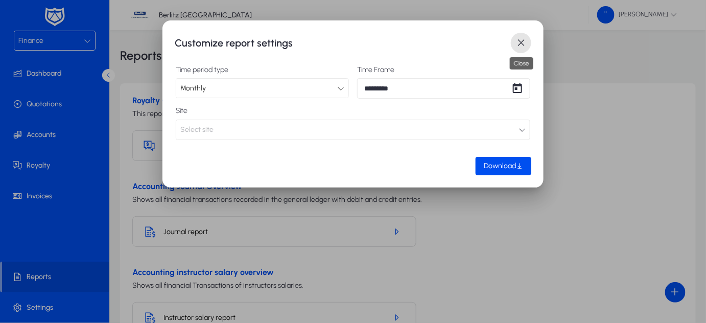
click at [522, 45] on span "button" at bounding box center [521, 43] width 20 height 20
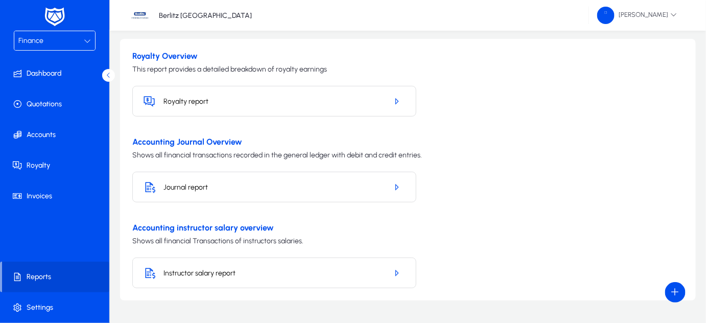
scroll to position [46, 0]
click at [278, 189] on h5 "Journal report" at bounding box center [271, 186] width 216 height 9
click at [397, 182] on icon "button" at bounding box center [396, 185] width 9 height 9
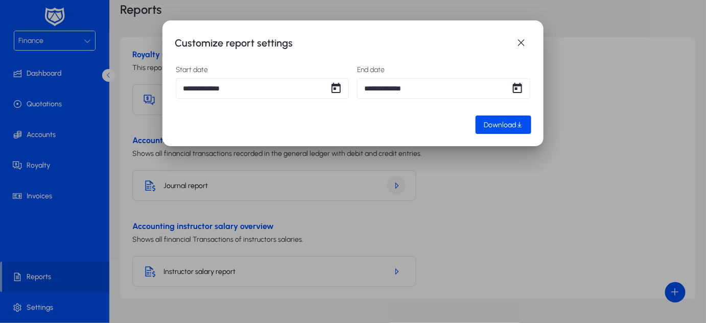
scroll to position [0, 0]
click at [336, 90] on span "Open calendar" at bounding box center [336, 88] width 20 height 20
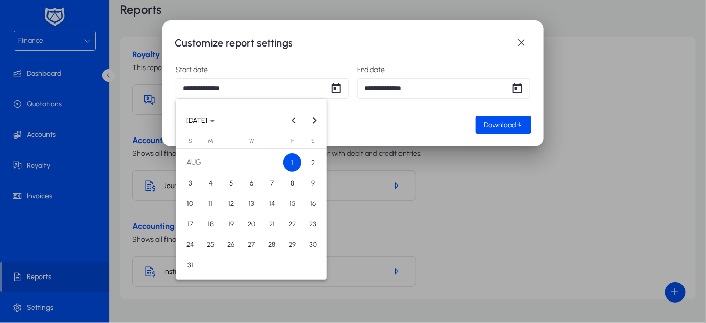
click at [253, 179] on span "6" at bounding box center [251, 183] width 18 height 18
type input "**********"
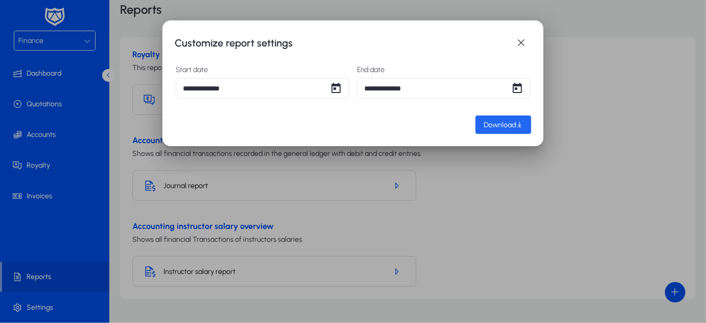
click at [512, 125] on span "Download" at bounding box center [500, 125] width 32 height 9
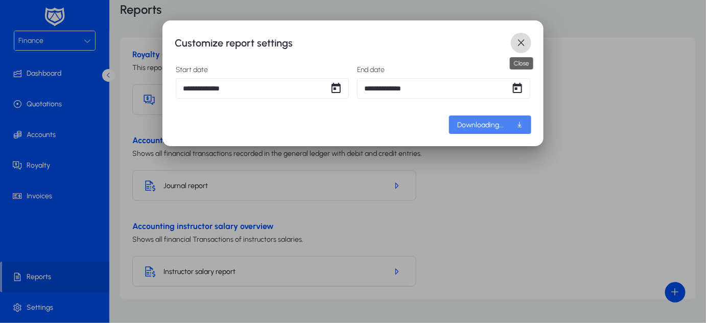
click at [521, 39] on span "button" at bounding box center [521, 43] width 20 height 20
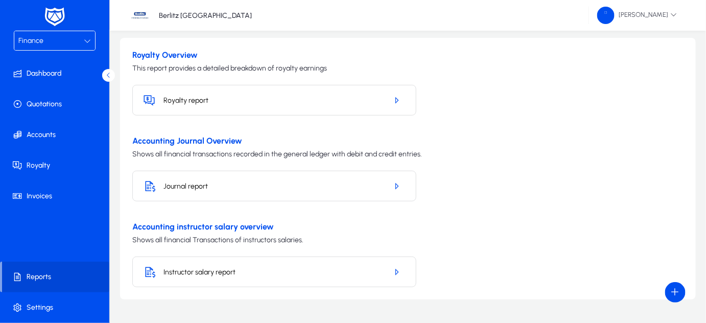
scroll to position [73, 0]
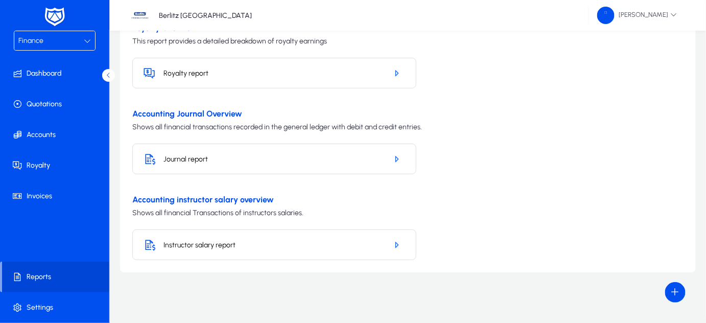
click at [314, 251] on div "Instructor salary report" at bounding box center [274, 244] width 284 height 31
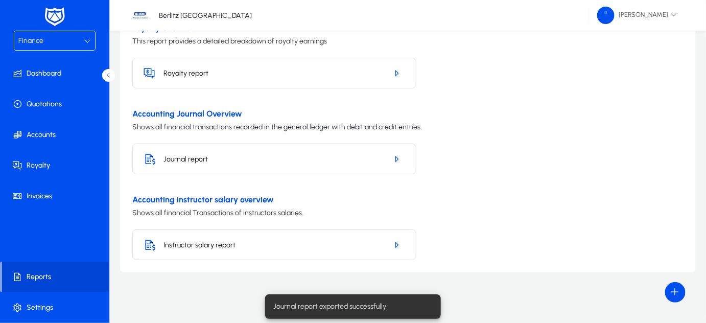
click at [304, 247] on h5 "Instructor salary report" at bounding box center [271, 245] width 216 height 9
click at [394, 249] on span "button" at bounding box center [396, 244] width 18 height 25
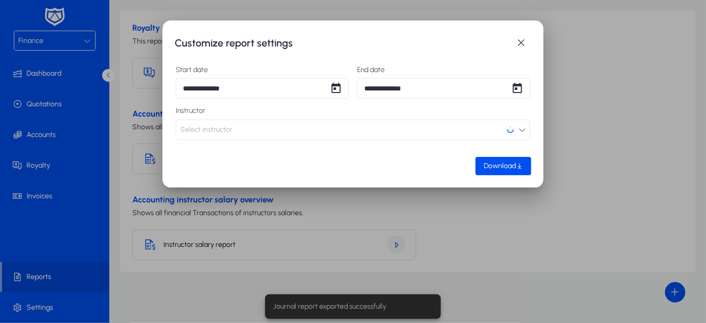
scroll to position [0, 0]
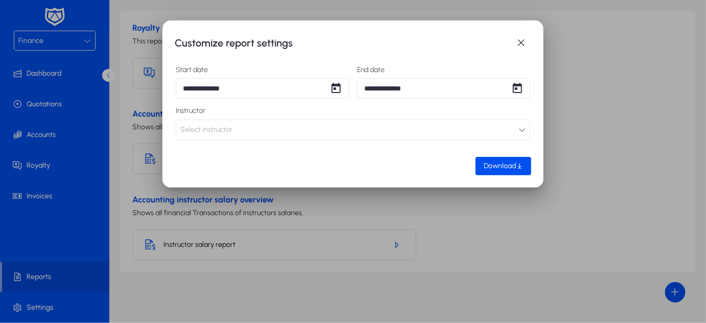
click at [513, 128] on button "Select instructor" at bounding box center [353, 130] width 355 height 20
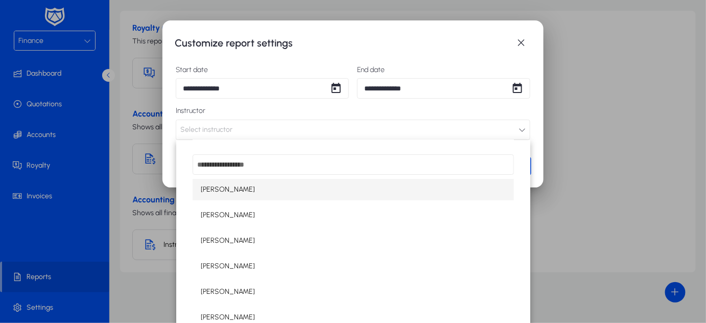
click at [523, 40] on div at bounding box center [353, 161] width 706 height 323
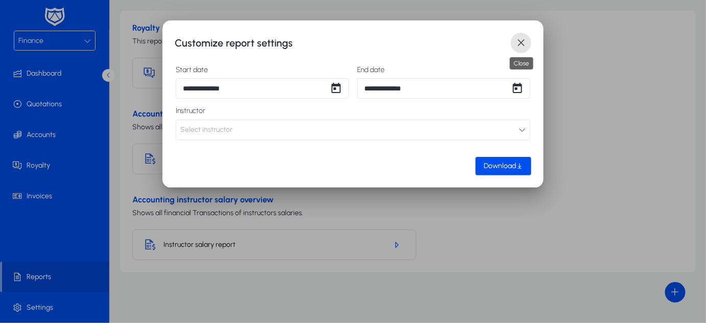
click at [523, 40] on span "button" at bounding box center [521, 43] width 20 height 20
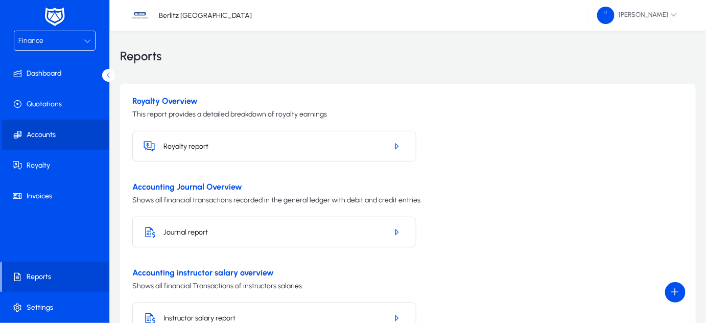
click at [48, 134] on span "Accounts" at bounding box center [56, 135] width 109 height 10
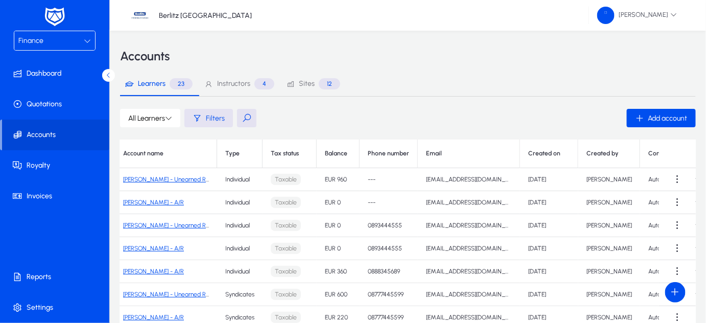
click at [211, 118] on span "Filters" at bounding box center [215, 118] width 19 height 9
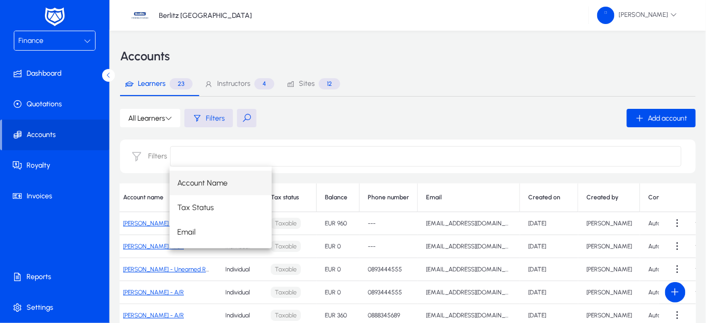
click at [206, 152] on input at bounding box center [425, 156] width 511 height 20
click at [470, 201] on div "Account Name Tax Status Email" at bounding box center [426, 208] width 512 height 82
click at [477, 111] on div "All Learners Filters Add account" at bounding box center [408, 118] width 576 height 18
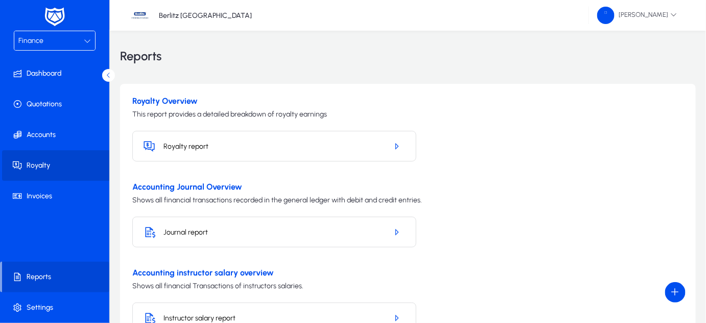
click at [49, 170] on span "Royalty" at bounding box center [56, 165] width 109 height 10
